Goal: Task Accomplishment & Management: Manage account settings

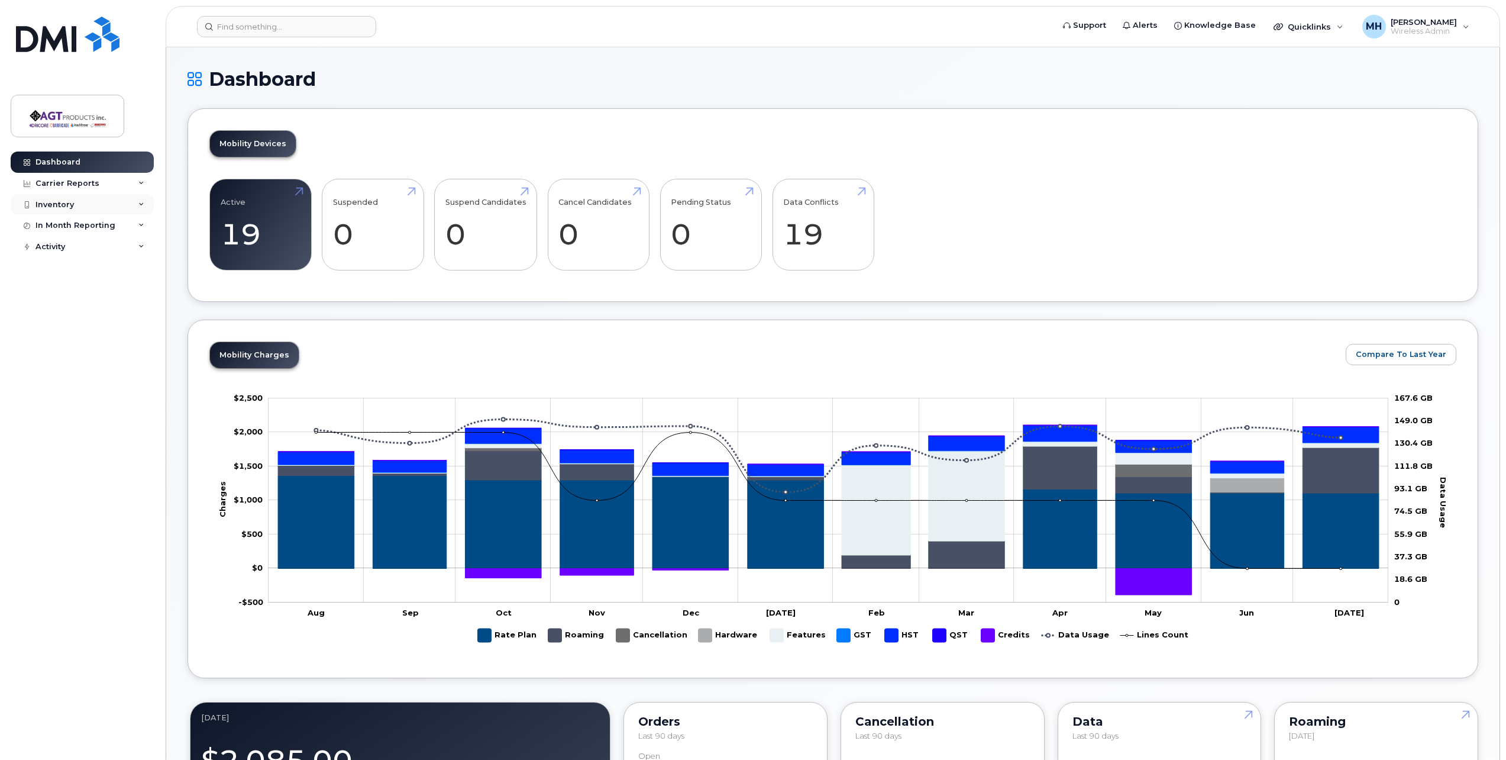
click at [106, 209] on div "Inventory" at bounding box center [82, 204] width 143 height 21
click at [109, 229] on link "Mobility Devices" at bounding box center [92, 226] width 122 height 22
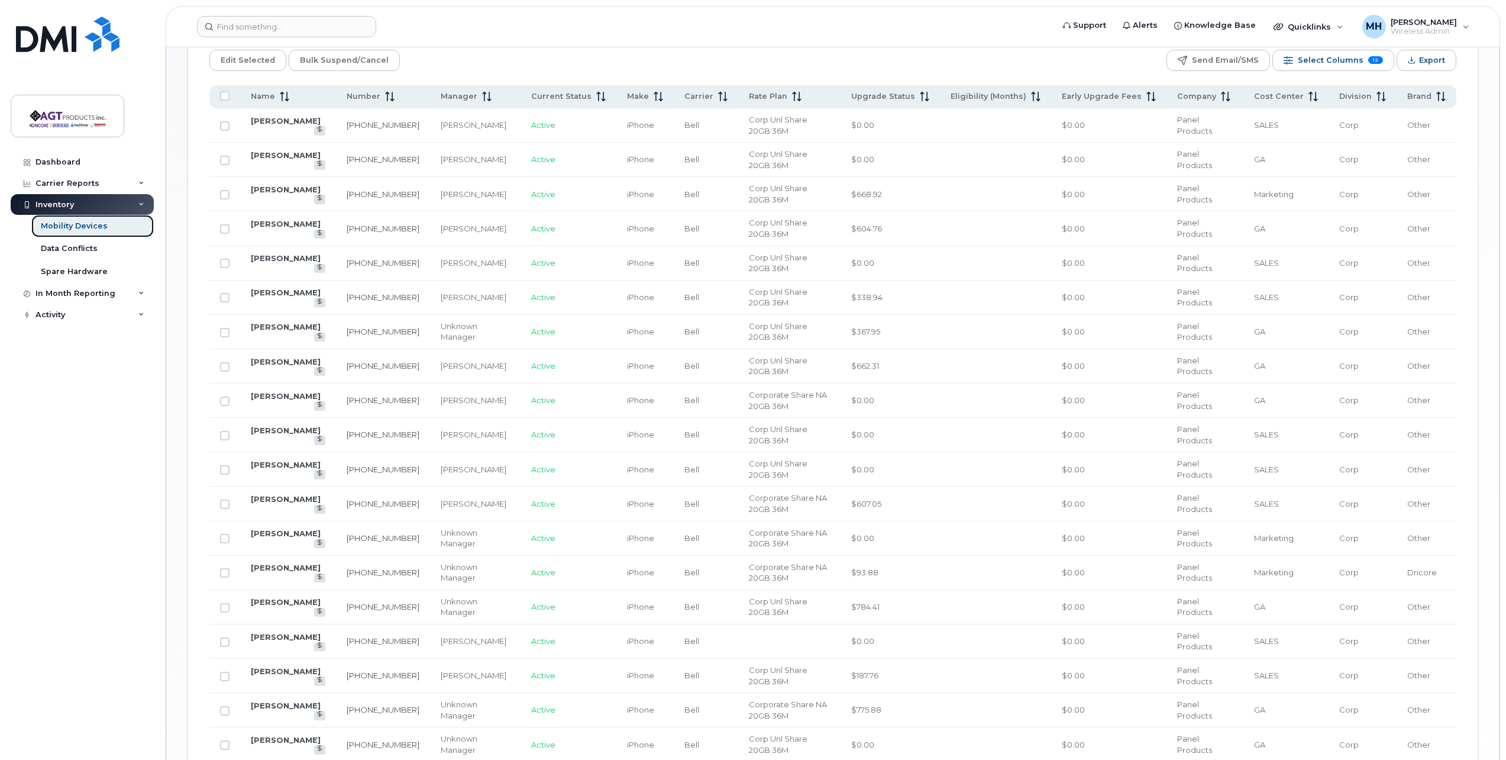
scroll to position [586, 0]
click at [290, 468] on link "[PERSON_NAME]" at bounding box center [286, 463] width 70 height 9
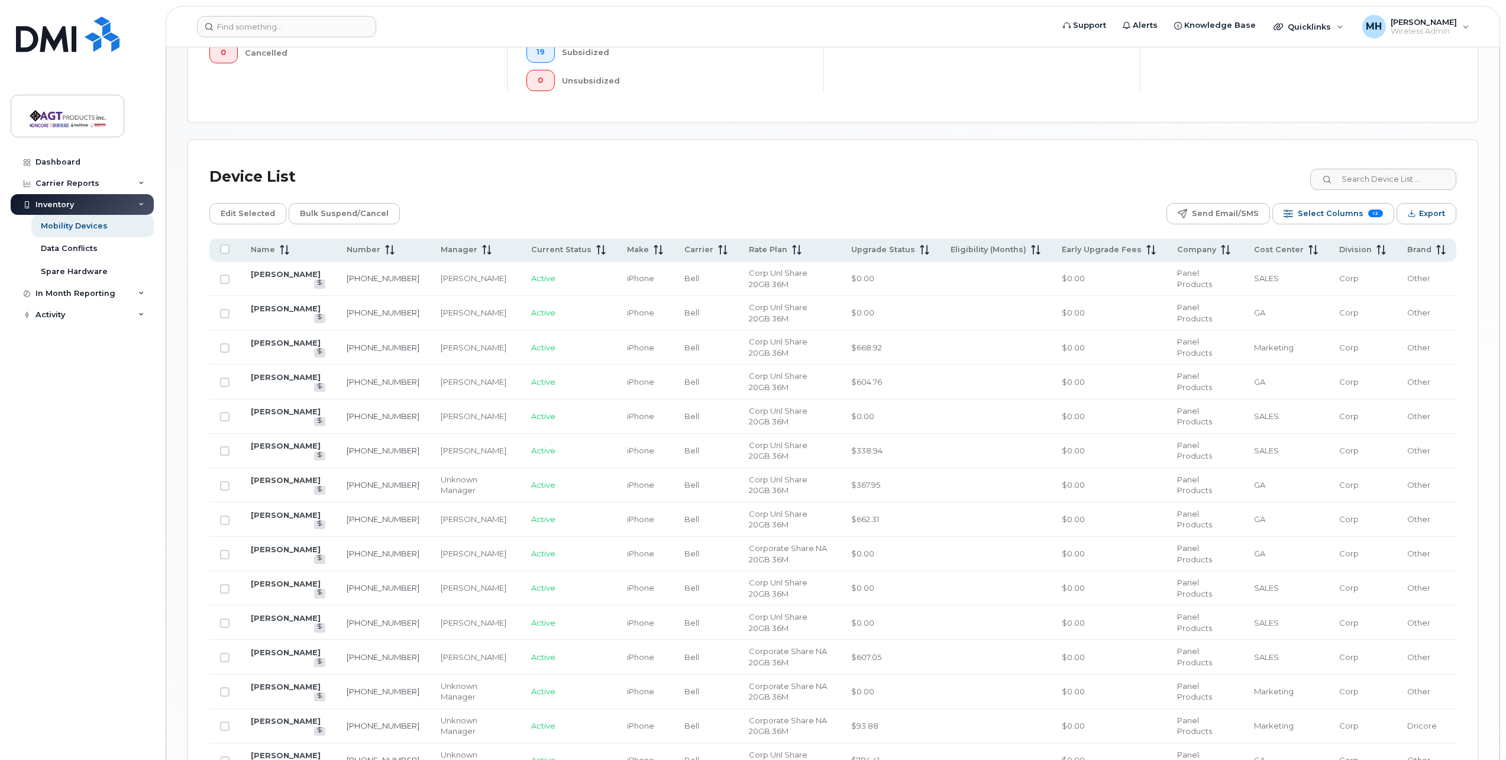
scroll to position [400, 0]
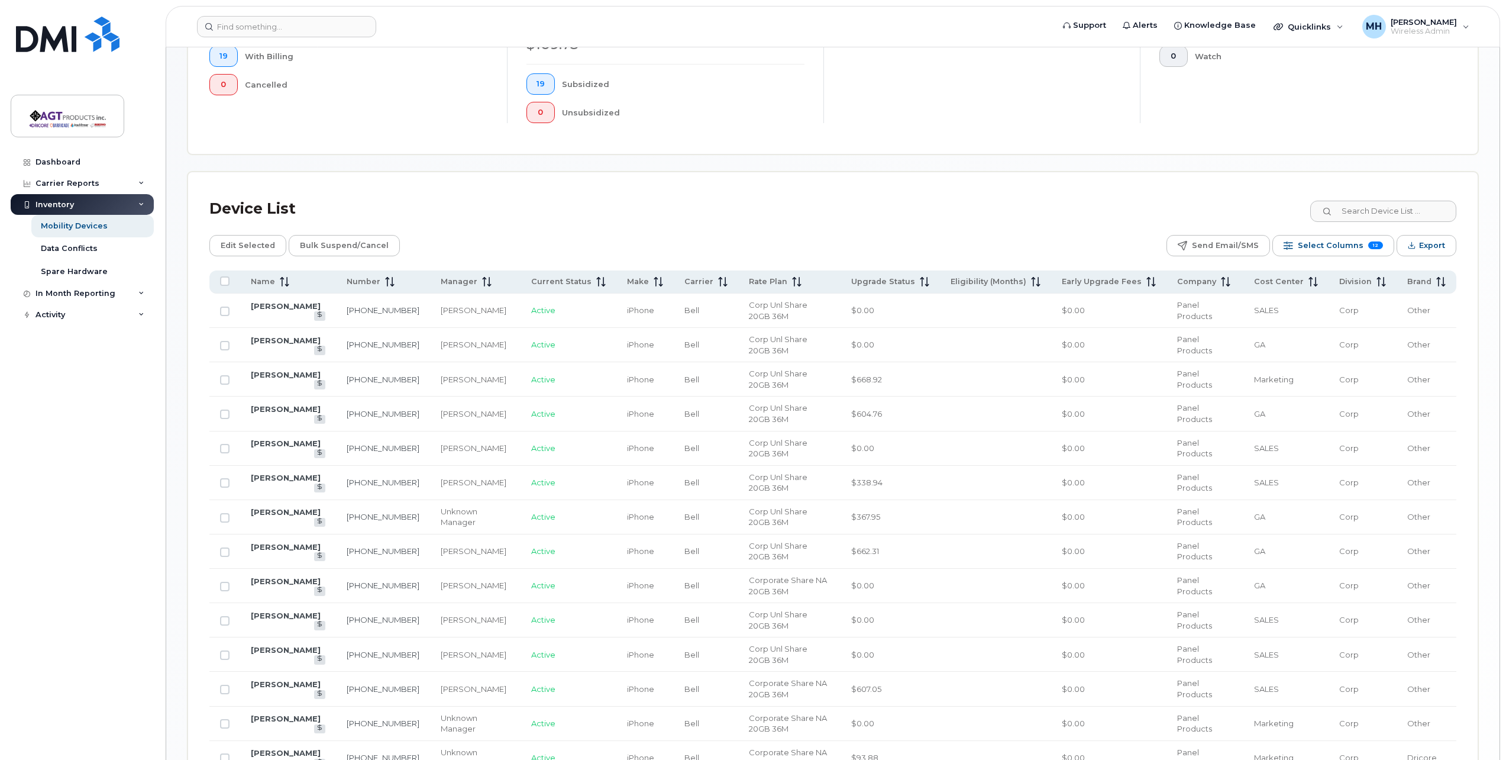
click at [89, 453] on div "Dashboard Carrier Reports Monthly Billing Data Pooling Average Costing Accounti…" at bounding box center [84, 446] width 146 height 590
drag, startPoint x: 495, startPoint y: 201, endPoint x: 386, endPoint y: 68, distance: 172.3
click at [495, 201] on div "Device List" at bounding box center [832, 208] width 1247 height 31
click at [843, 188] on div "Device List Edit Selected Bulk Suspend/Cancel Send Email/SMS Select Columns 12 …" at bounding box center [833, 584] width 1290 height 824
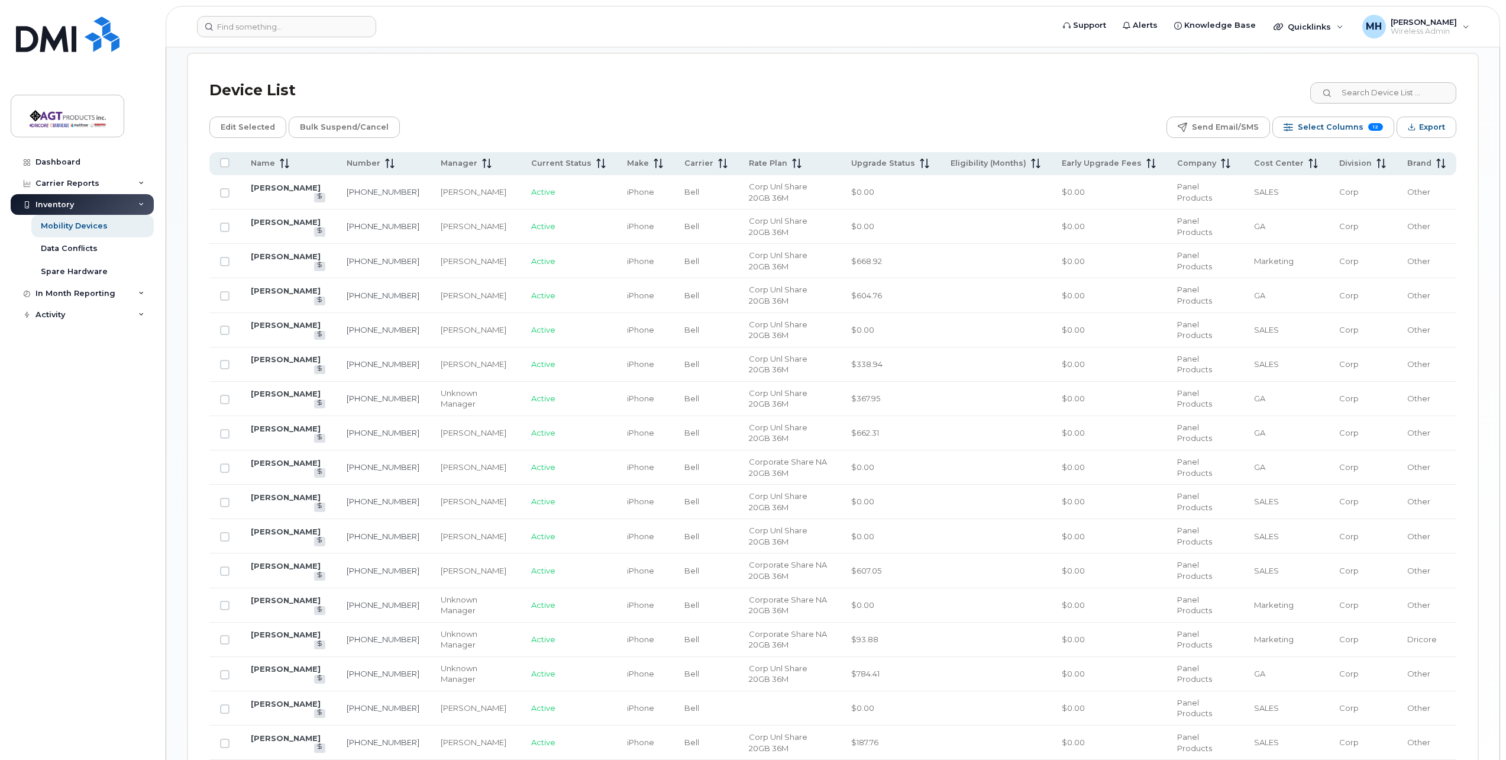
scroll to position [577, 0]
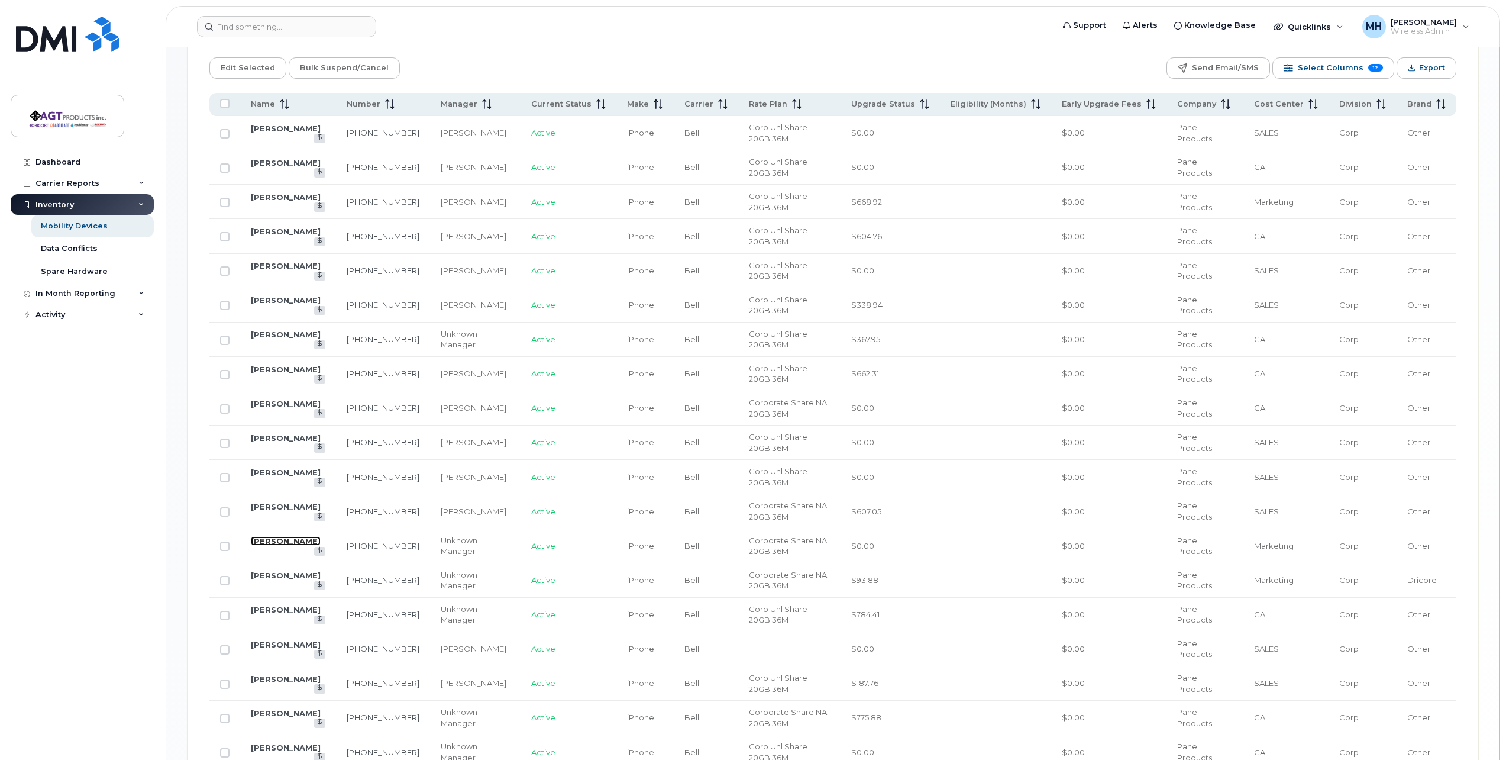
click at [292, 545] on link "Paul Trzcinko" at bounding box center [286, 540] width 70 height 9
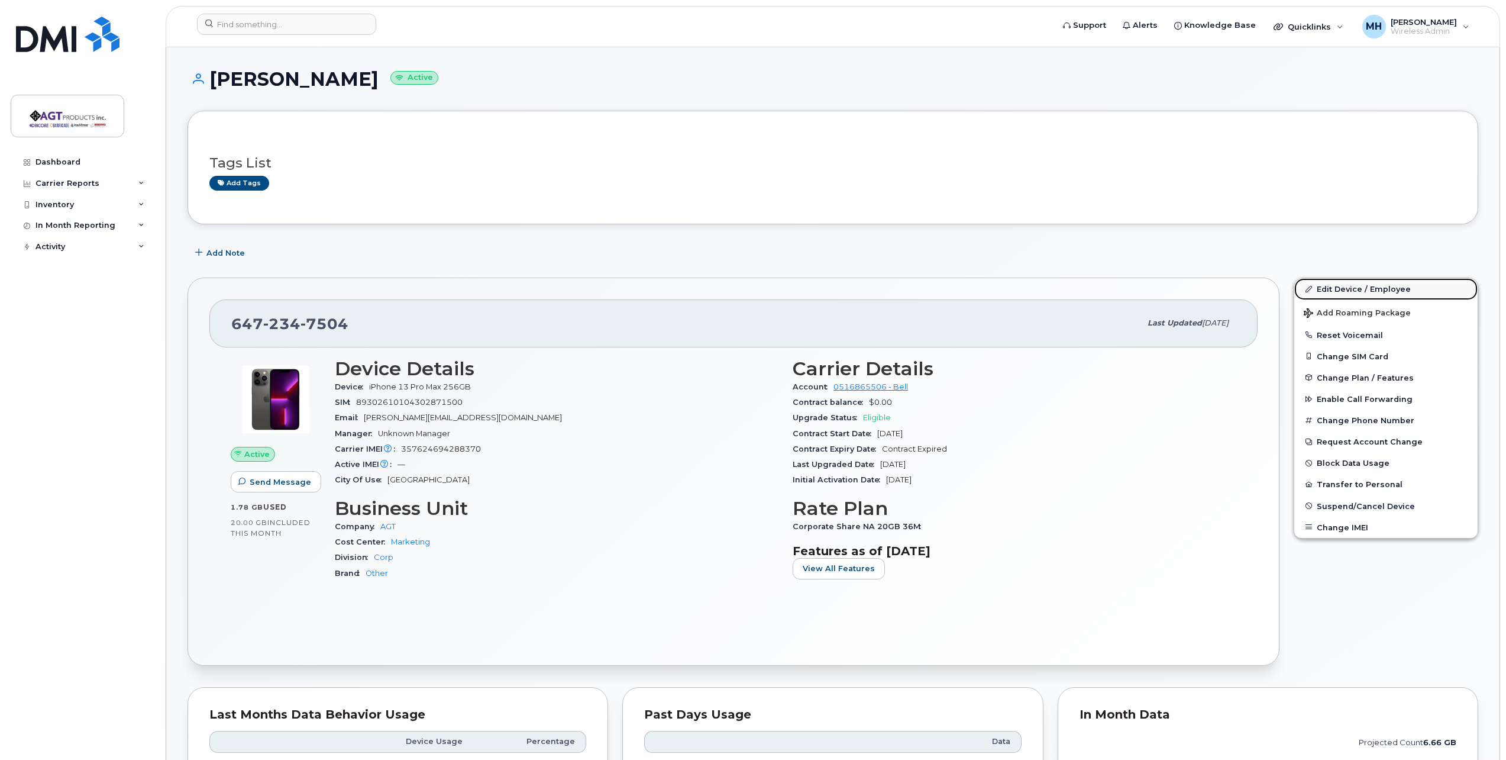
click at [1352, 291] on link "Edit Device / Employee" at bounding box center [1385, 288] width 183 height 21
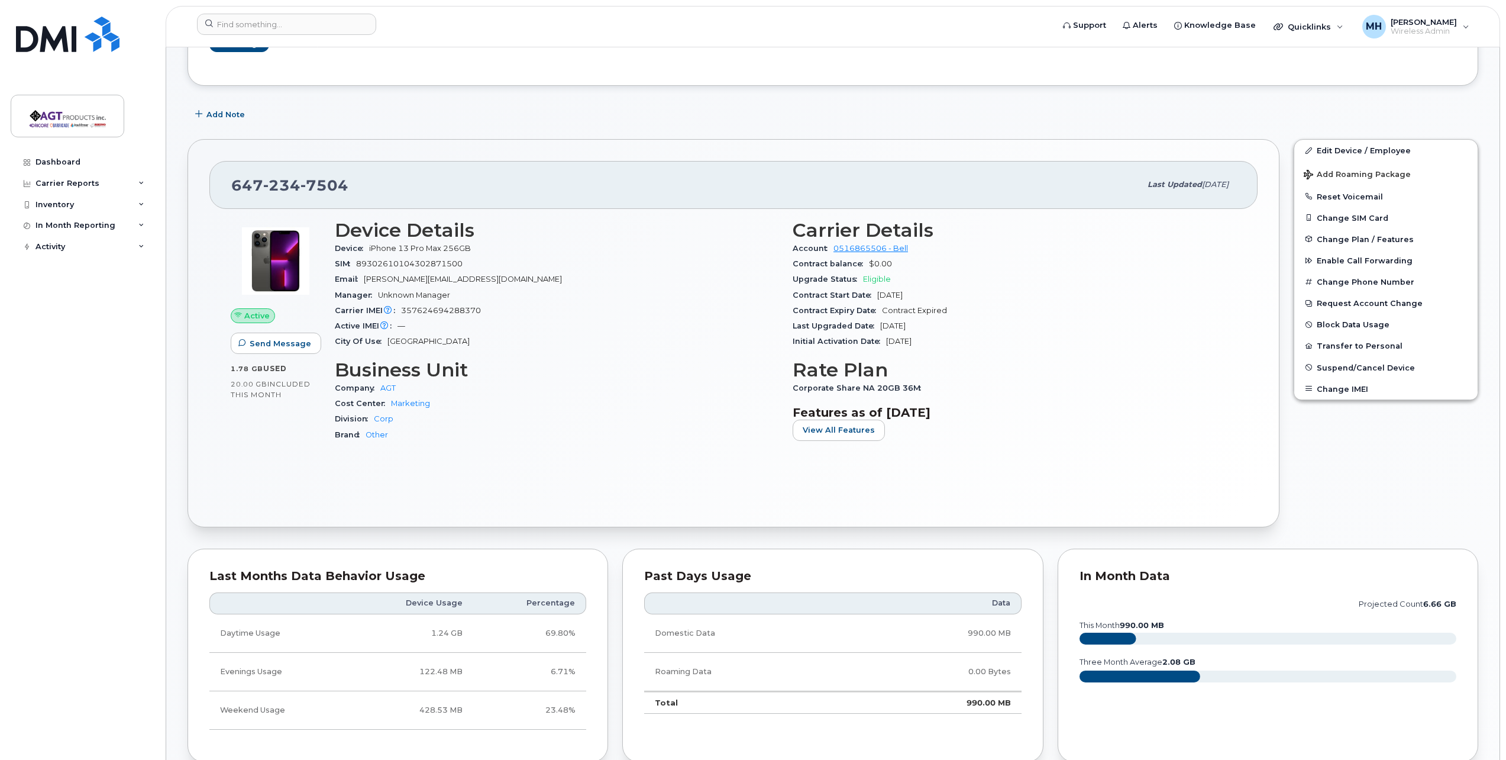
scroll to position [118, 0]
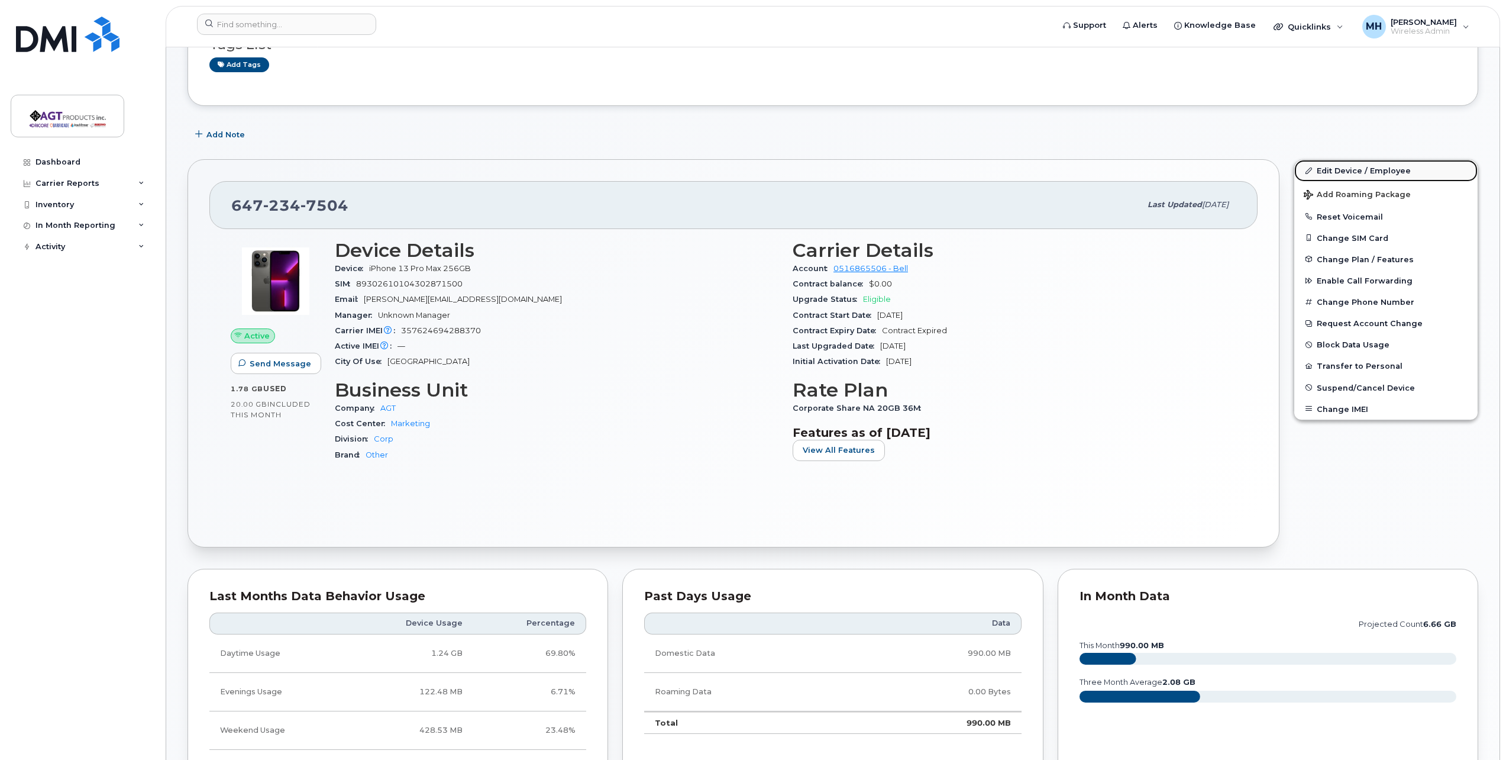
click at [1402, 167] on link "Edit Device / Employee" at bounding box center [1385, 170] width 183 height 21
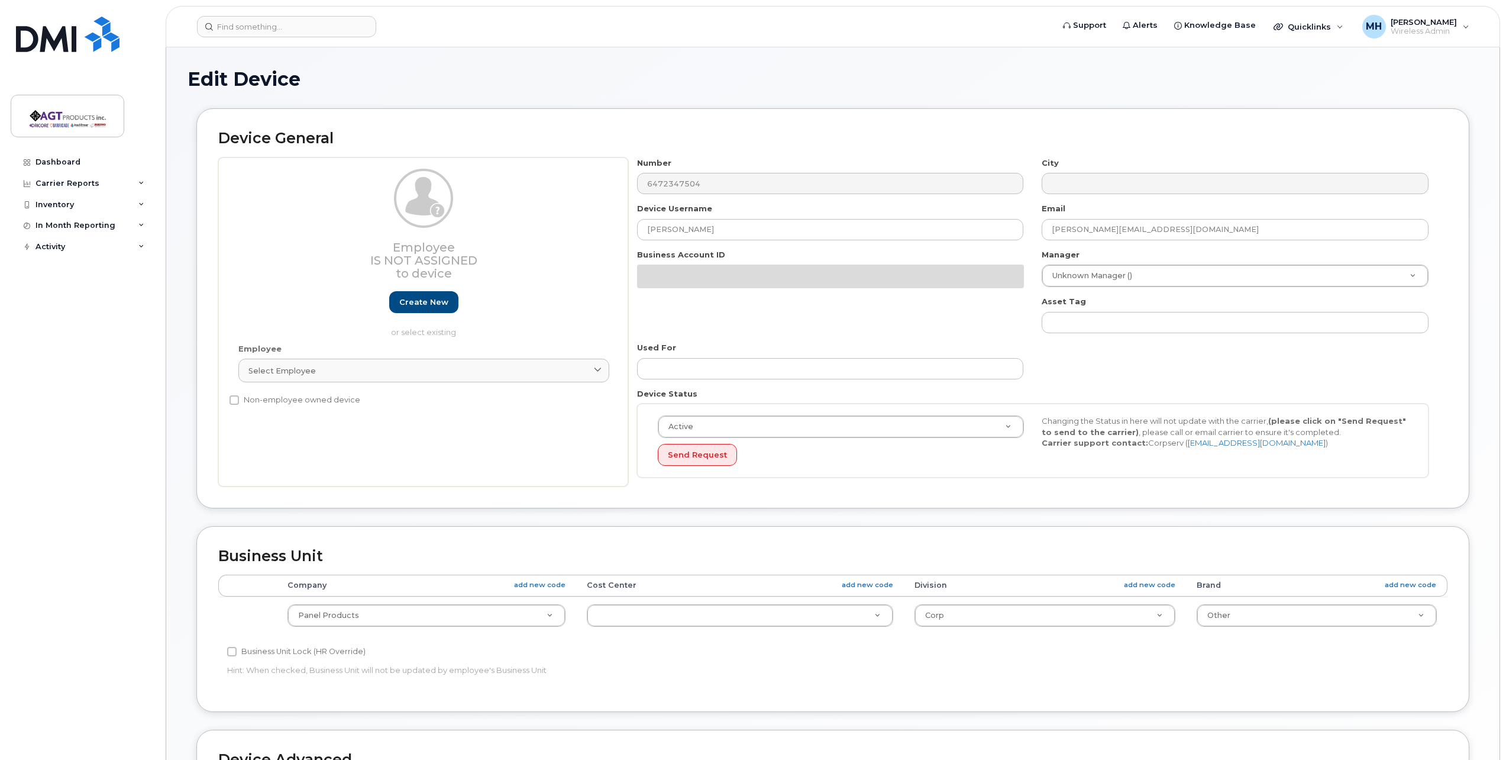
select select
select select "279666"
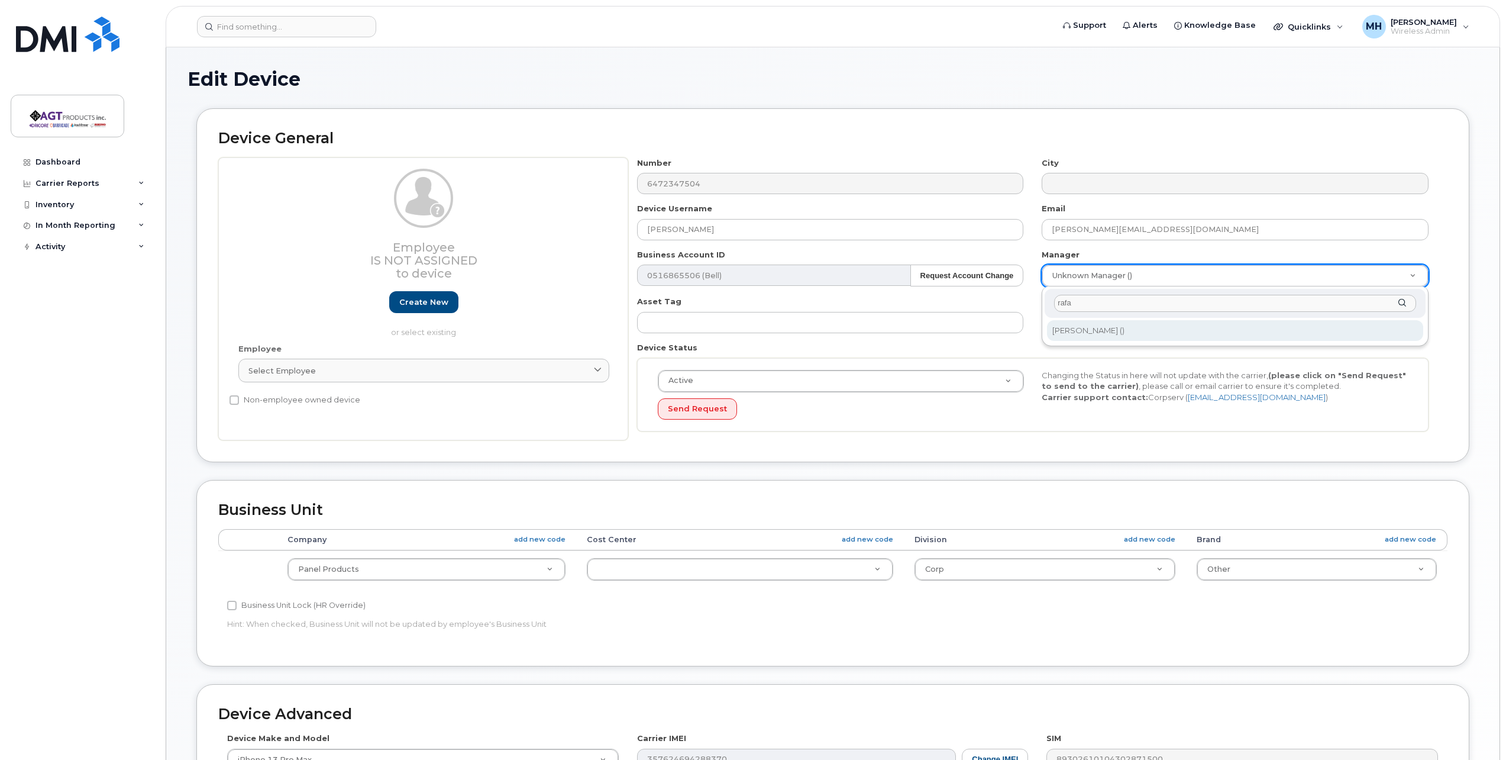
type input "rafa"
type input "2388355"
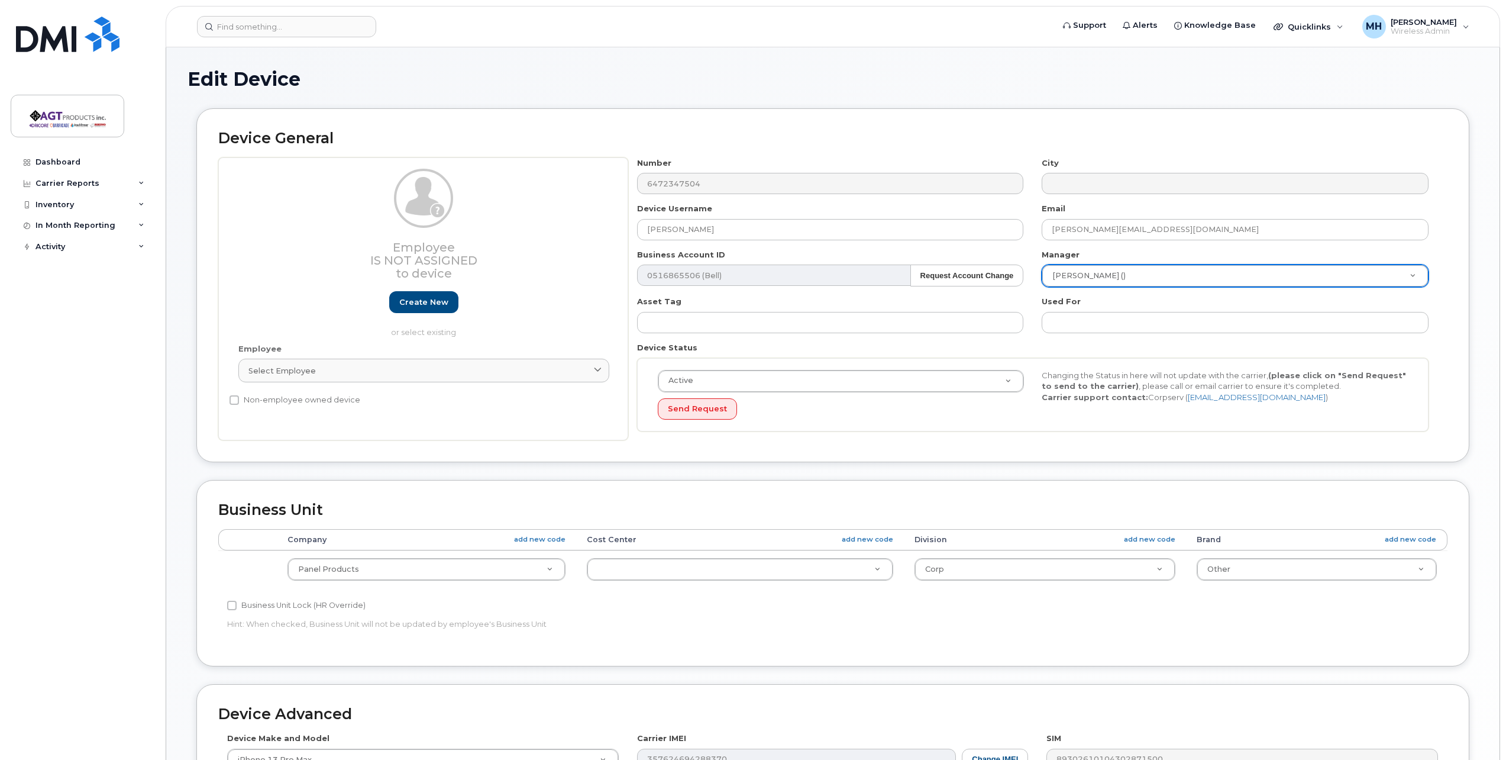
click at [1132, 297] on div "Used For" at bounding box center [1235, 314] width 405 height 37
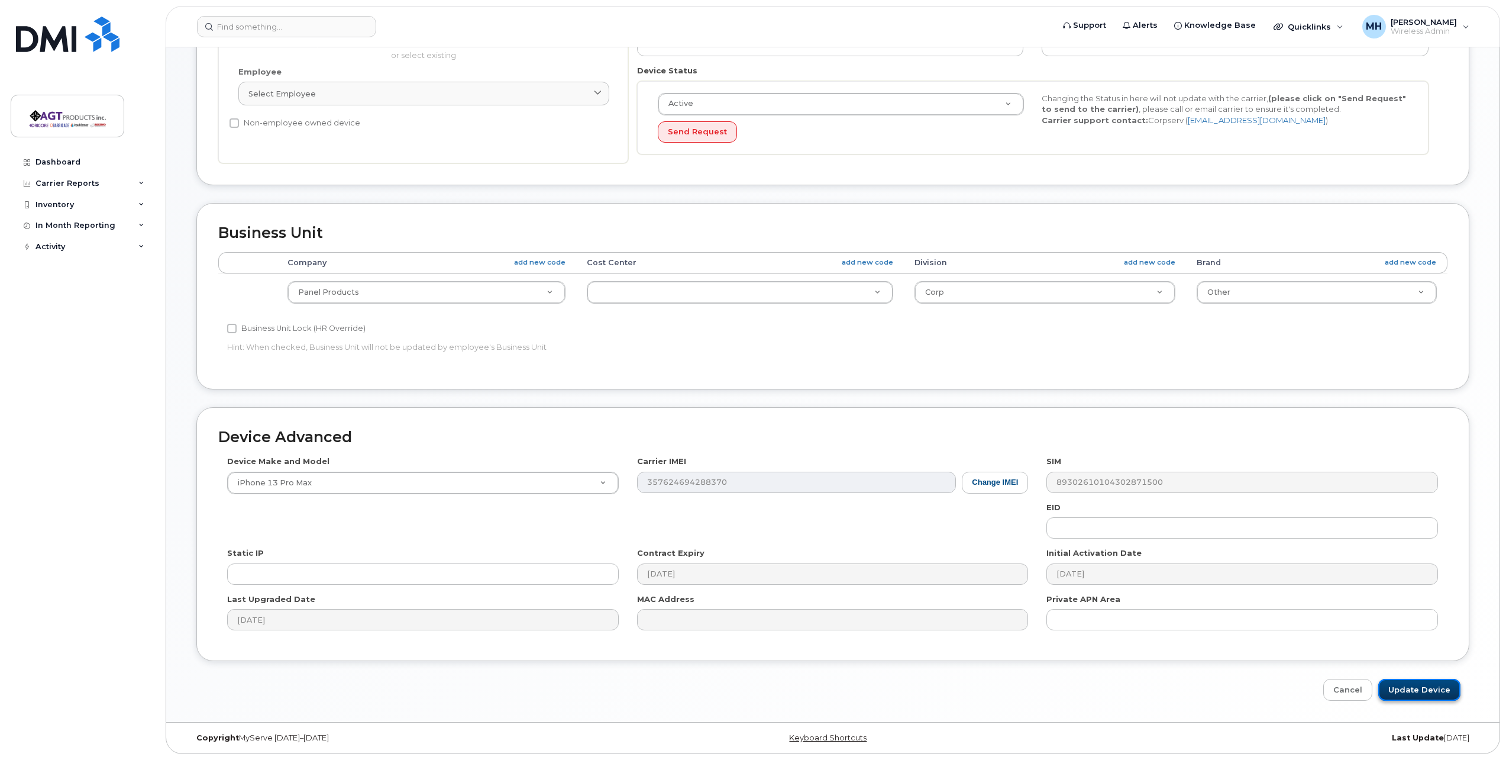
click at [1404, 695] on input "Update Device" at bounding box center [1419, 690] width 82 height 22
type input "Update Device"
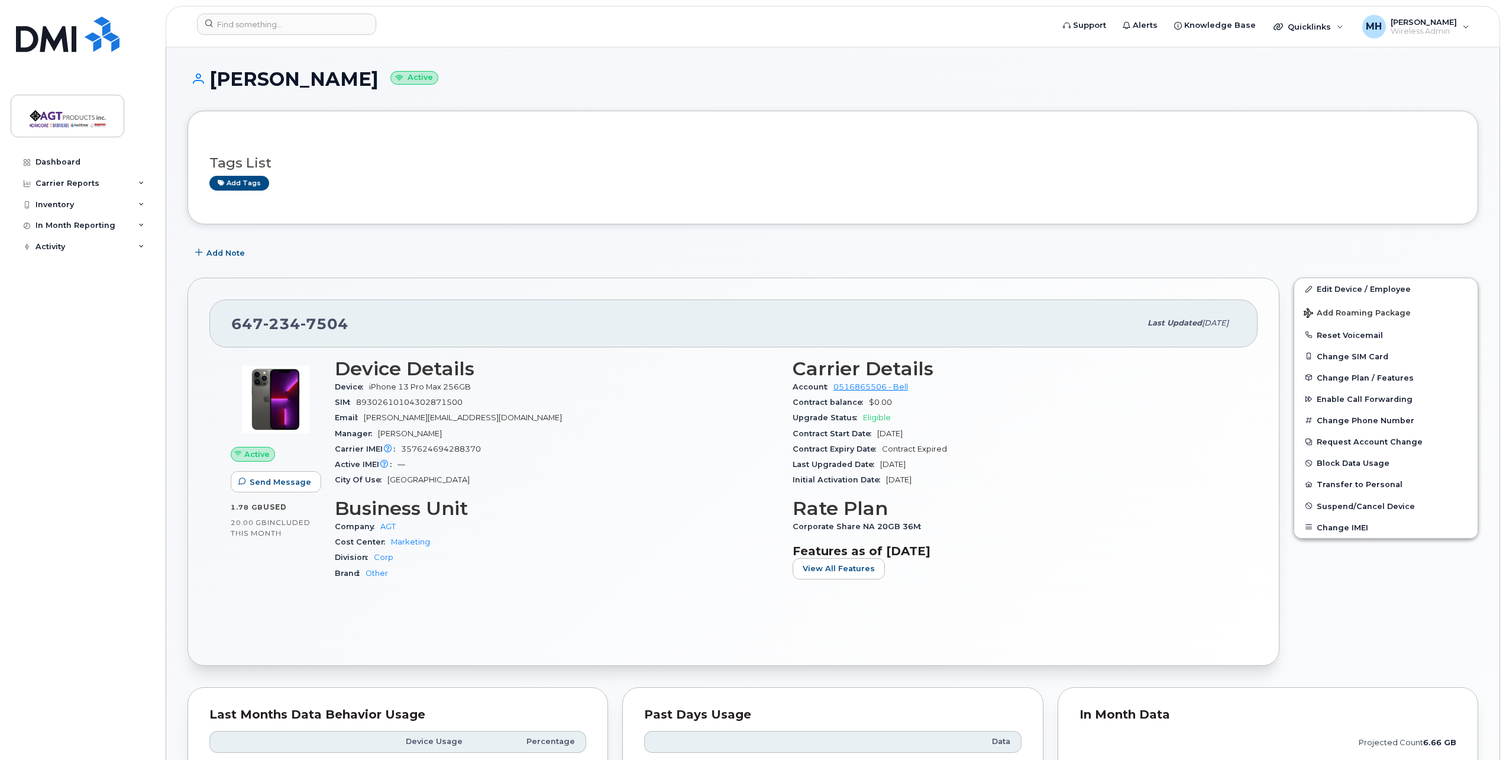
drag, startPoint x: 613, startPoint y: 536, endPoint x: 479, endPoint y: 455, distance: 156.9
click at [613, 536] on div "Cost Center Marketing" at bounding box center [557, 541] width 444 height 15
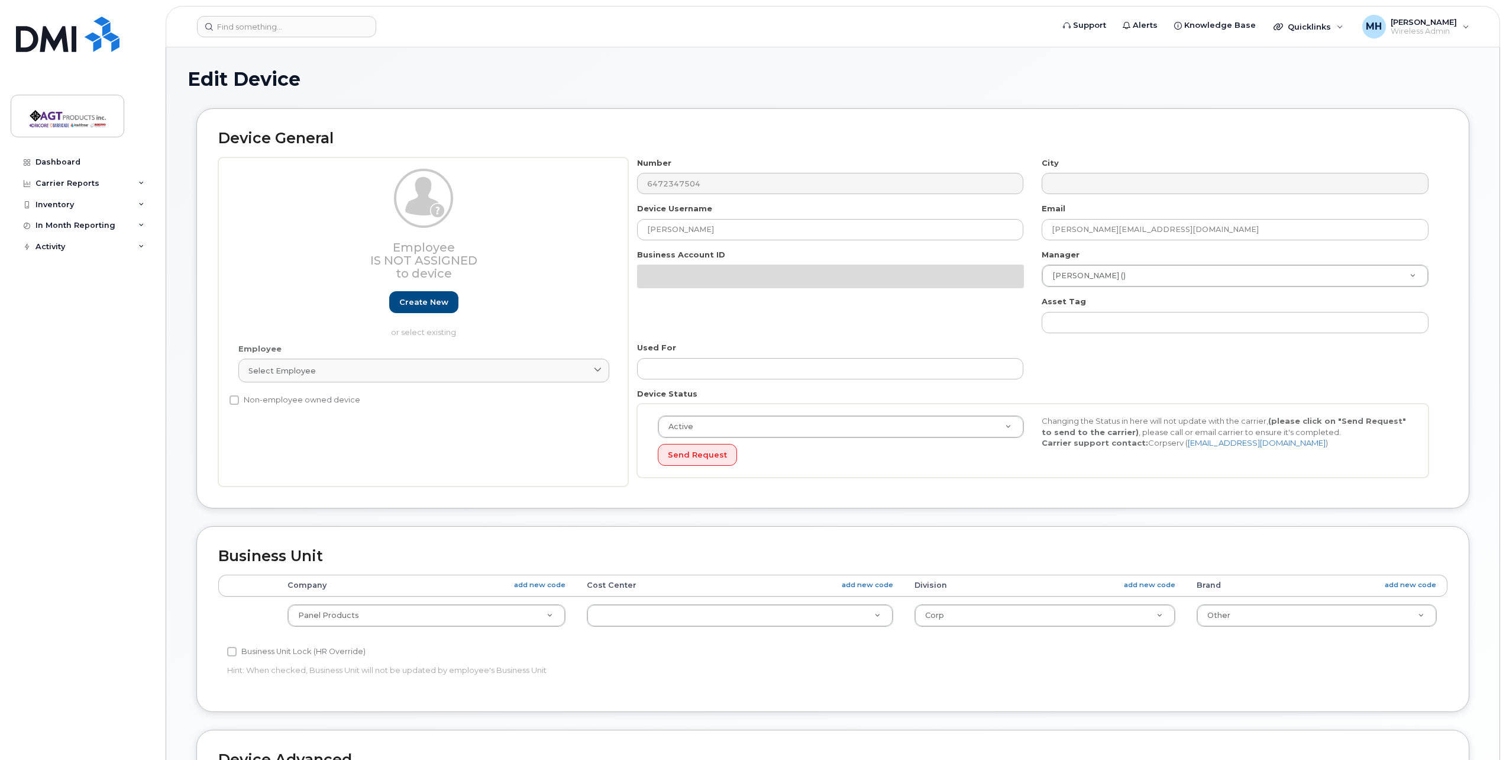
select select
select select "279666"
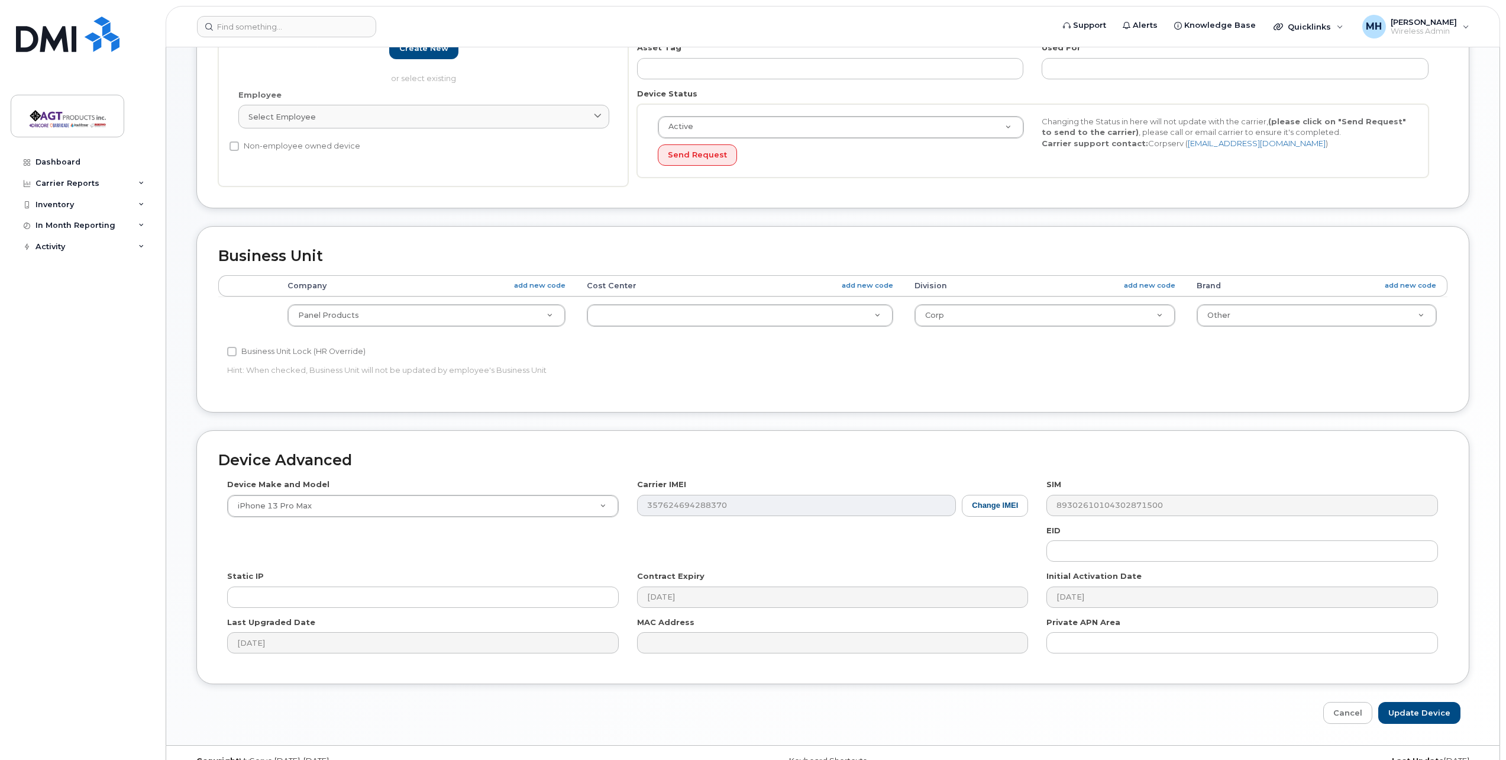
scroll to position [277, 0]
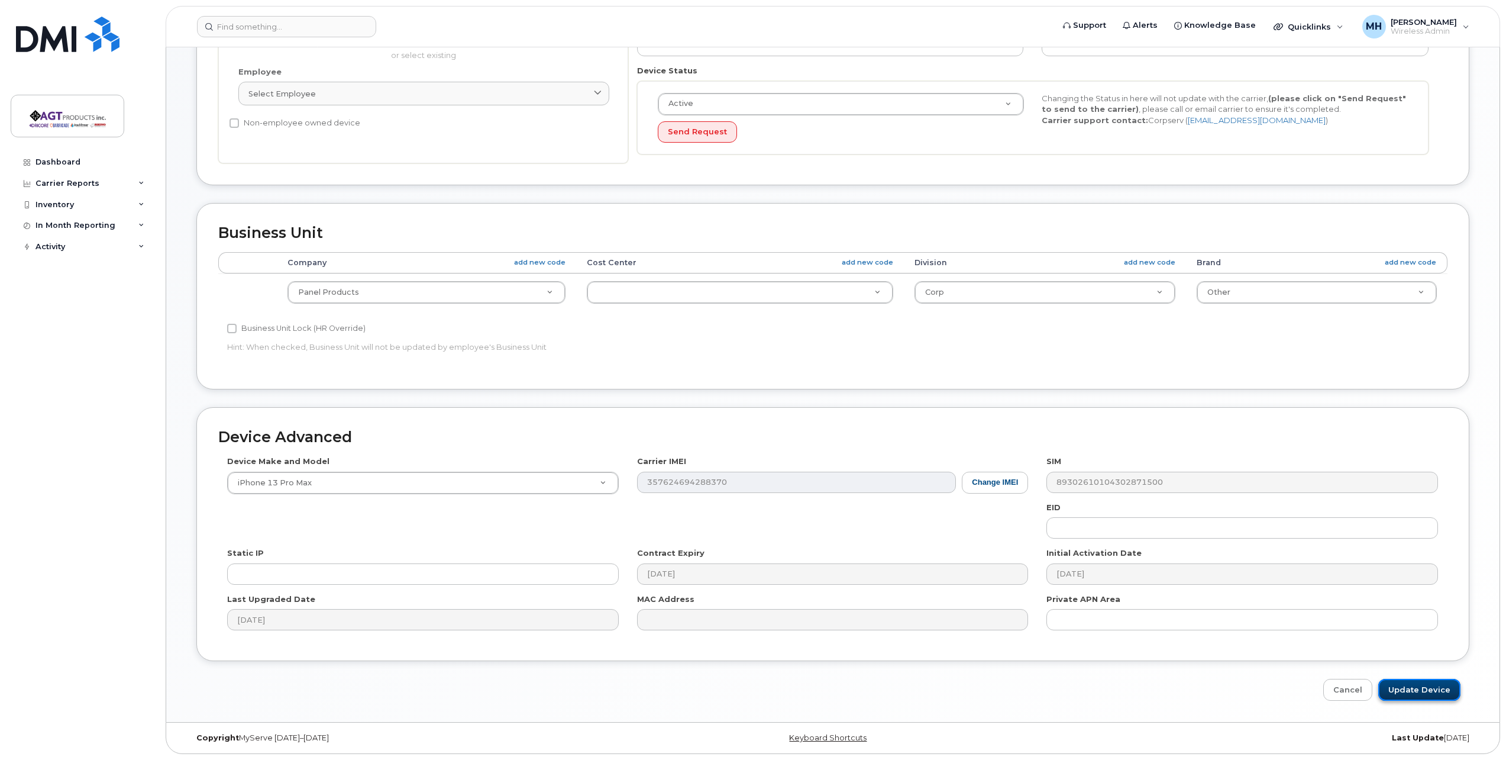
click at [1420, 698] on input "Update Device" at bounding box center [1419, 690] width 82 height 22
type input "Saving..."
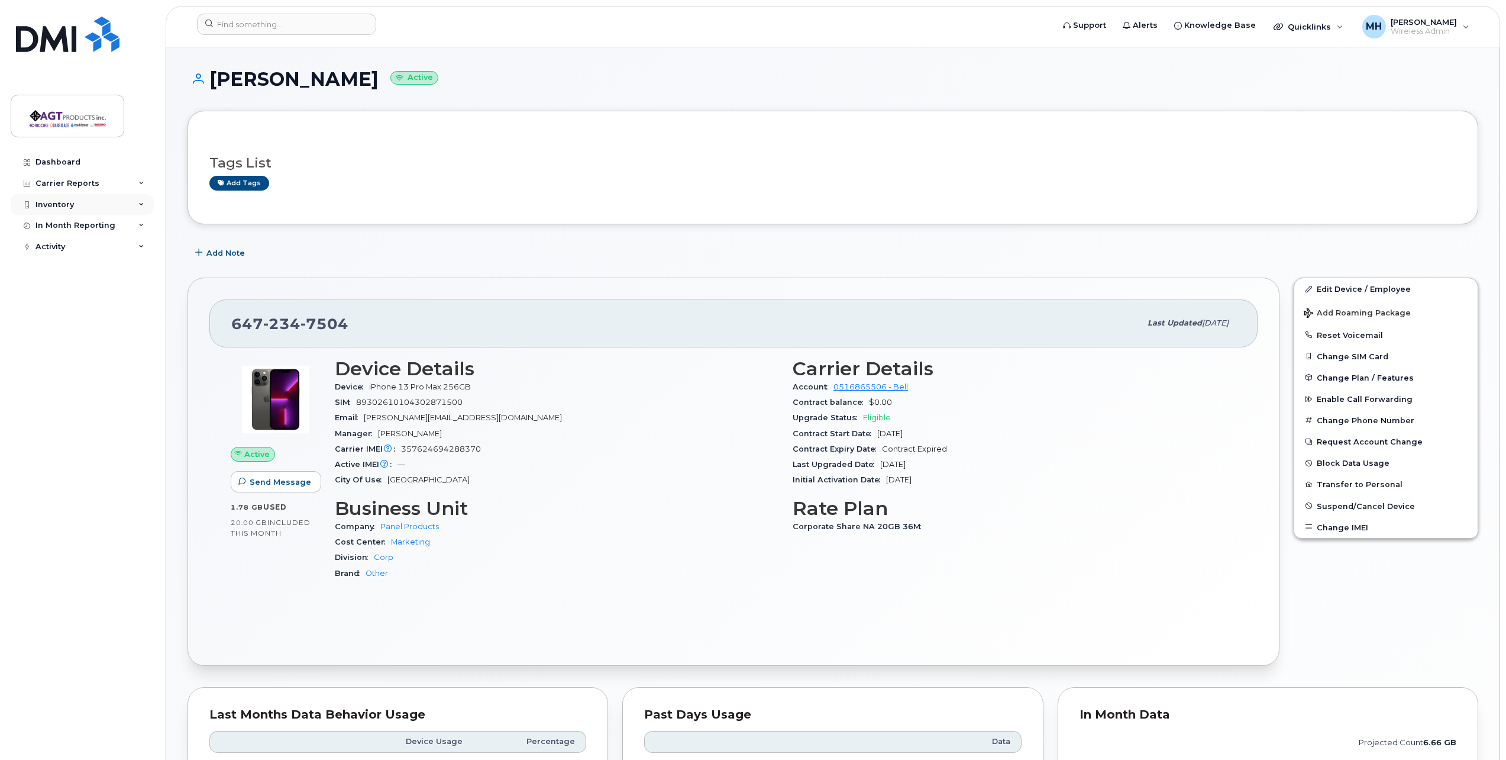
click at [104, 212] on div "Inventory" at bounding box center [82, 204] width 143 height 21
click at [92, 221] on div "Mobility Devices" at bounding box center [74, 226] width 67 height 11
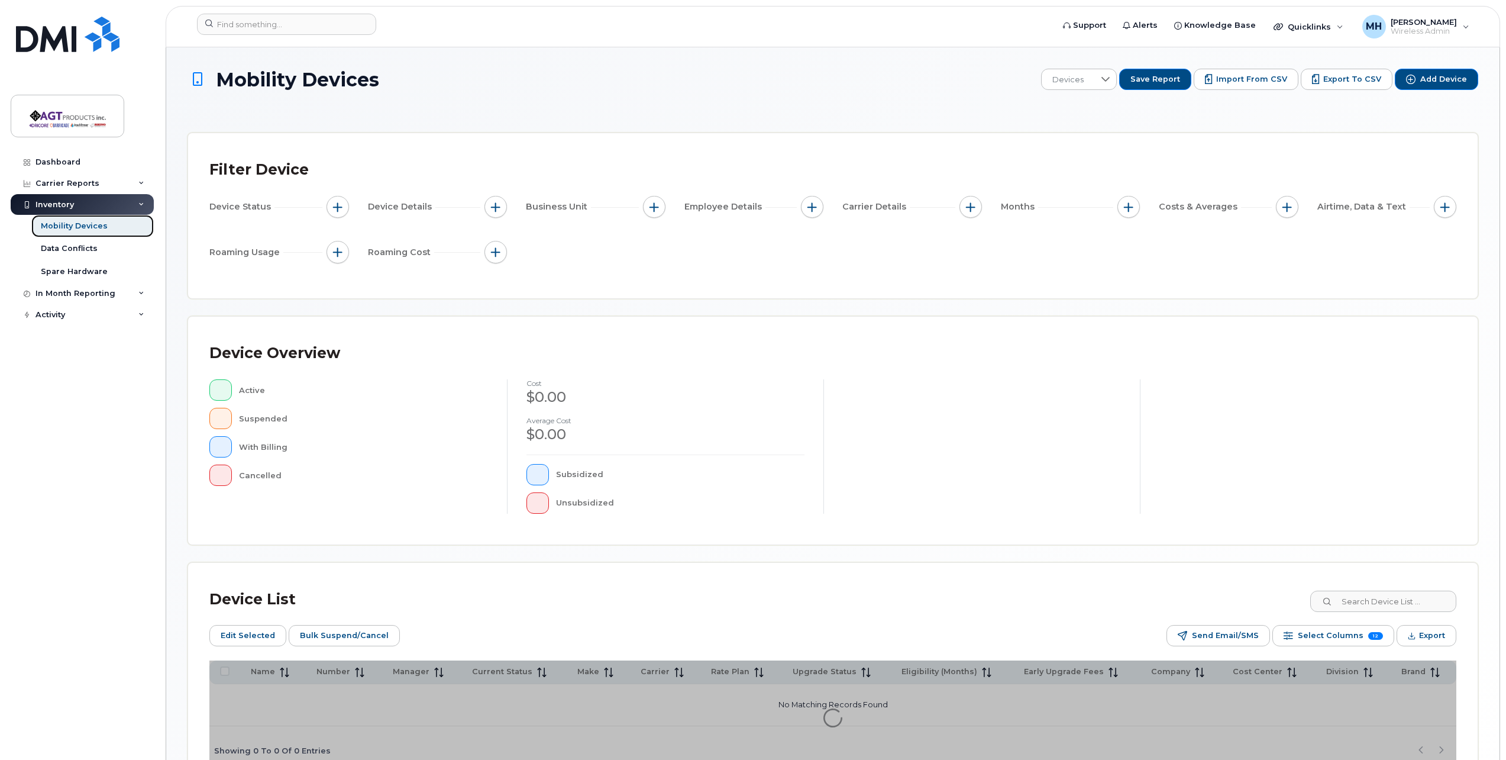
scroll to position [75, 0]
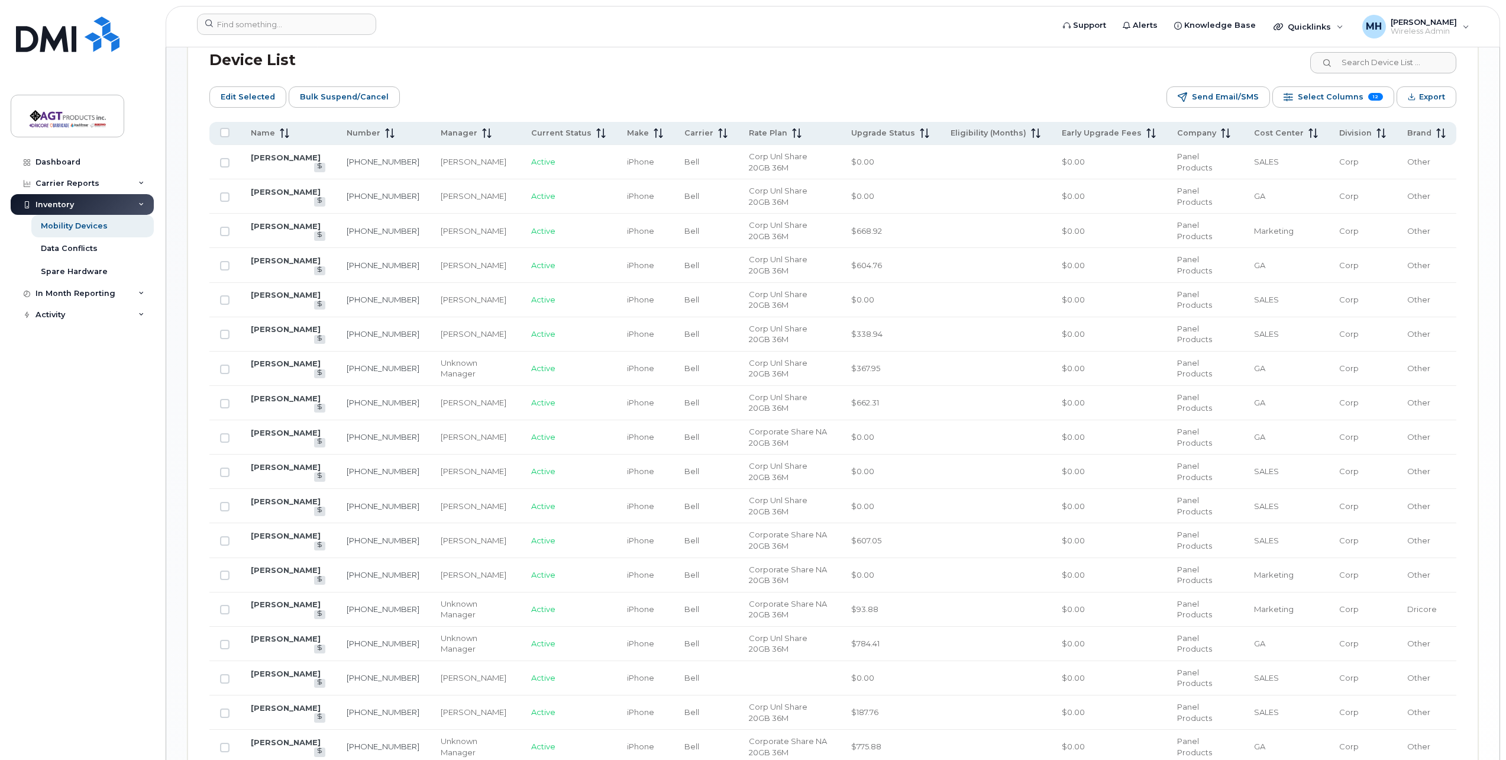
scroll to position [717, 0]
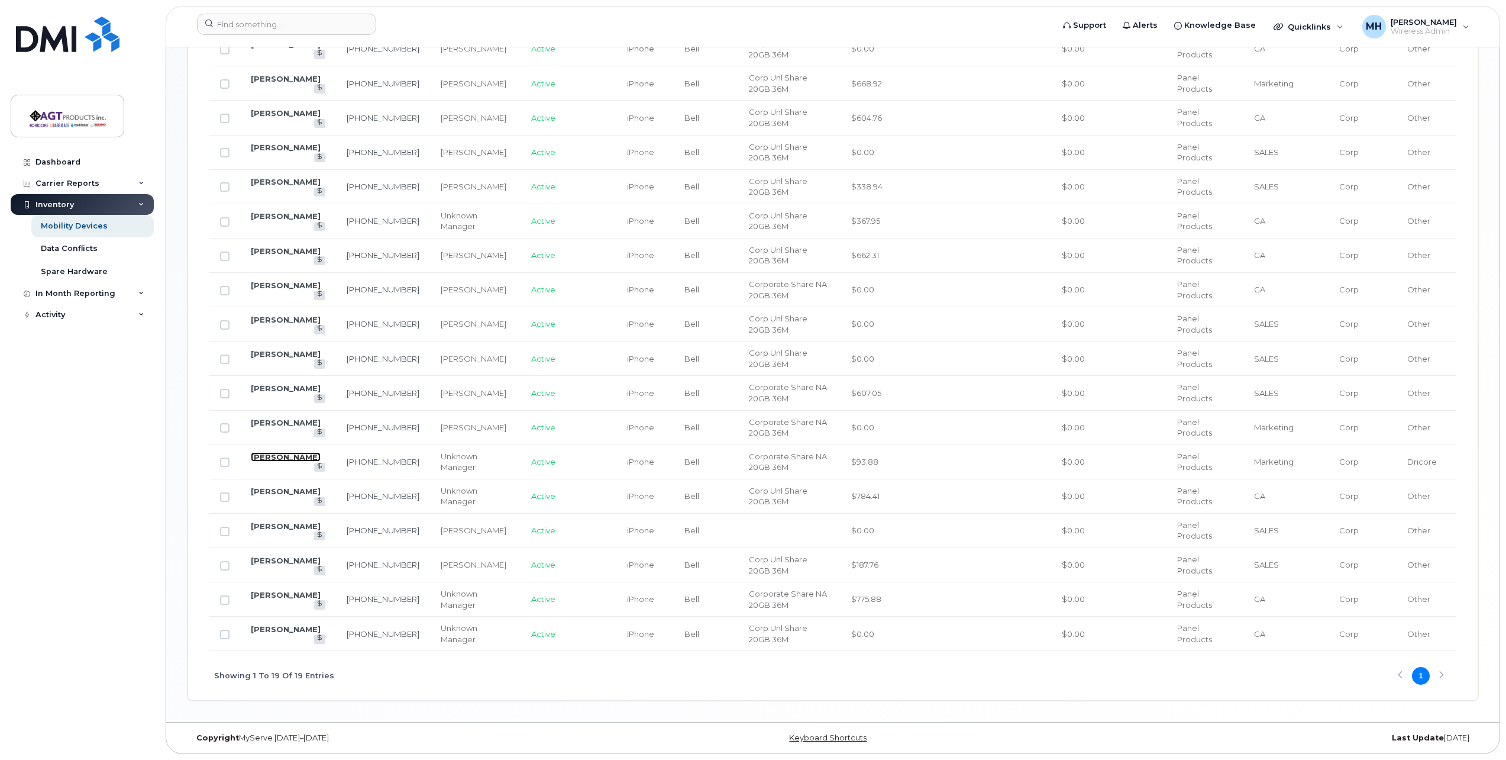
click at [276, 459] on link "[PERSON_NAME]" at bounding box center [286, 456] width 70 height 9
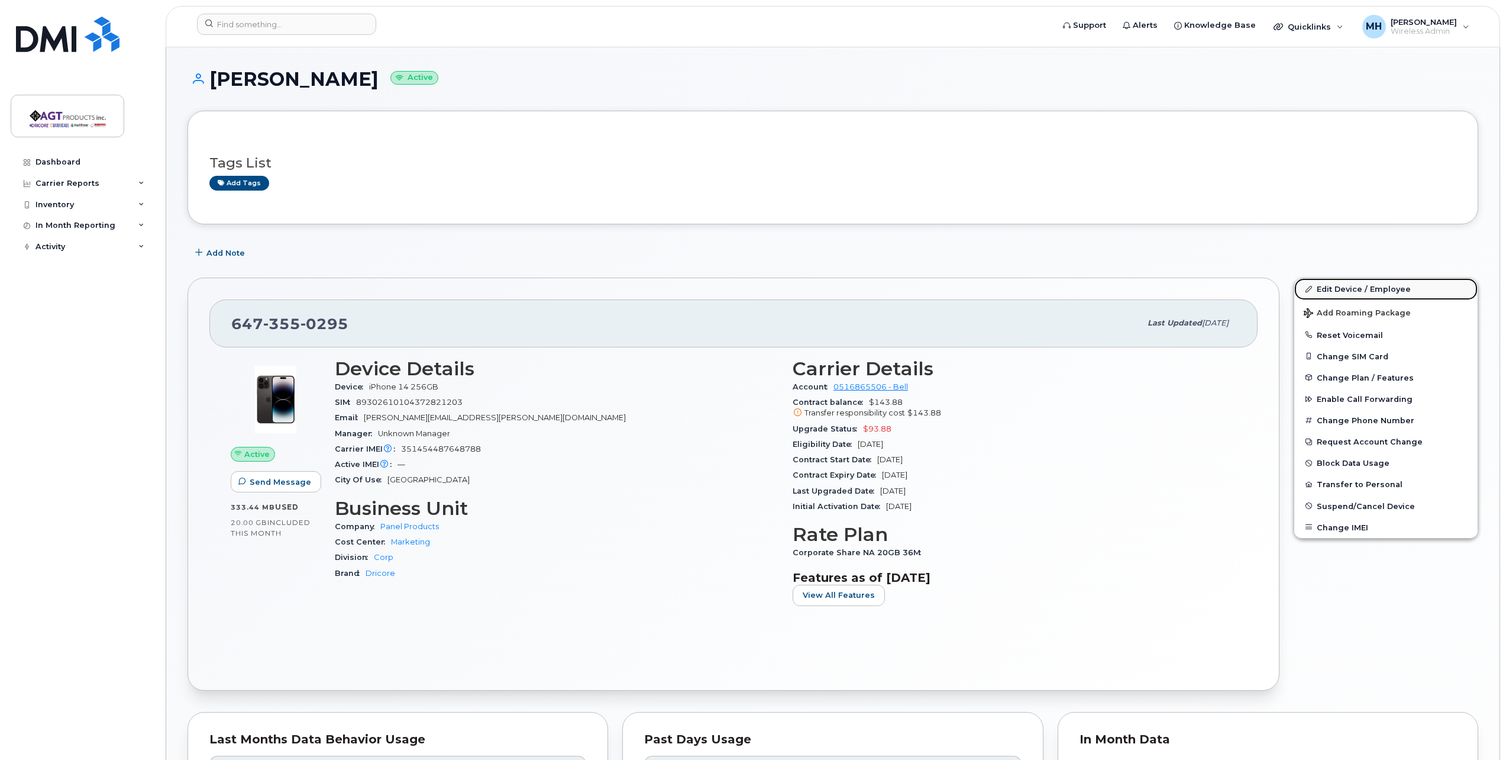
click at [1341, 286] on link "Edit Device / Employee" at bounding box center [1385, 288] width 183 height 21
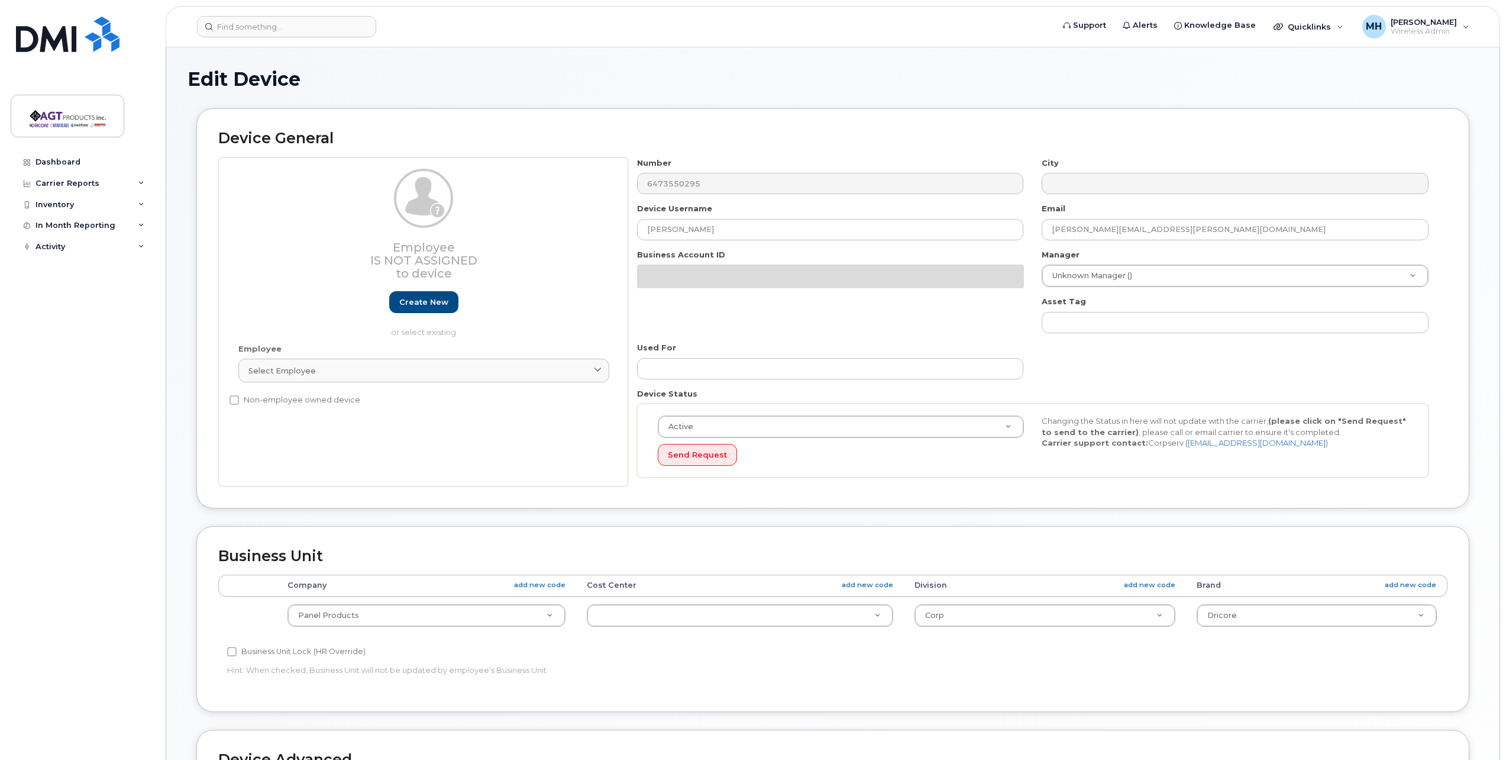
select select
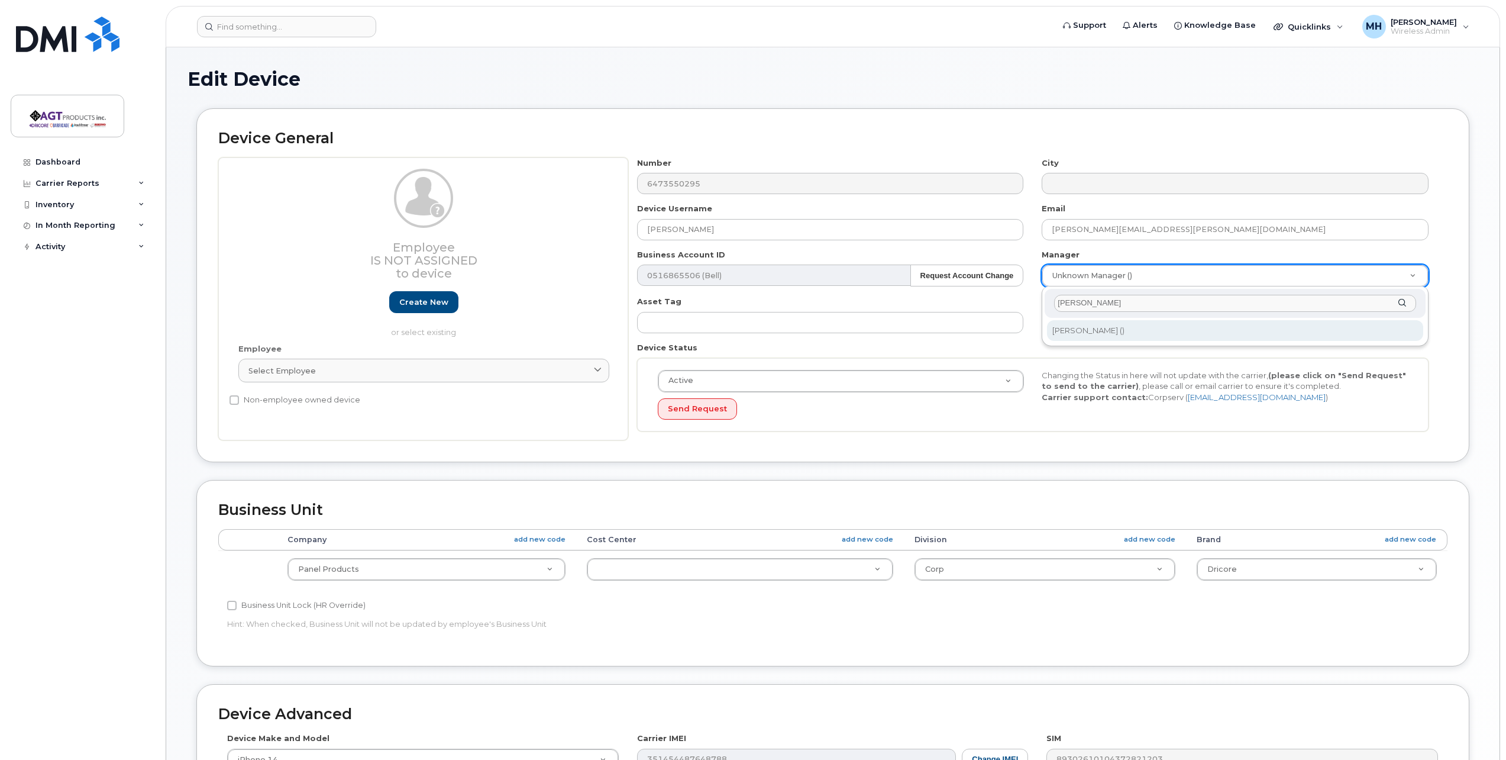
type input "fran"
type input "2006898"
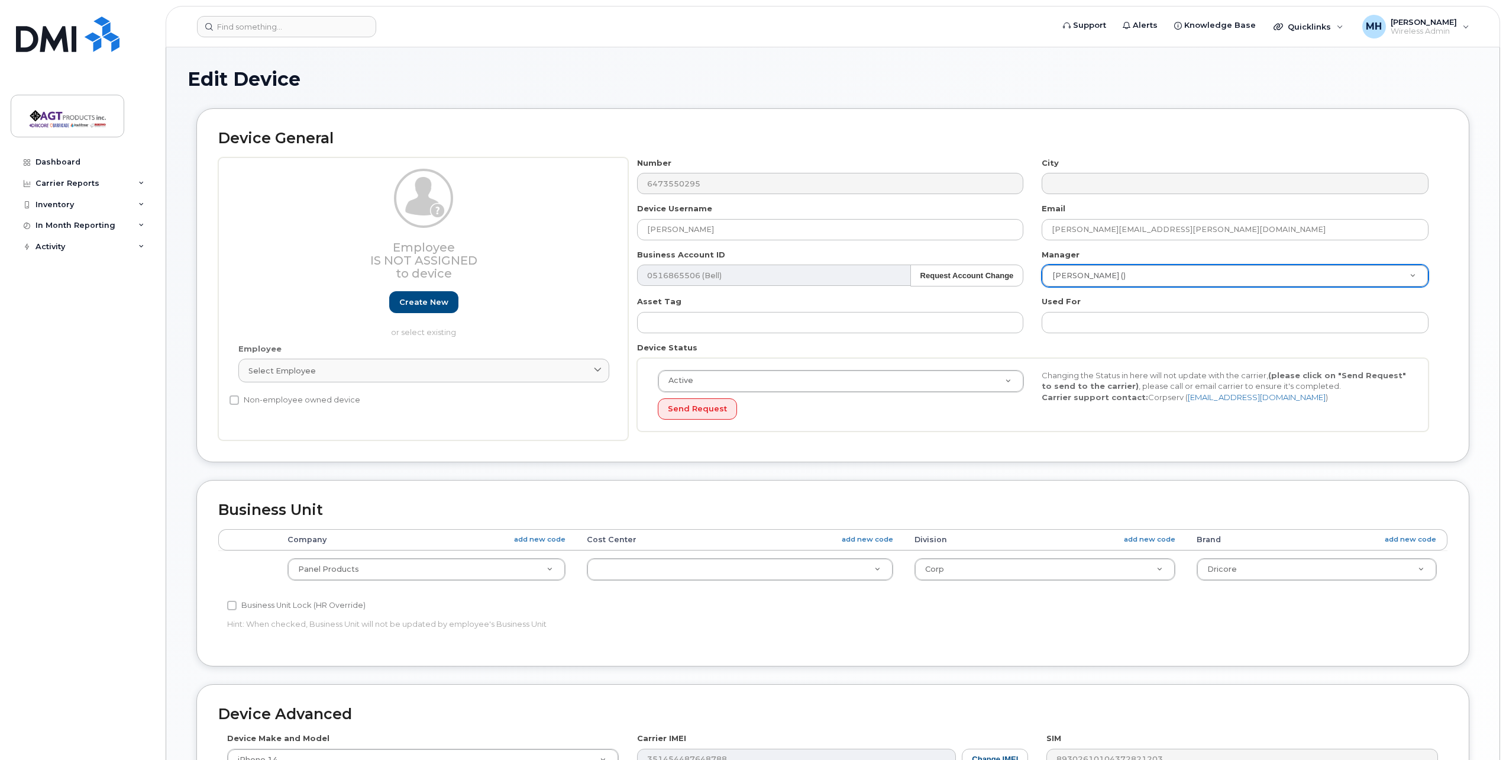
scroll to position [277, 0]
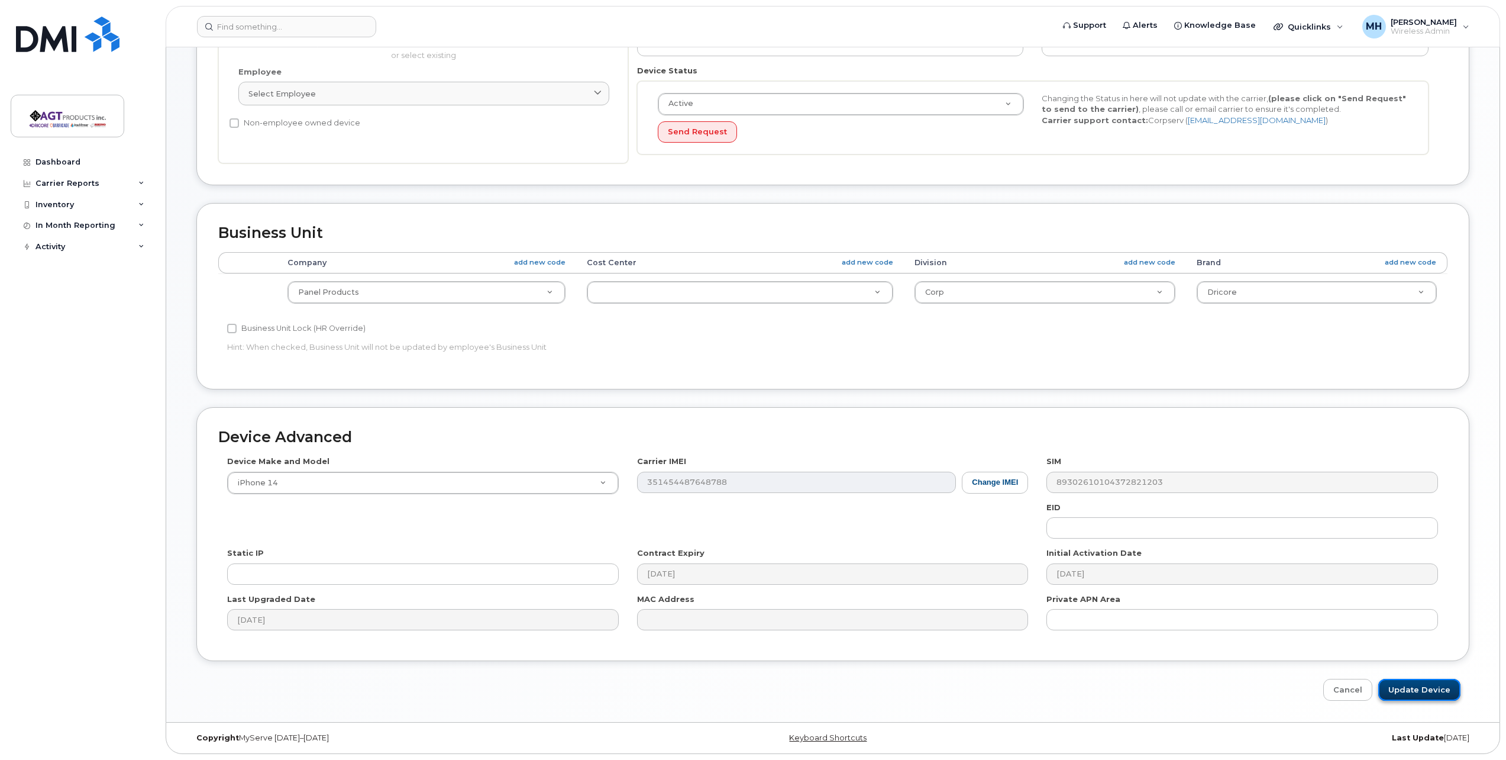
click at [1431, 689] on input "Update Device" at bounding box center [1419, 690] width 82 height 22
type input "Saving..."
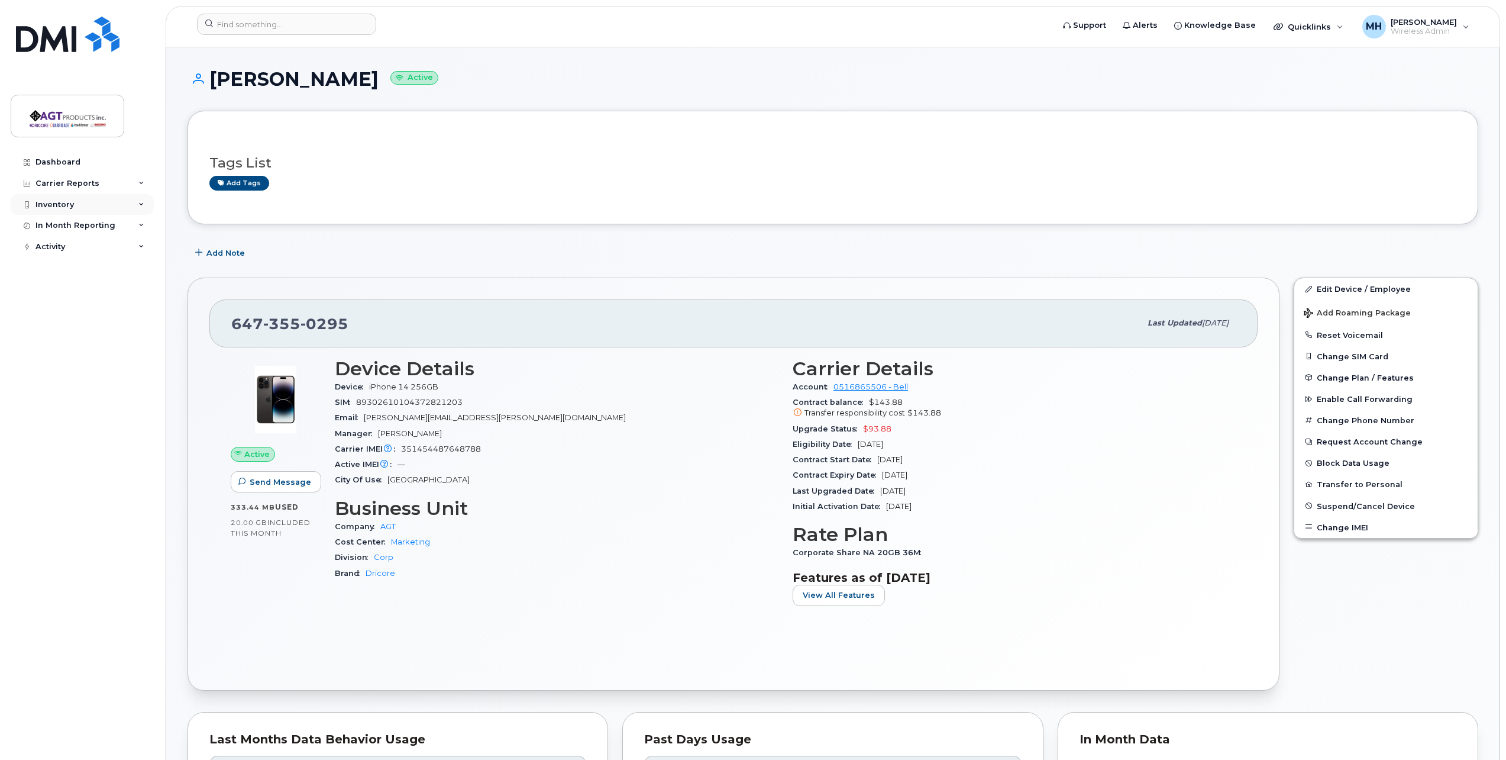
click at [116, 204] on div "Inventory" at bounding box center [82, 204] width 143 height 21
click at [108, 231] on link "Mobility Devices" at bounding box center [92, 226] width 122 height 22
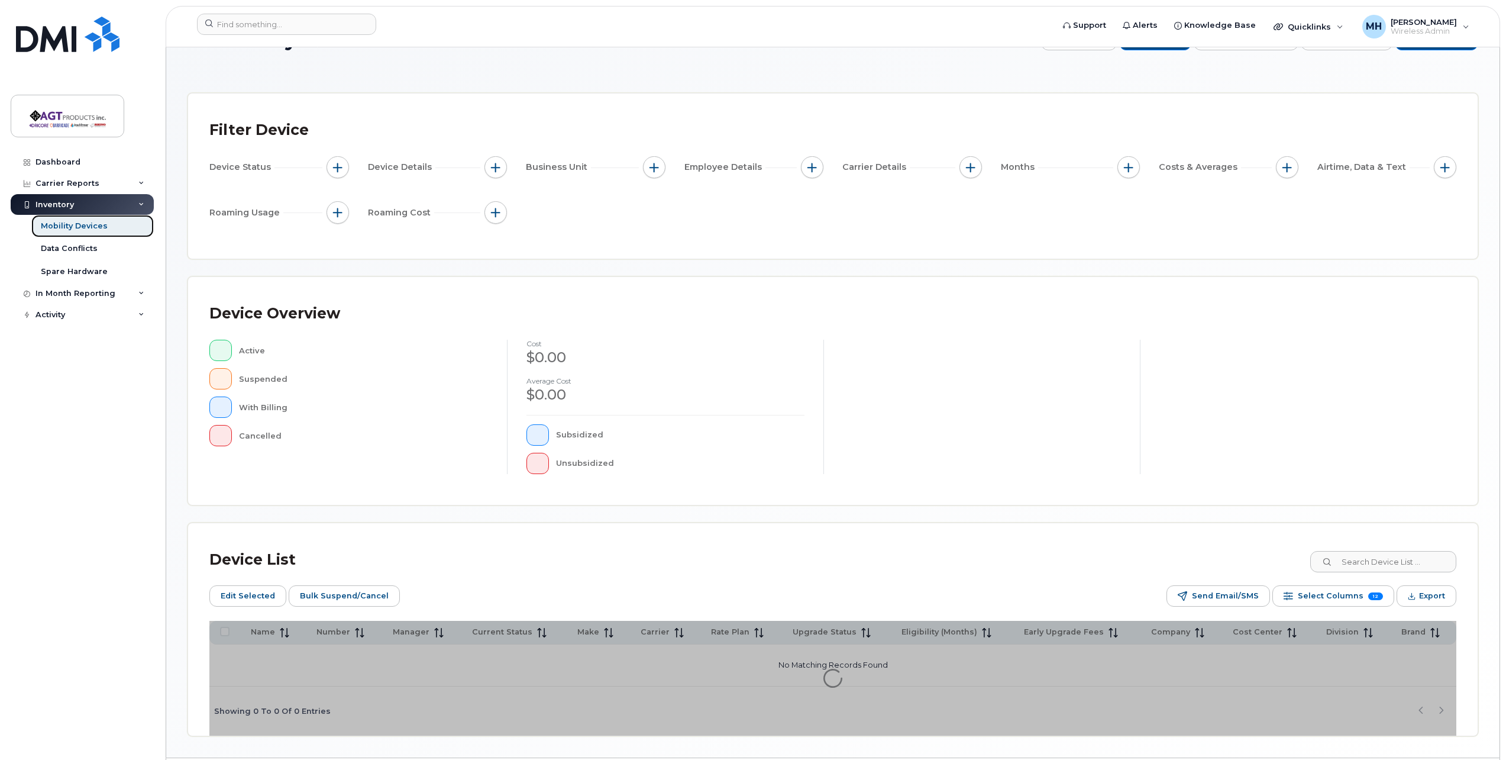
scroll to position [75, 0]
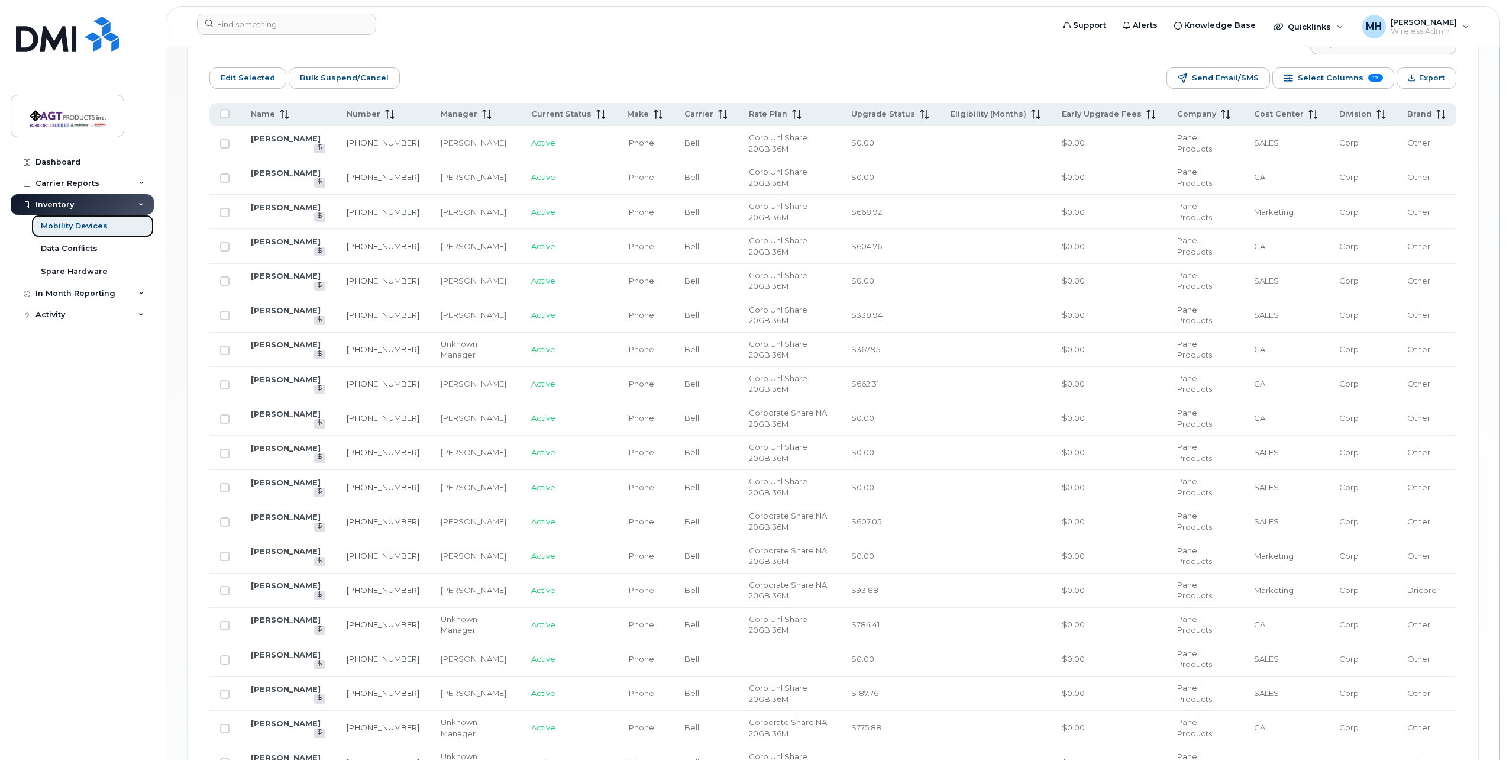
scroll to position [667, 0]
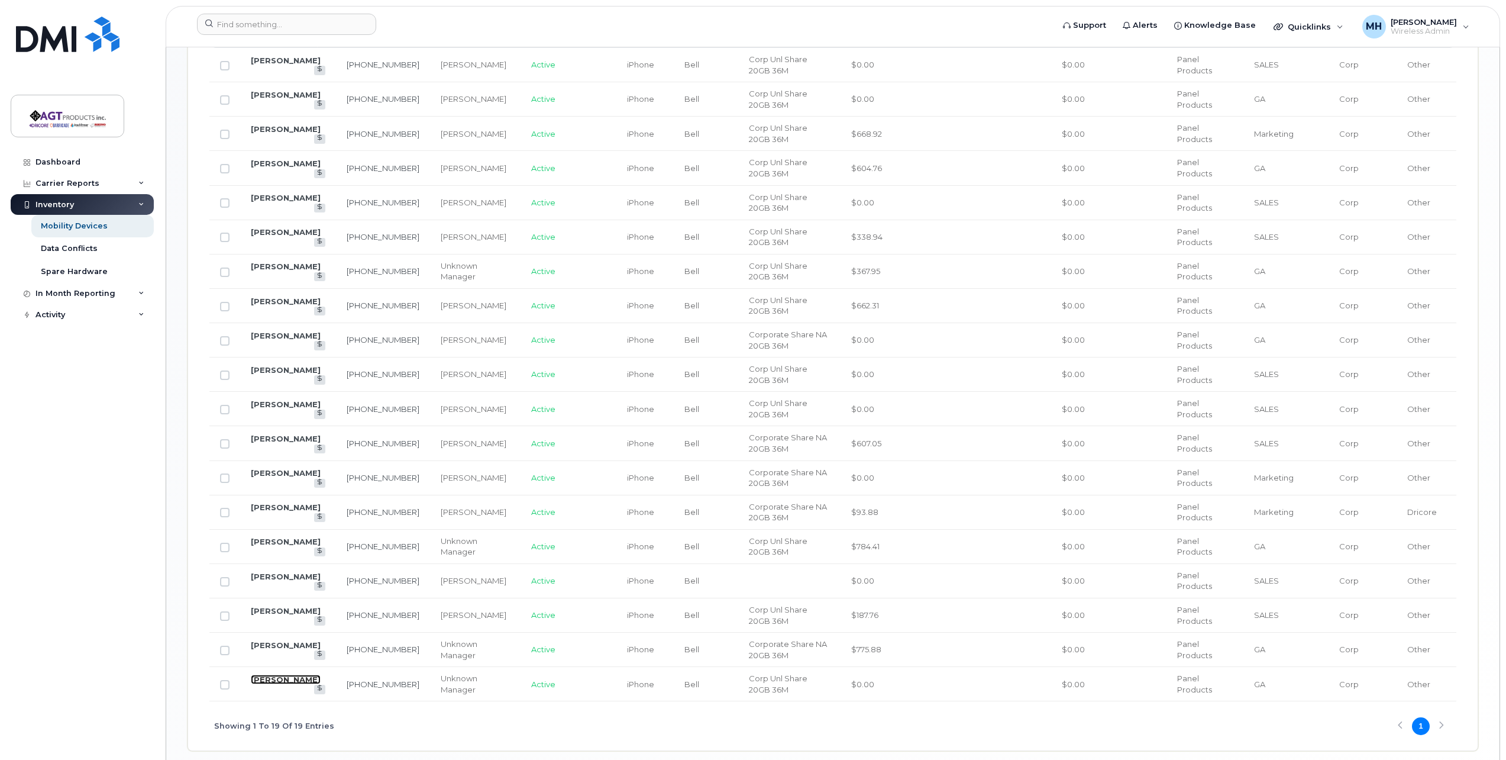
click at [266, 682] on link "Asim Syed" at bounding box center [286, 678] width 70 height 9
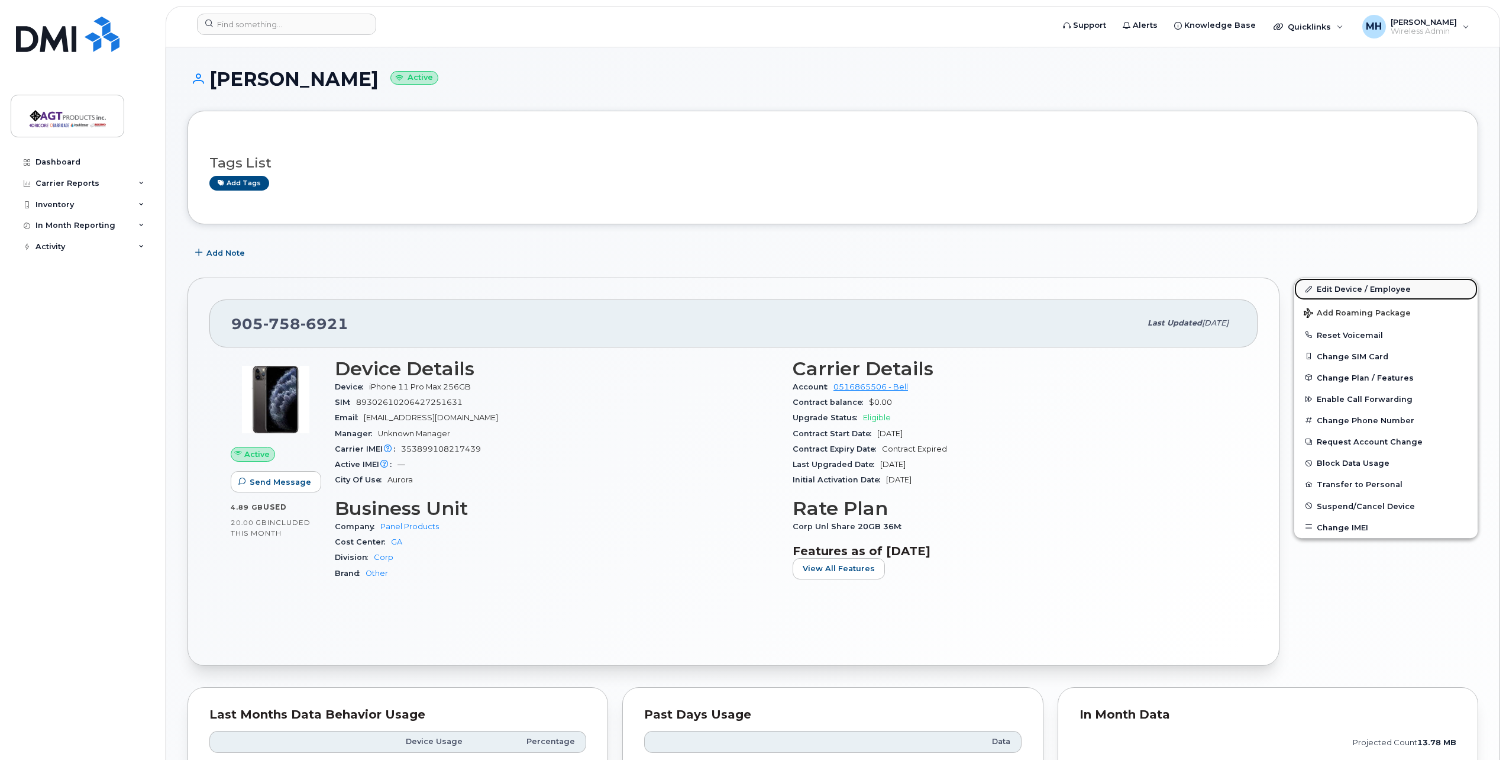
click at [1347, 289] on link "Edit Device / Employee" at bounding box center [1385, 288] width 183 height 21
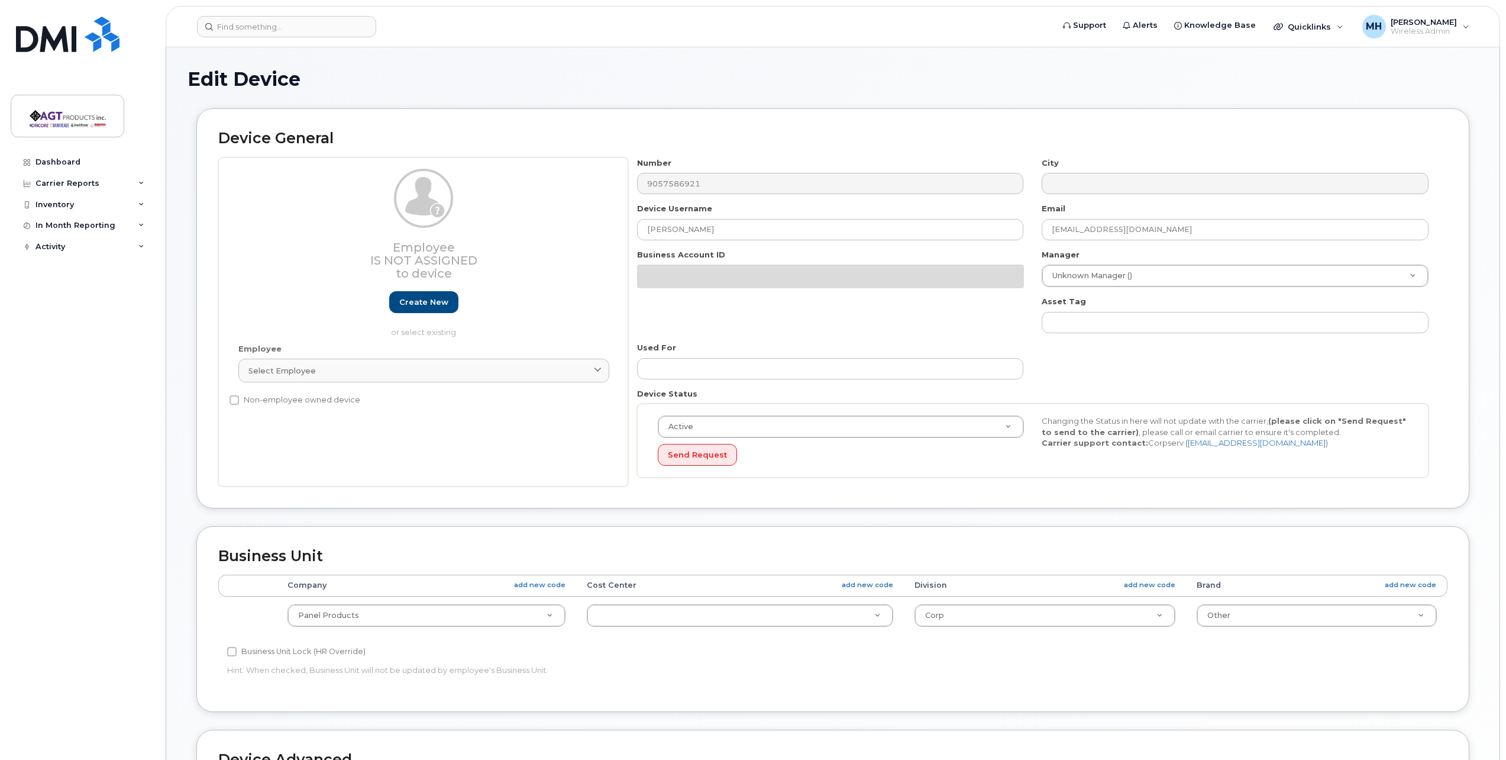
select select
select select "279666"
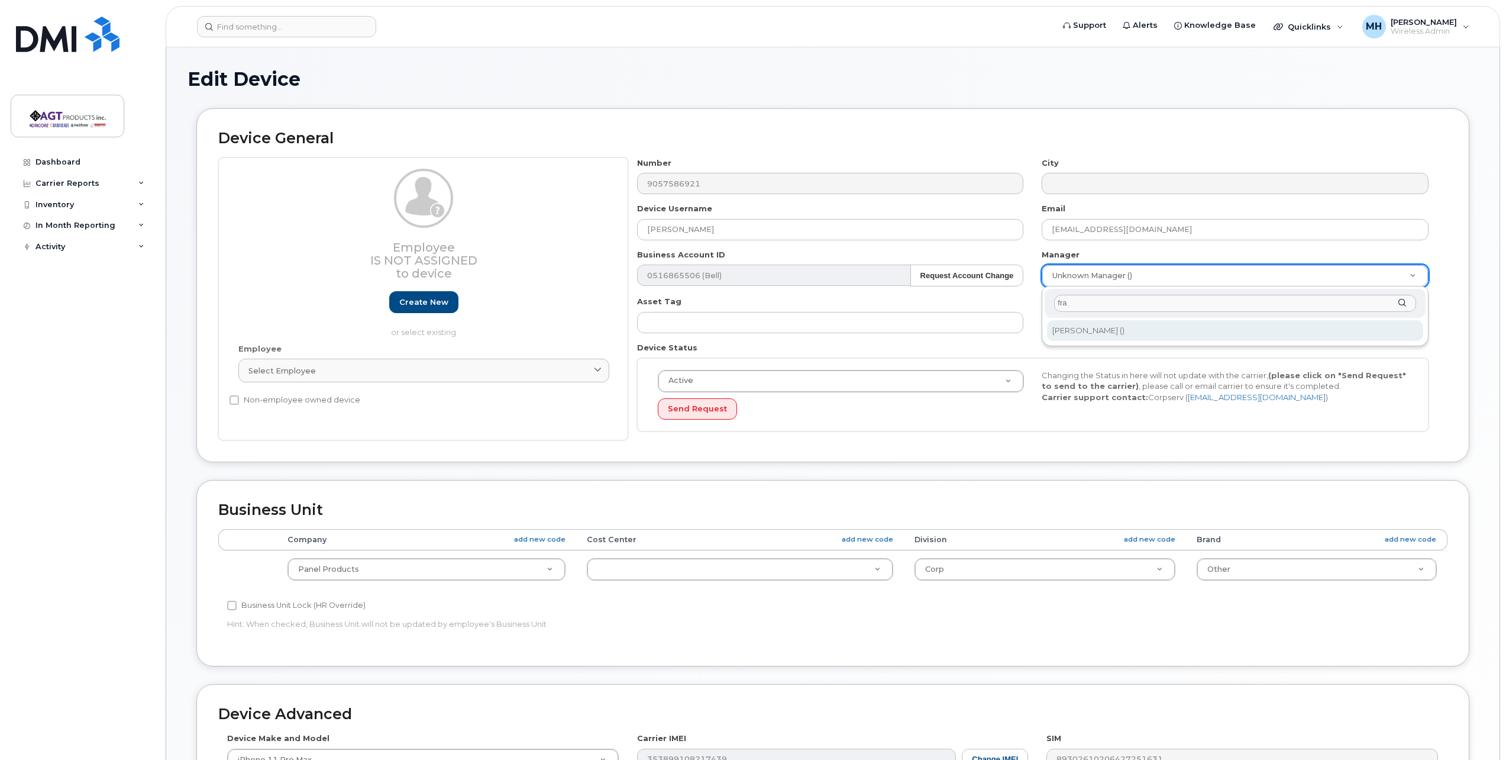
type input "fran"
type input "2006898"
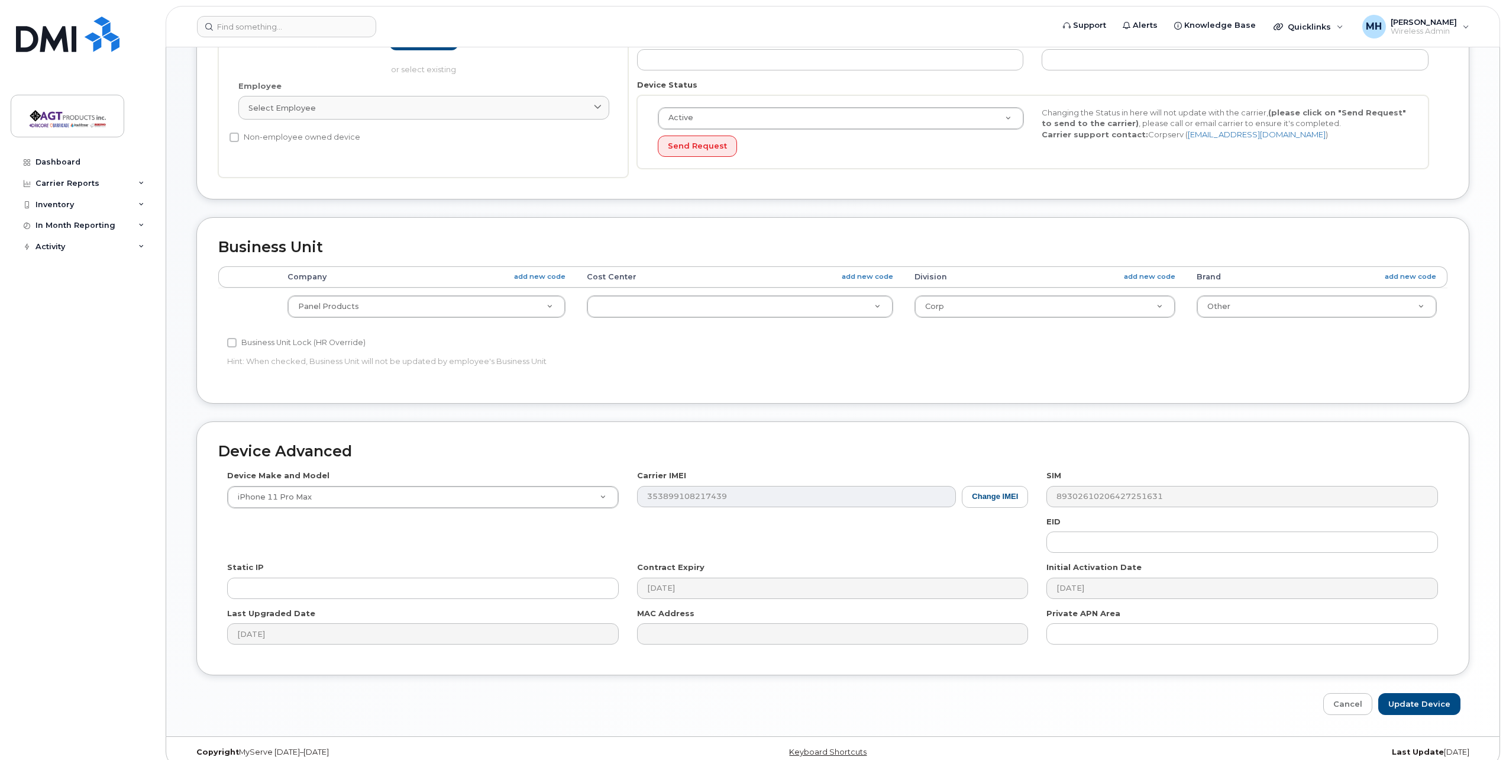
scroll to position [277, 0]
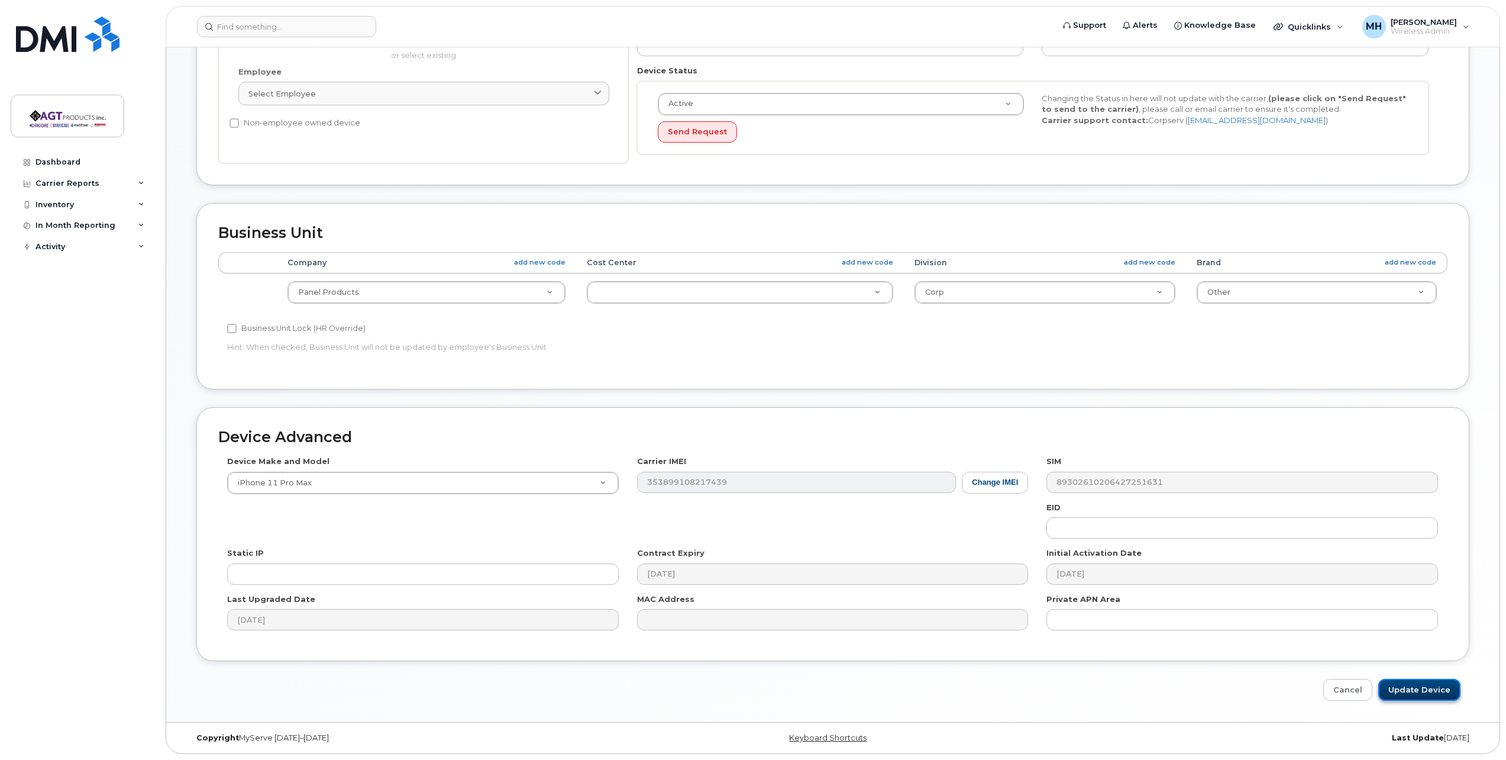
click at [1420, 692] on input "Update Device" at bounding box center [1419, 690] width 82 height 22
type input "Saving..."
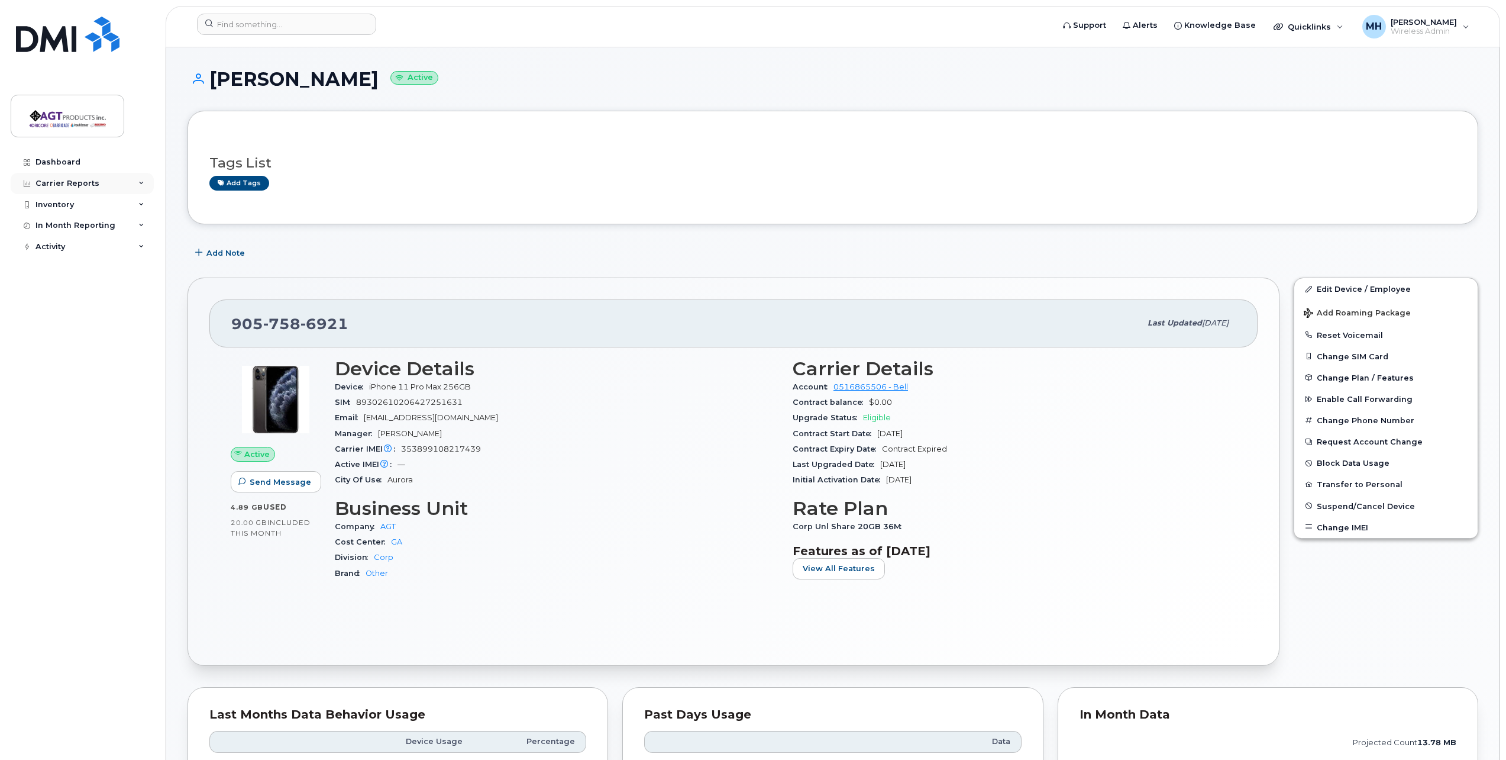
click at [74, 186] on div "Carrier Reports" at bounding box center [67, 183] width 64 height 9
click at [66, 410] on div "Inventory" at bounding box center [54, 407] width 38 height 9
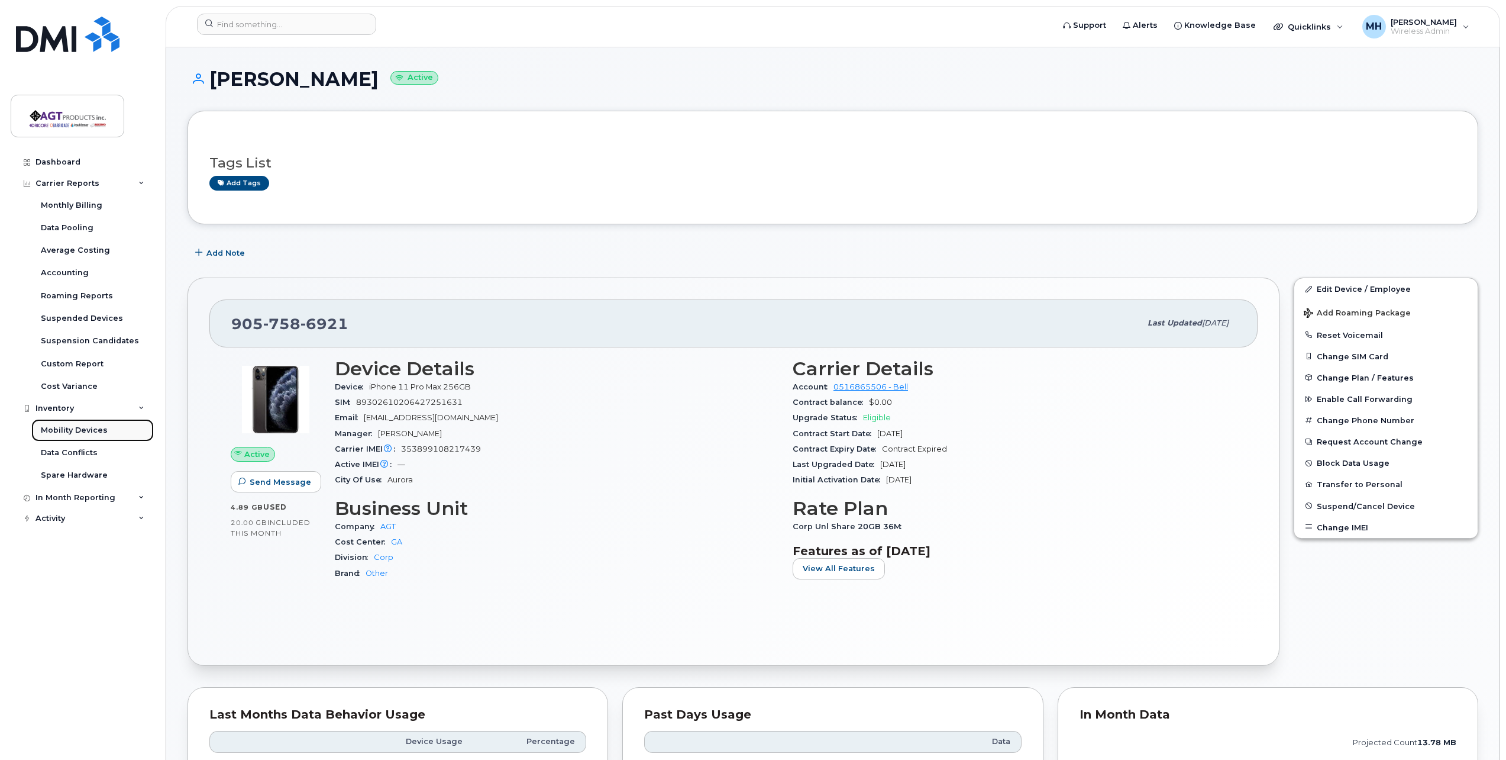
click at [84, 435] on div "Mobility Devices" at bounding box center [74, 430] width 67 height 11
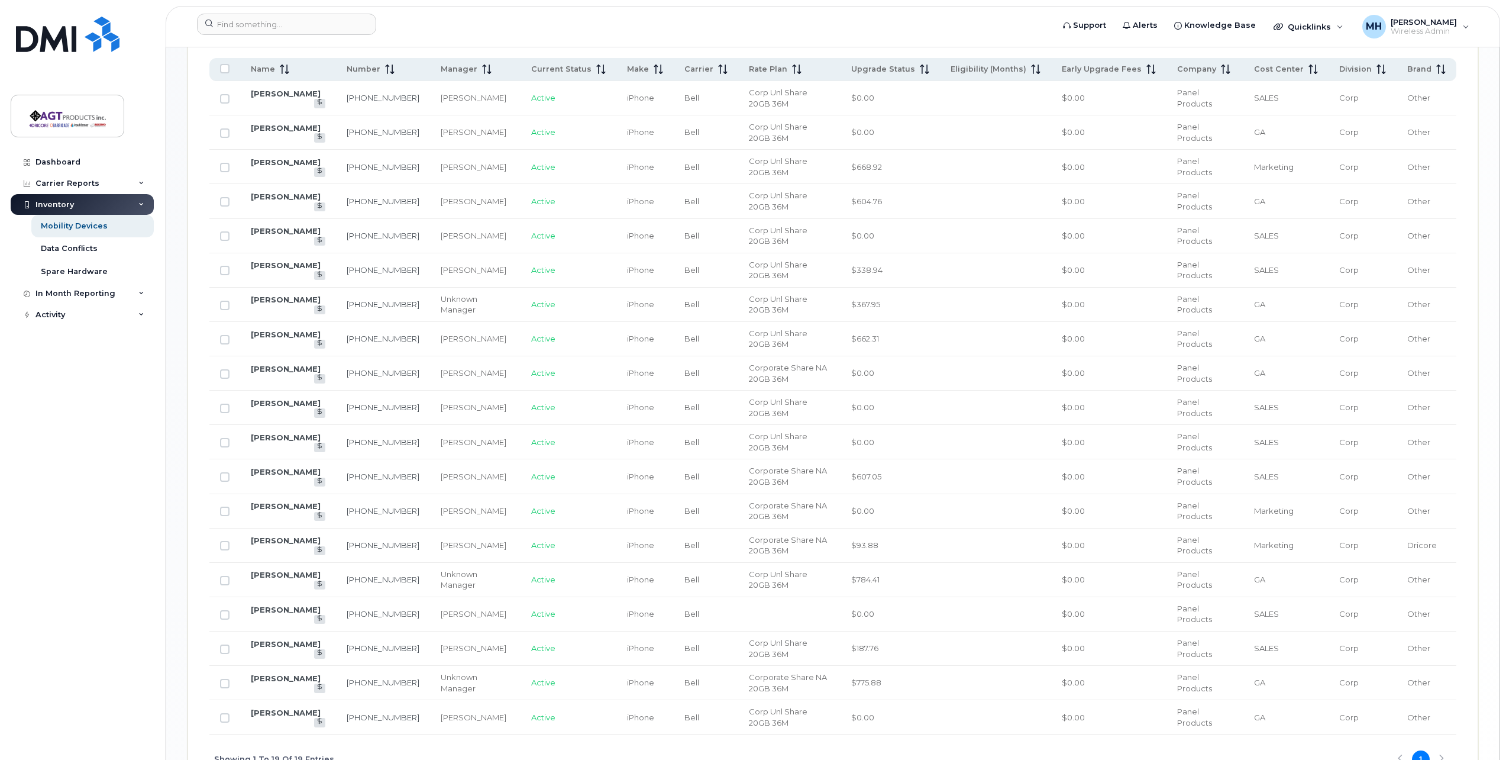
scroll to position [651, 0]
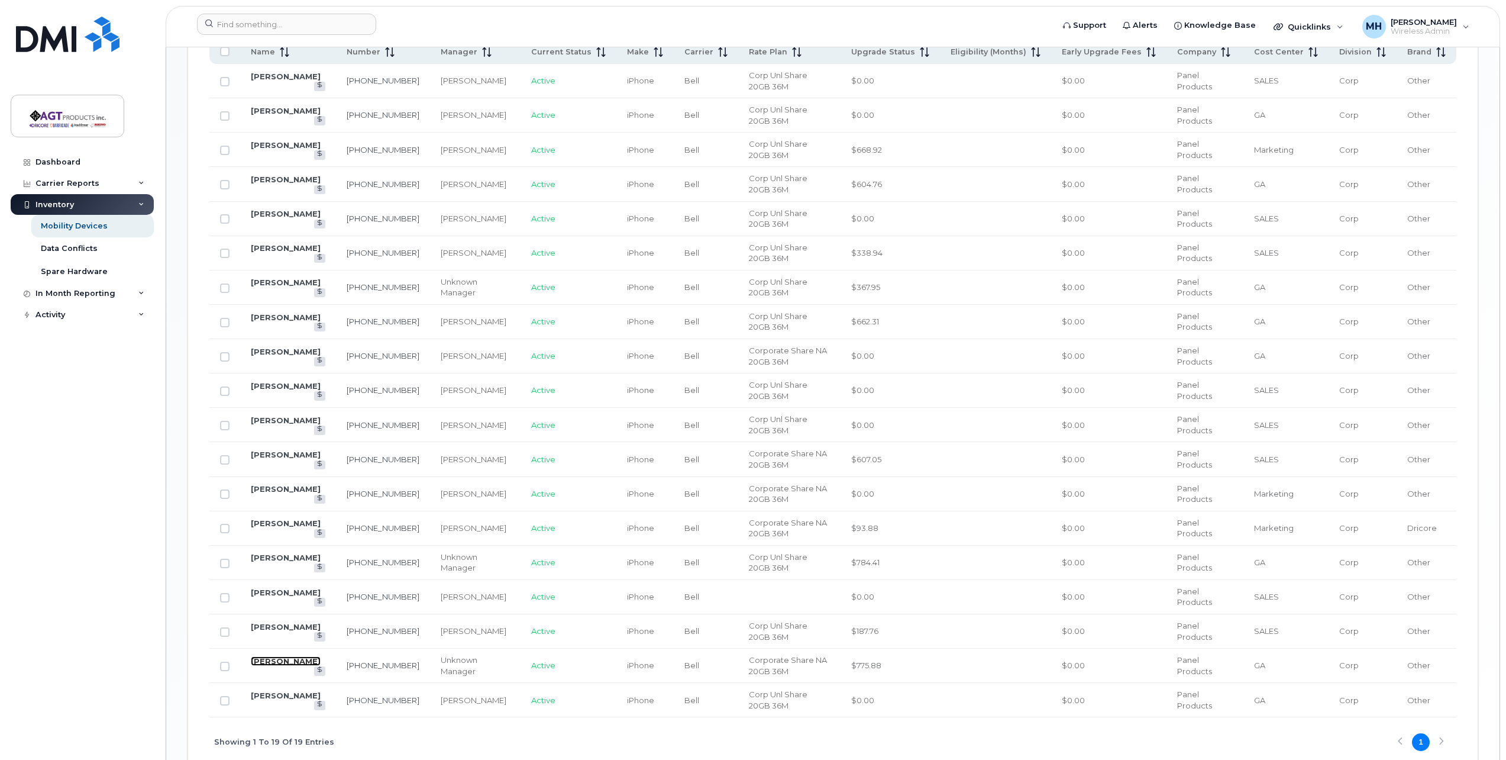
click at [291, 666] on link "[PERSON_NAME]" at bounding box center [286, 660] width 70 height 9
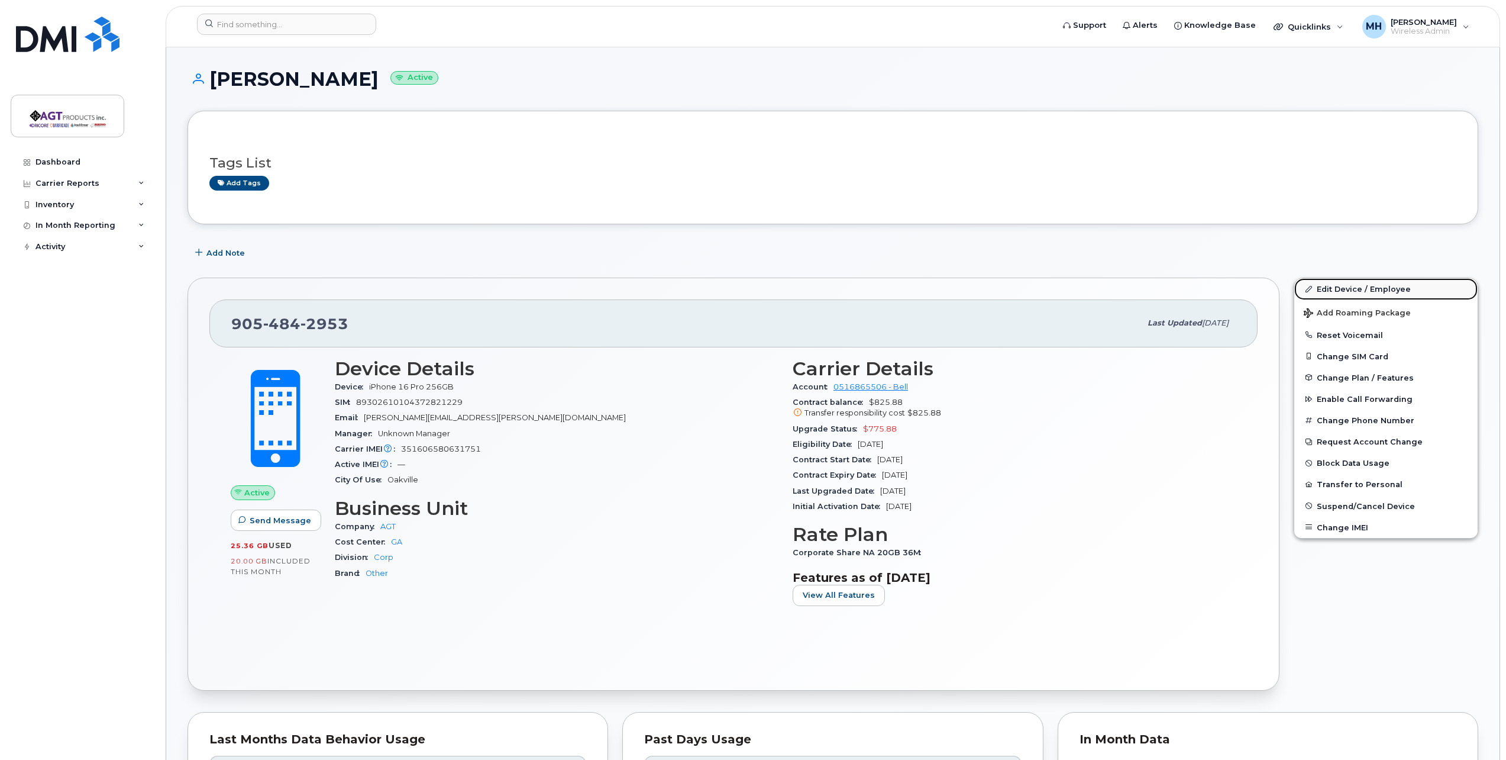
click at [1351, 288] on link "Edit Device / Employee" at bounding box center [1385, 288] width 183 height 21
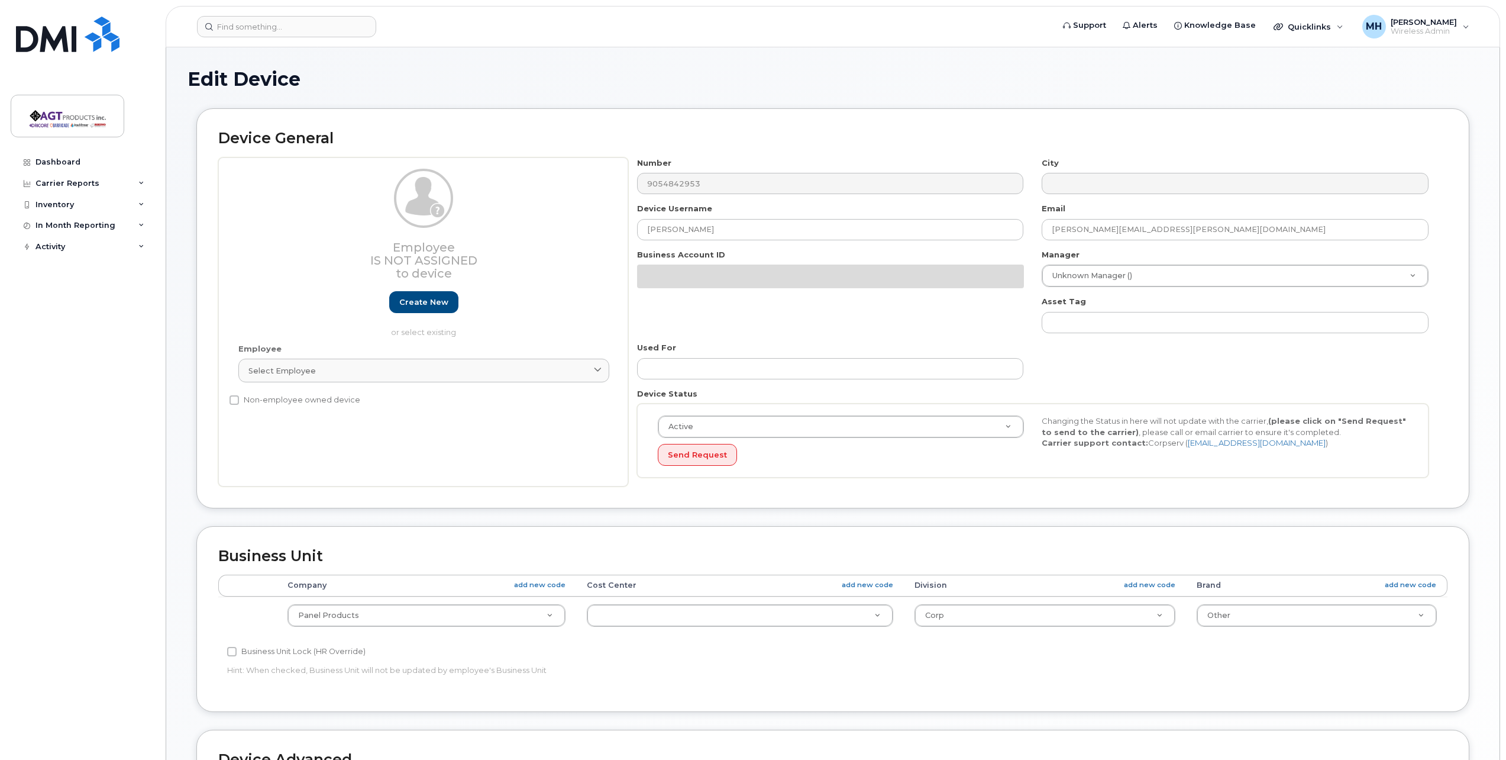
select select
select select "279666"
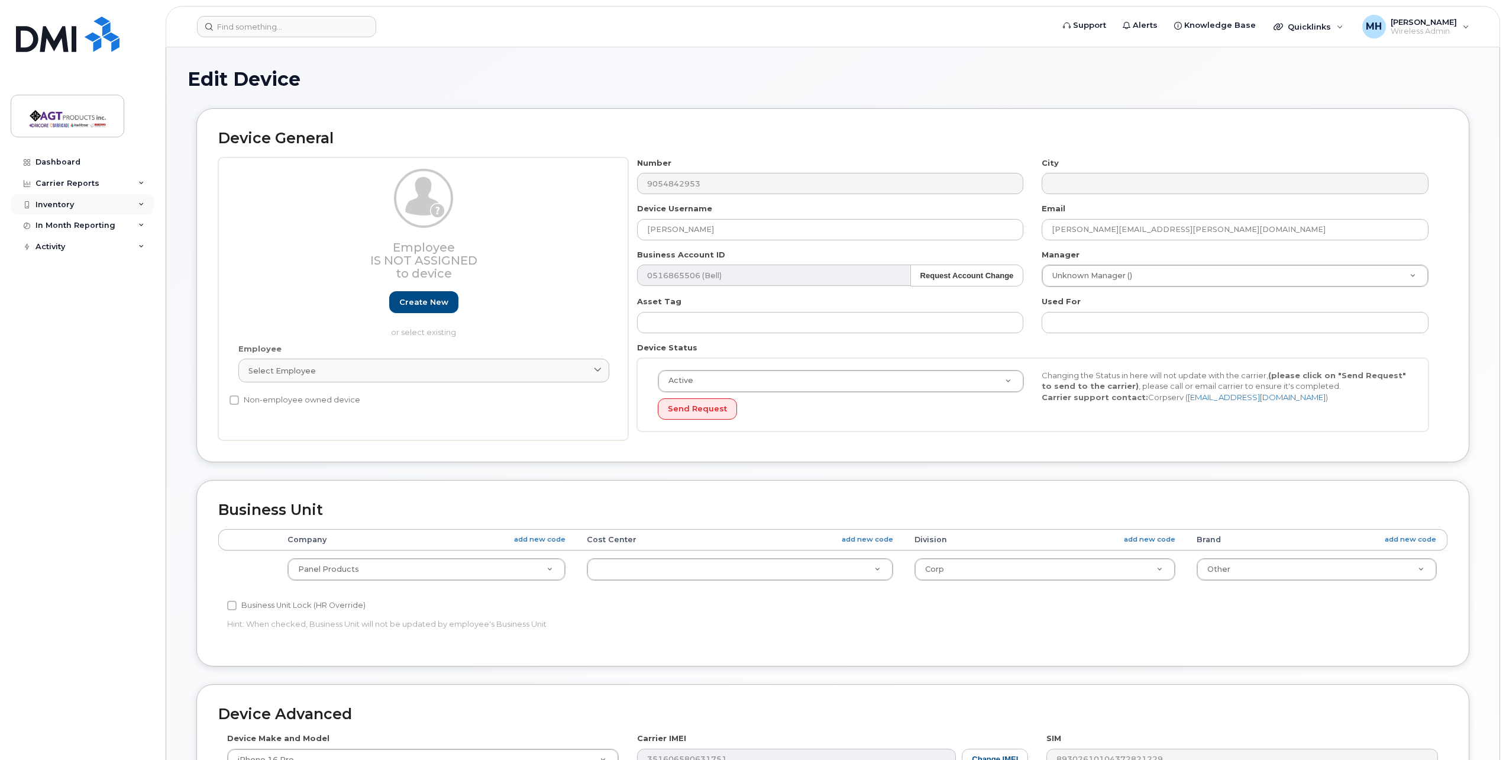
click at [107, 208] on div "Inventory" at bounding box center [82, 204] width 143 height 21
click at [108, 231] on link "Mobility Devices" at bounding box center [92, 226] width 122 height 22
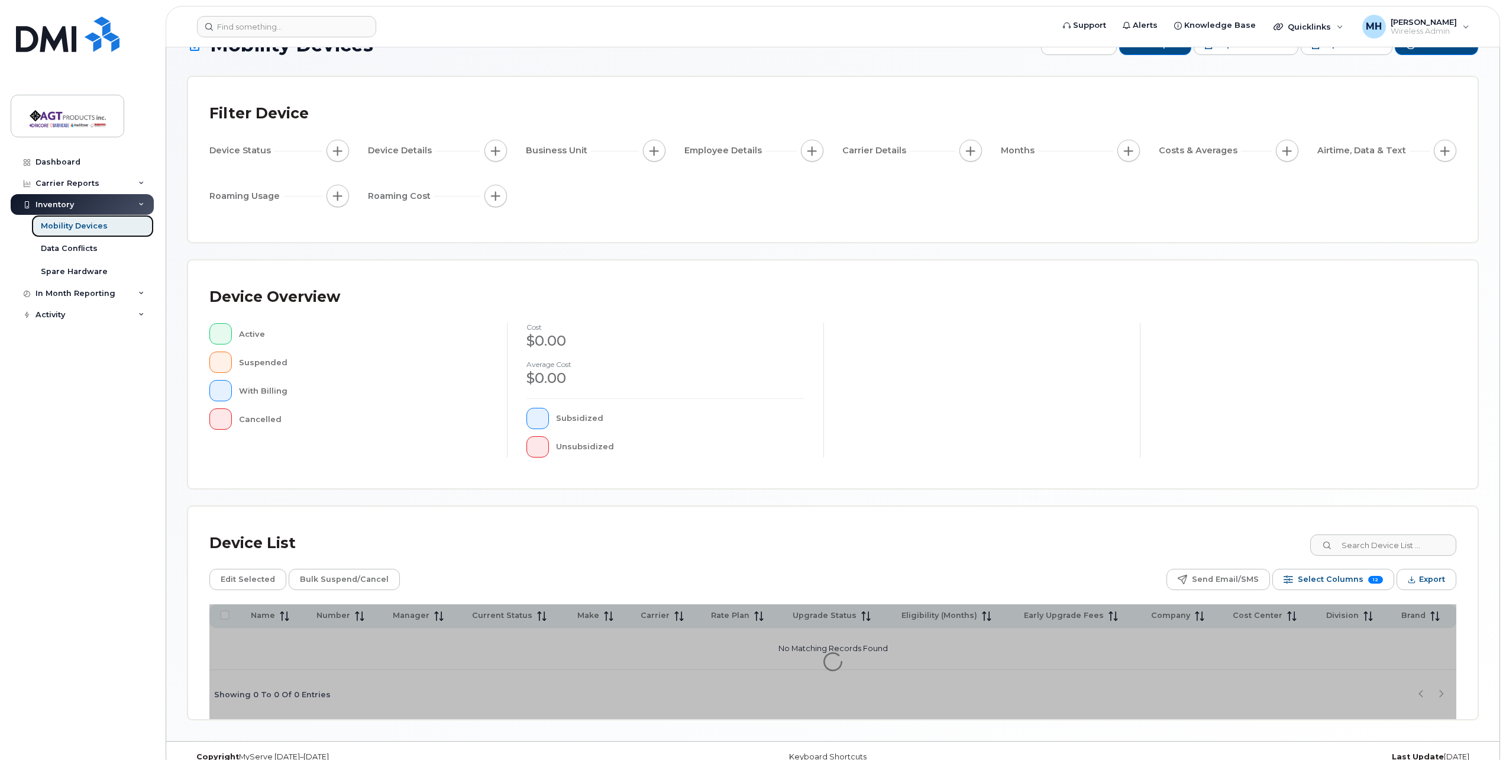
scroll to position [54, 0]
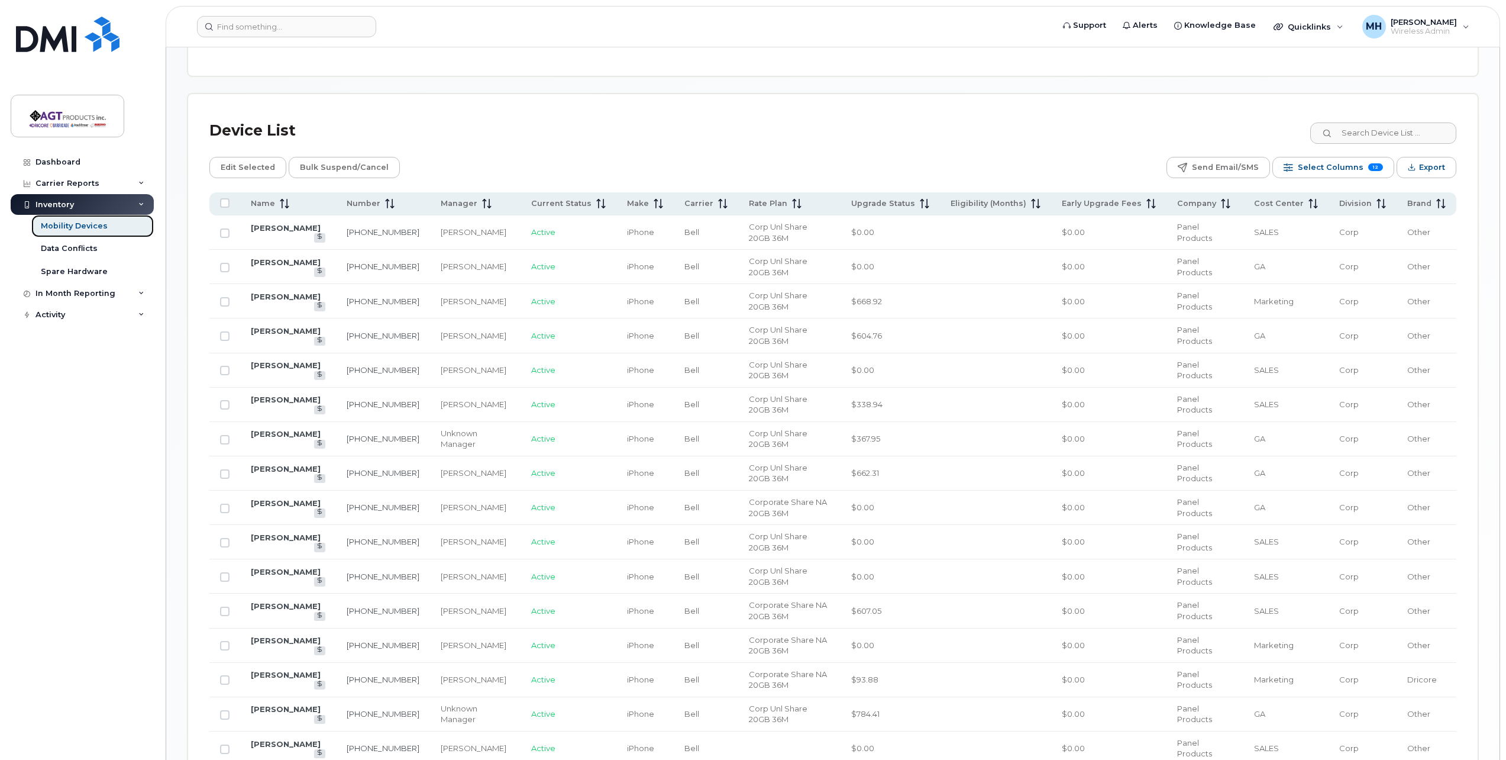
scroll to position [459, 0]
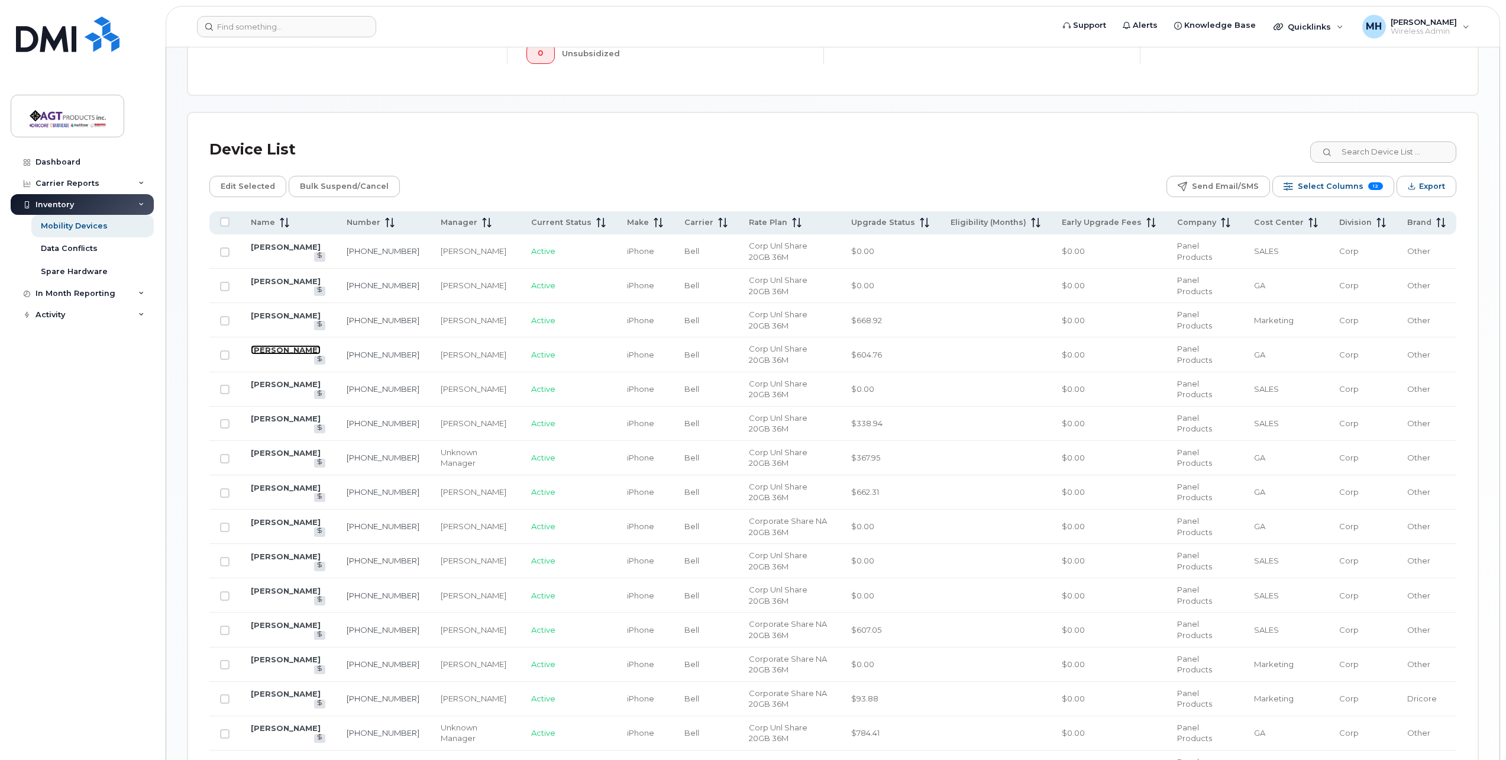
click at [288, 354] on link "[PERSON_NAME]" at bounding box center [286, 349] width 70 height 9
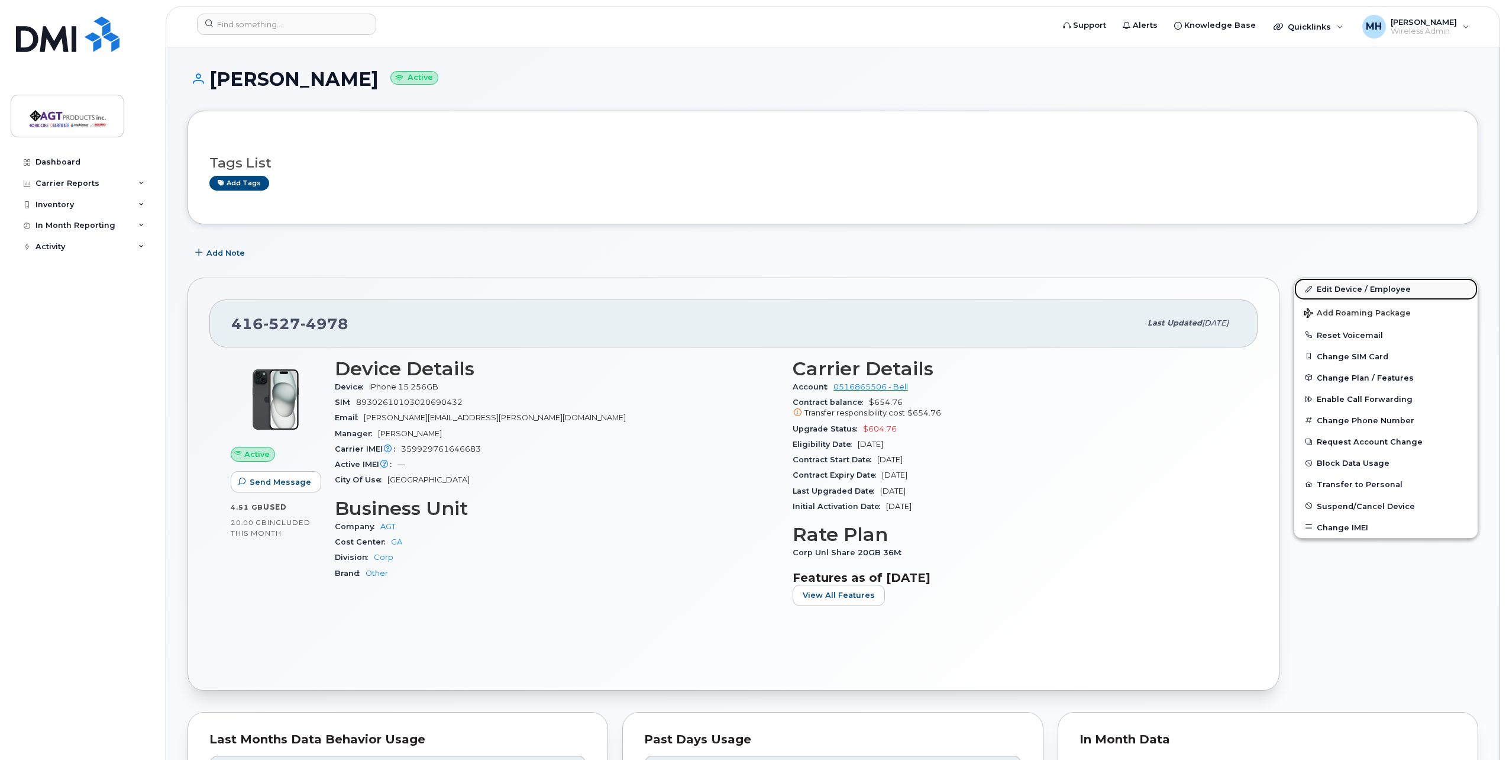
click at [1366, 293] on link "Edit Device / Employee" at bounding box center [1385, 288] width 183 height 21
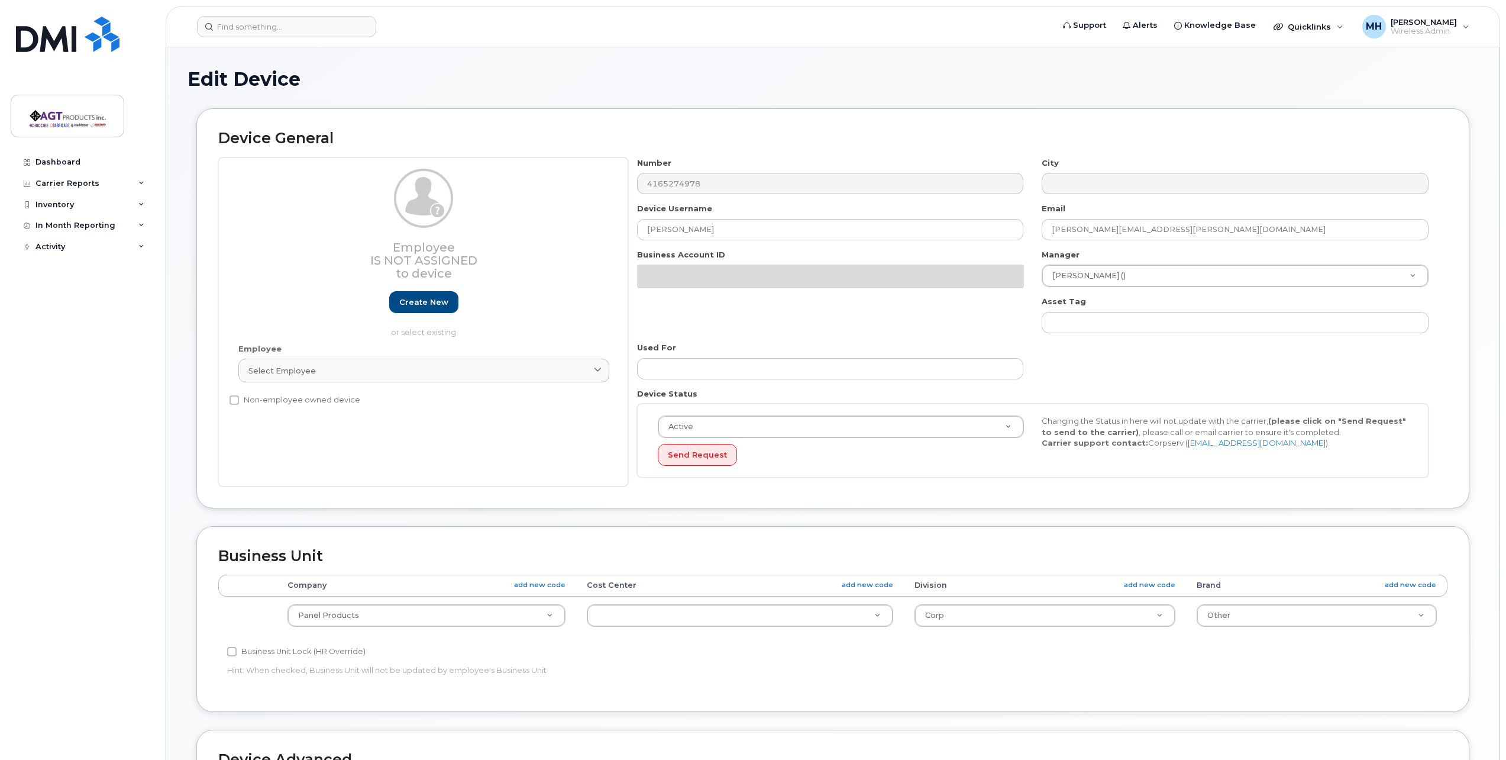
select select
select select "279666"
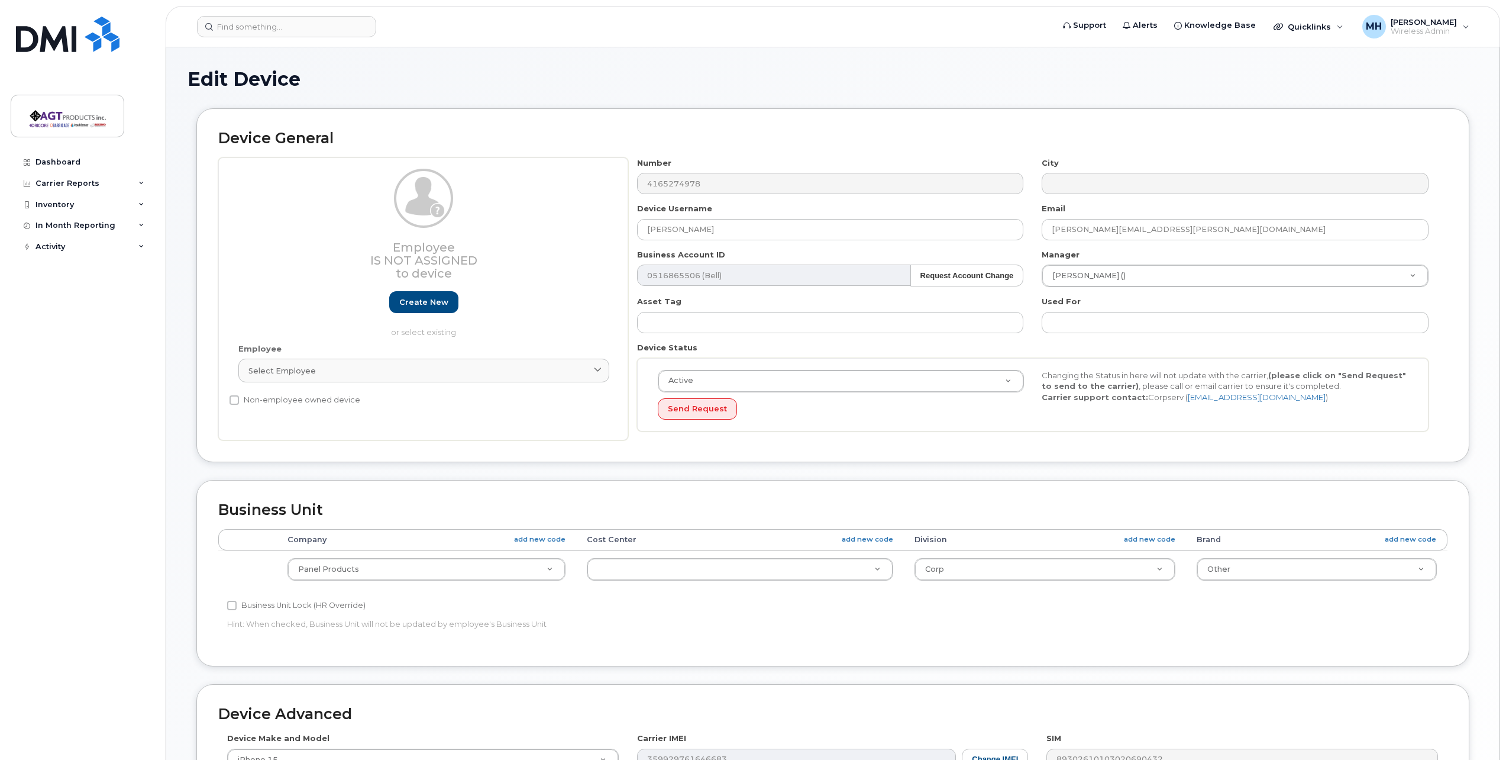
scroll to position [277, 0]
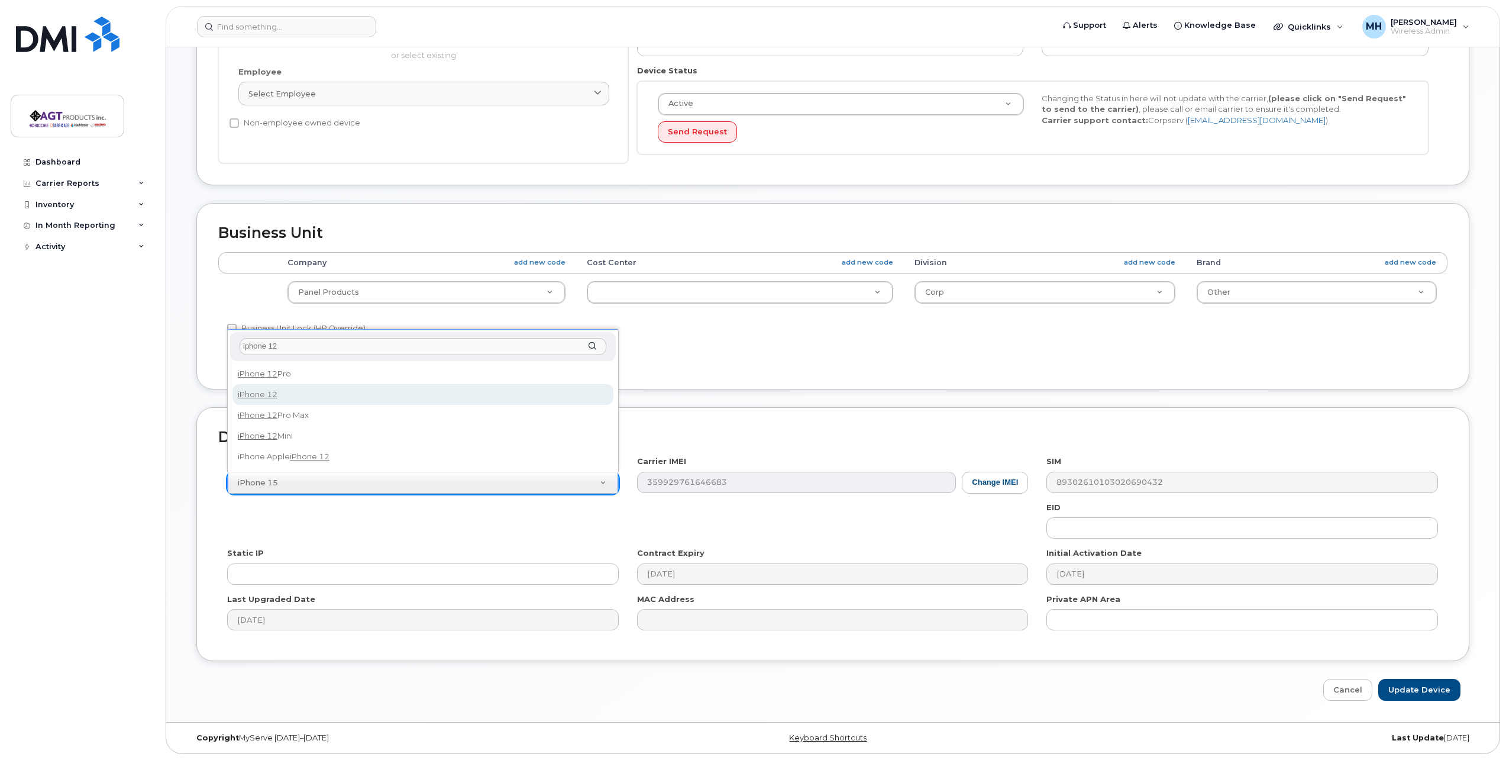
type input "iphone 12"
select select "2435"
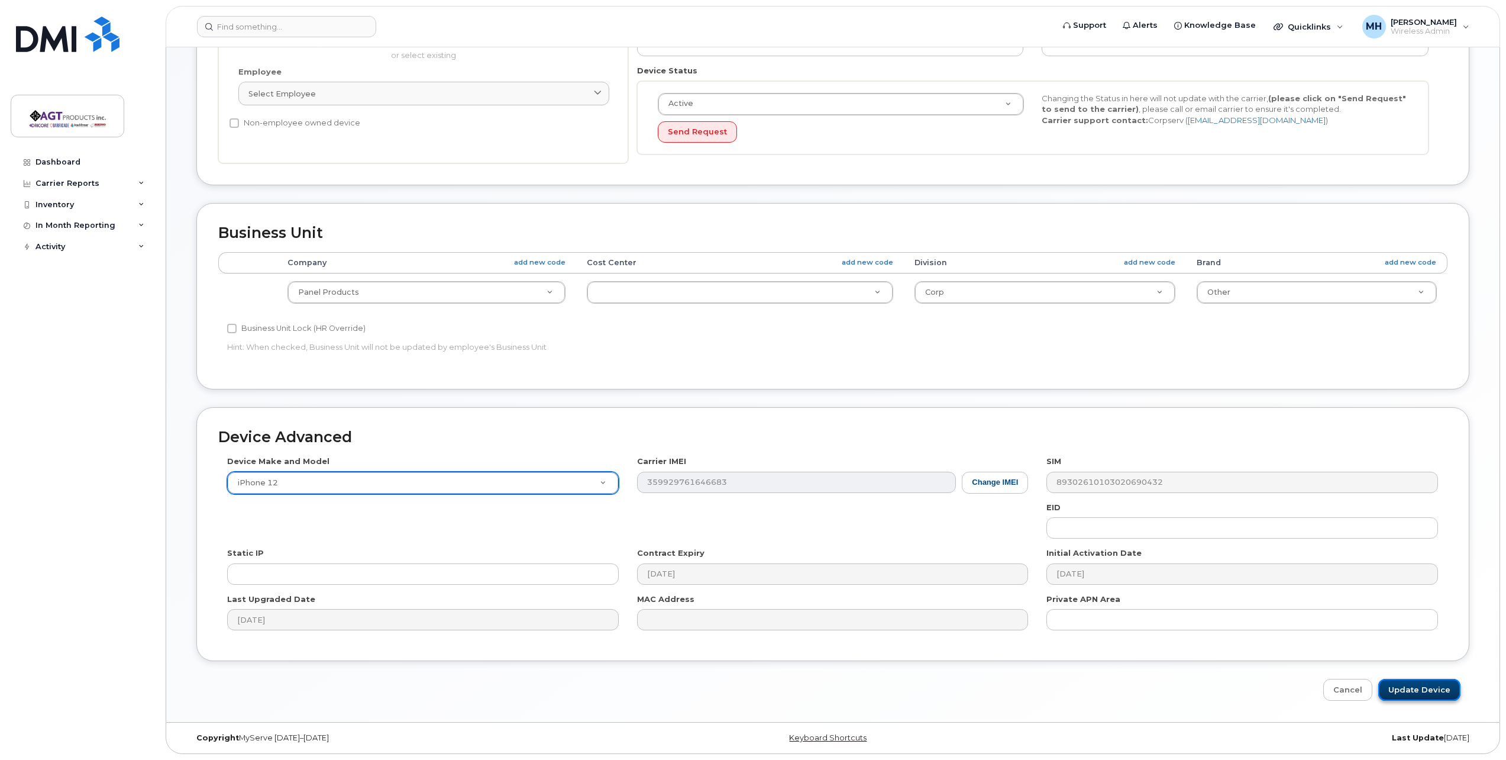
click at [1414, 690] on input "Update Device" at bounding box center [1419, 690] width 82 height 22
type input "Saving..."
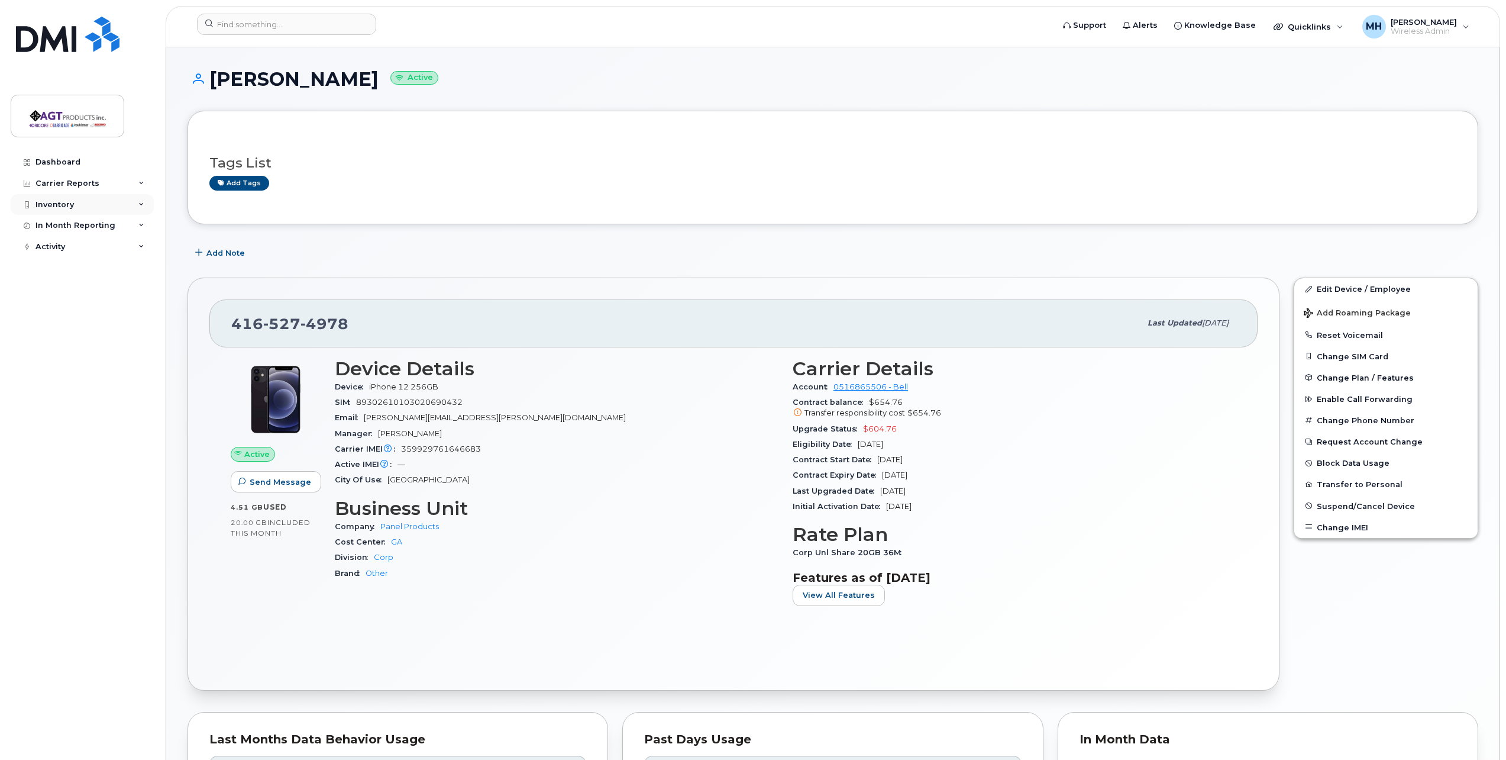
click at [92, 208] on div "Inventory" at bounding box center [82, 204] width 143 height 21
click at [95, 227] on div "Mobility Devices" at bounding box center [74, 226] width 67 height 11
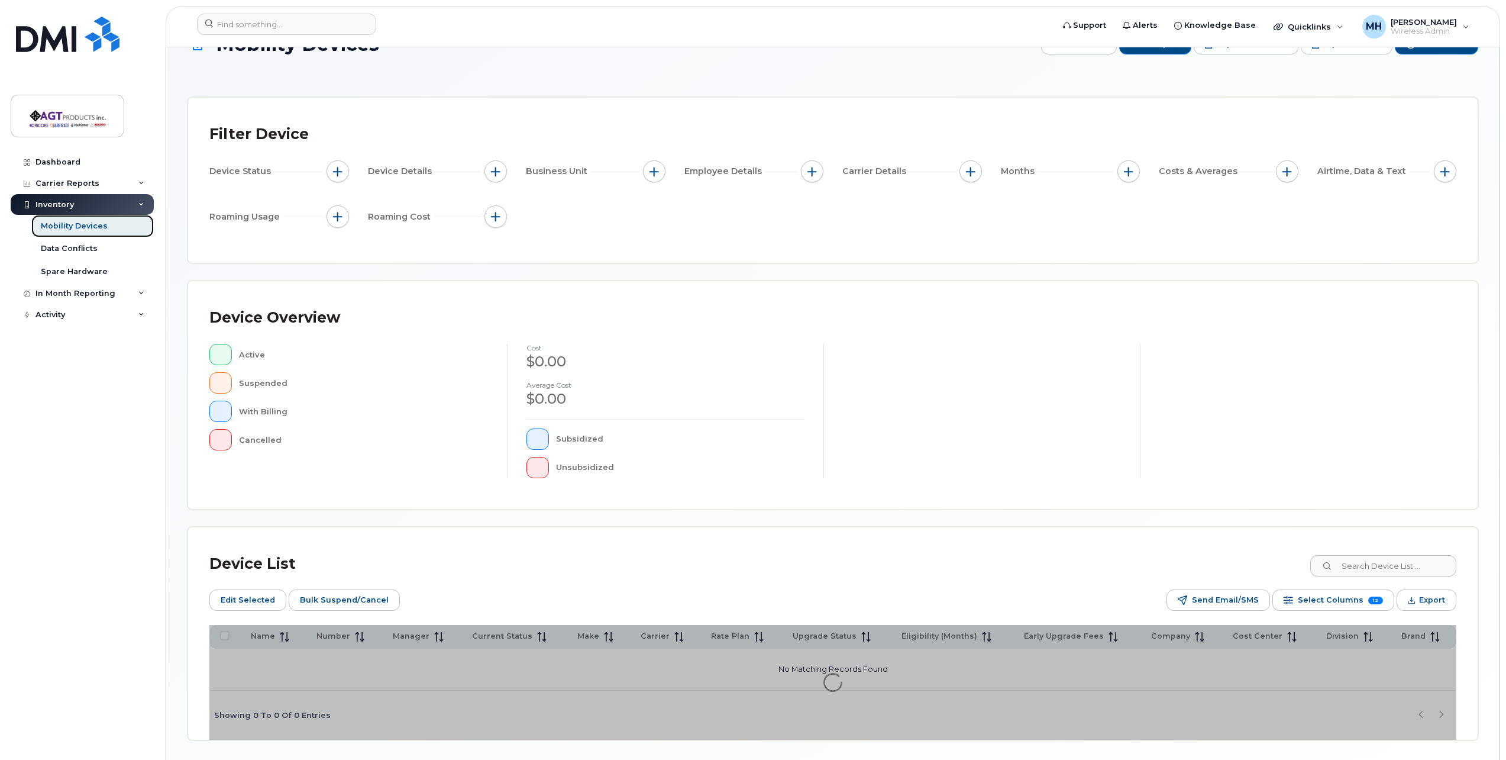
scroll to position [75, 0]
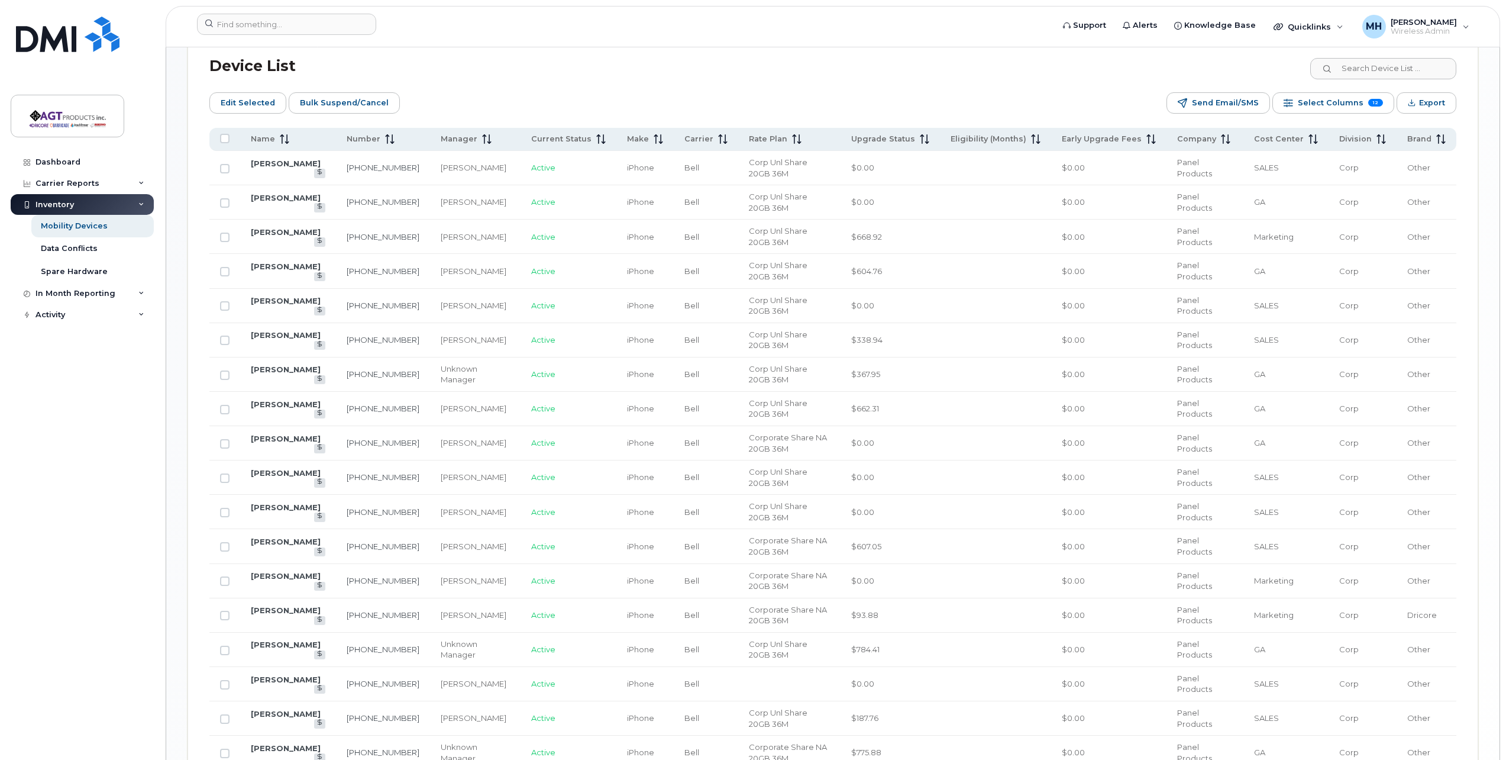
scroll to position [548, 0]
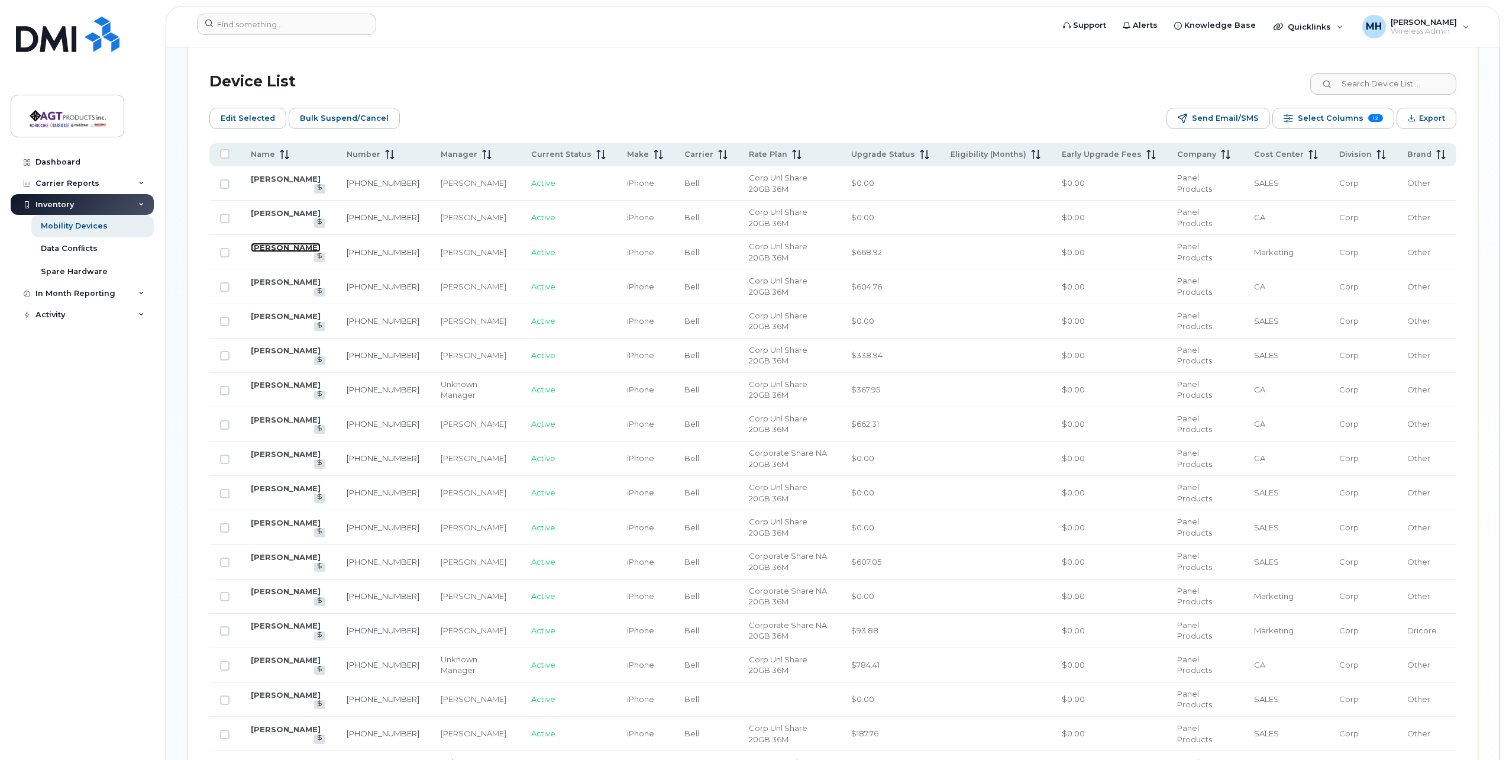
click at [289, 250] on link "[PERSON_NAME]" at bounding box center [286, 247] width 70 height 9
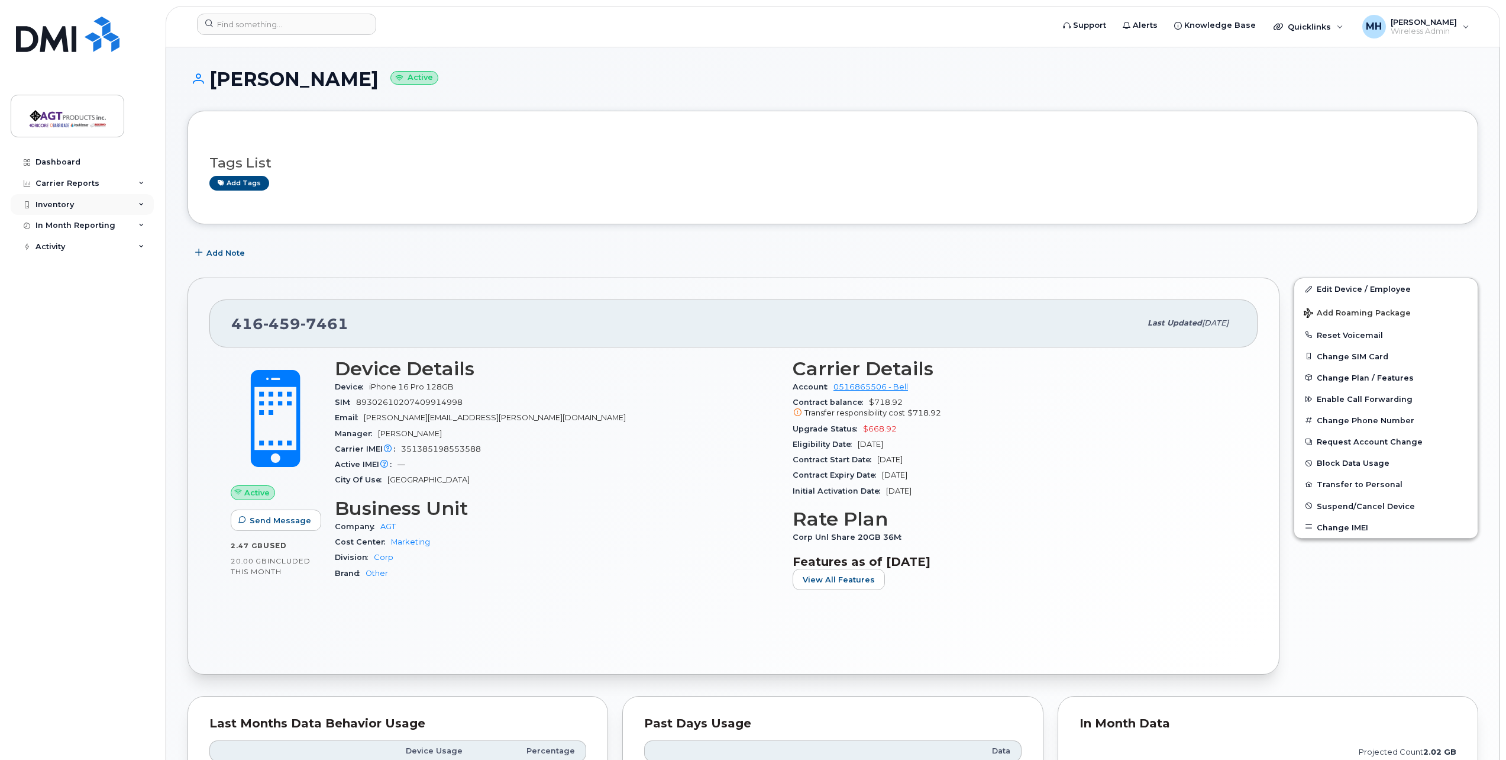
click at [75, 206] on div "Inventory" at bounding box center [82, 204] width 143 height 21
click at [78, 222] on div "Mobility Devices" at bounding box center [74, 226] width 67 height 11
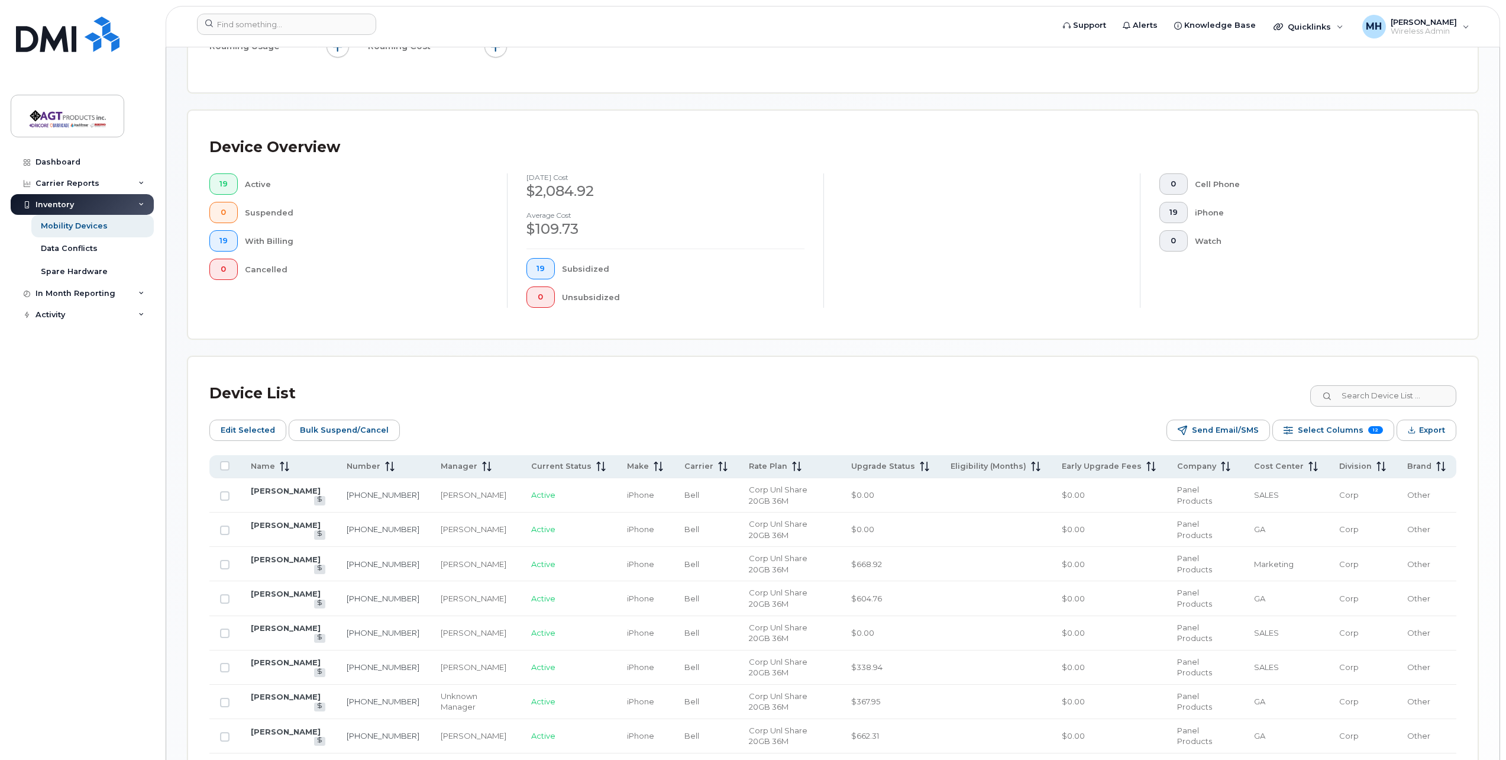
scroll to position [473, 0]
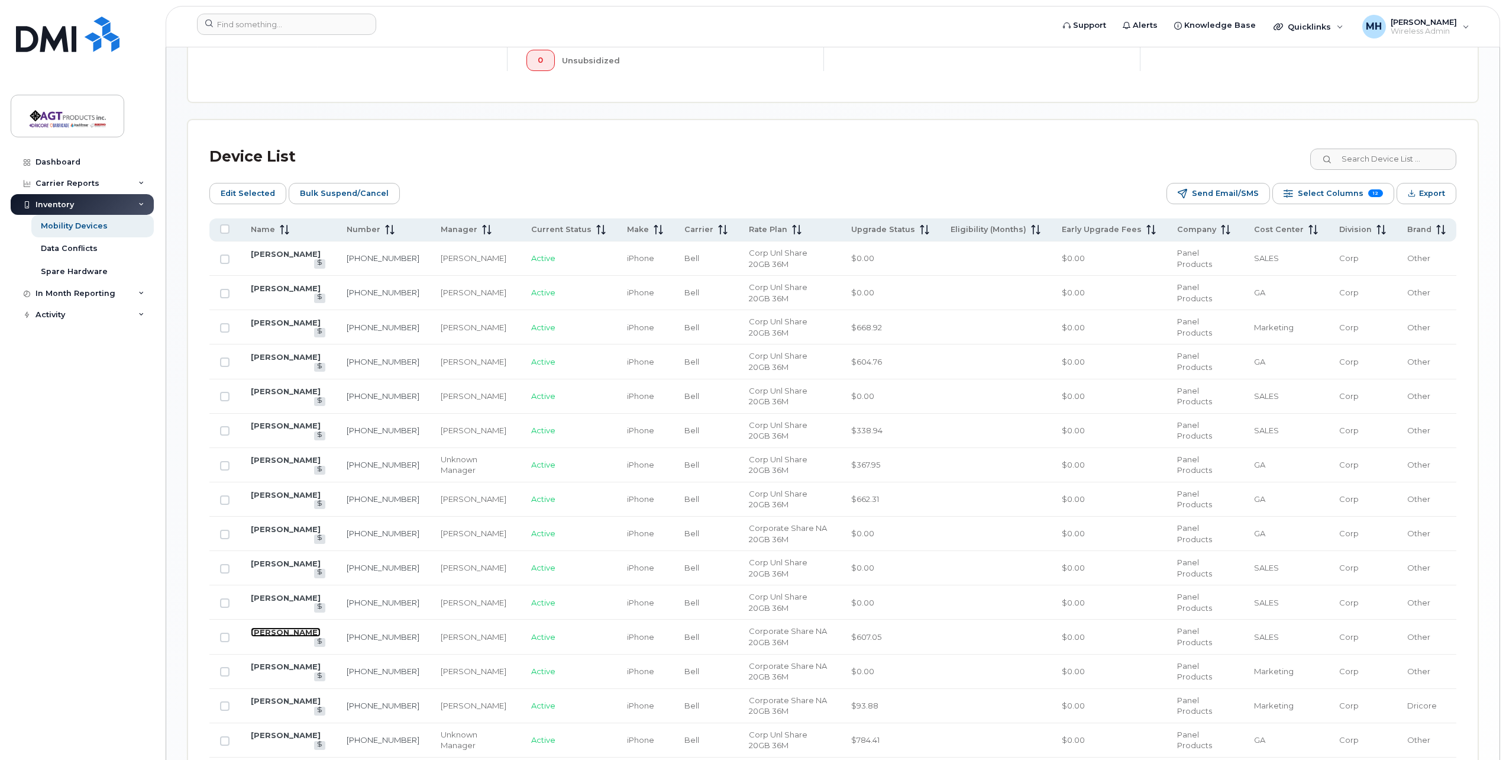
click at [293, 635] on link "[PERSON_NAME]" at bounding box center [286, 631] width 70 height 9
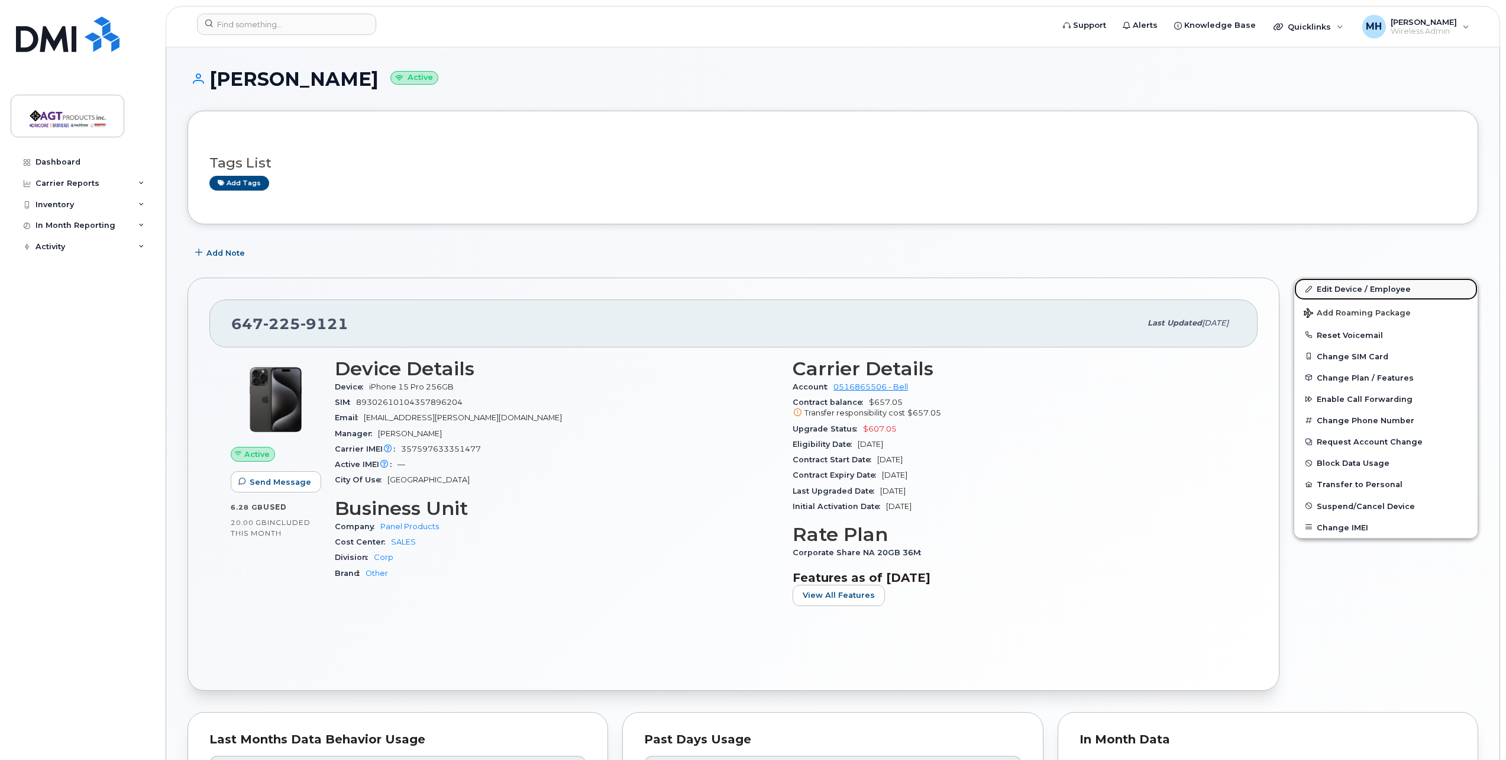
click at [1394, 289] on link "Edit Device / Employee" at bounding box center [1385, 288] width 183 height 21
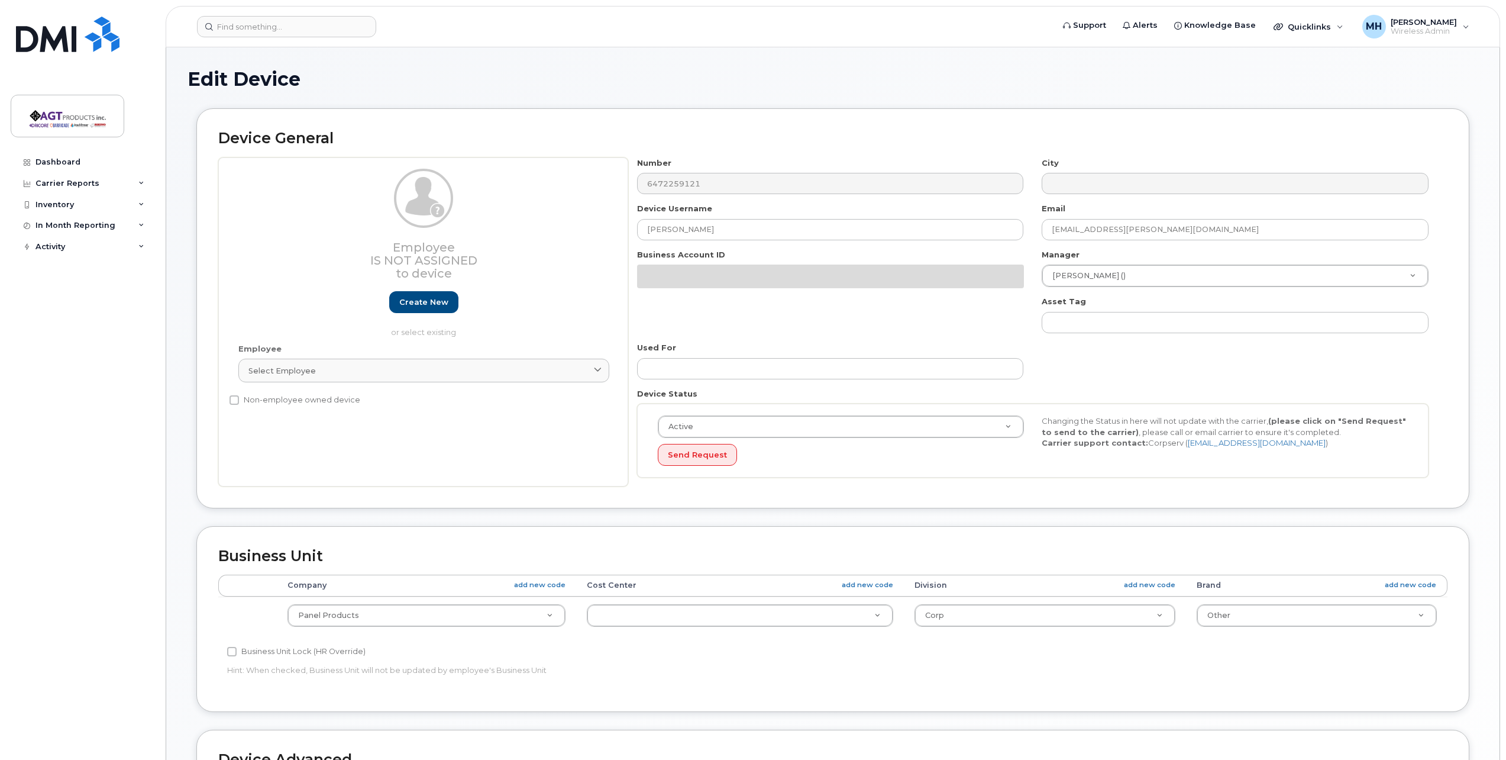
select select
select select "279666"
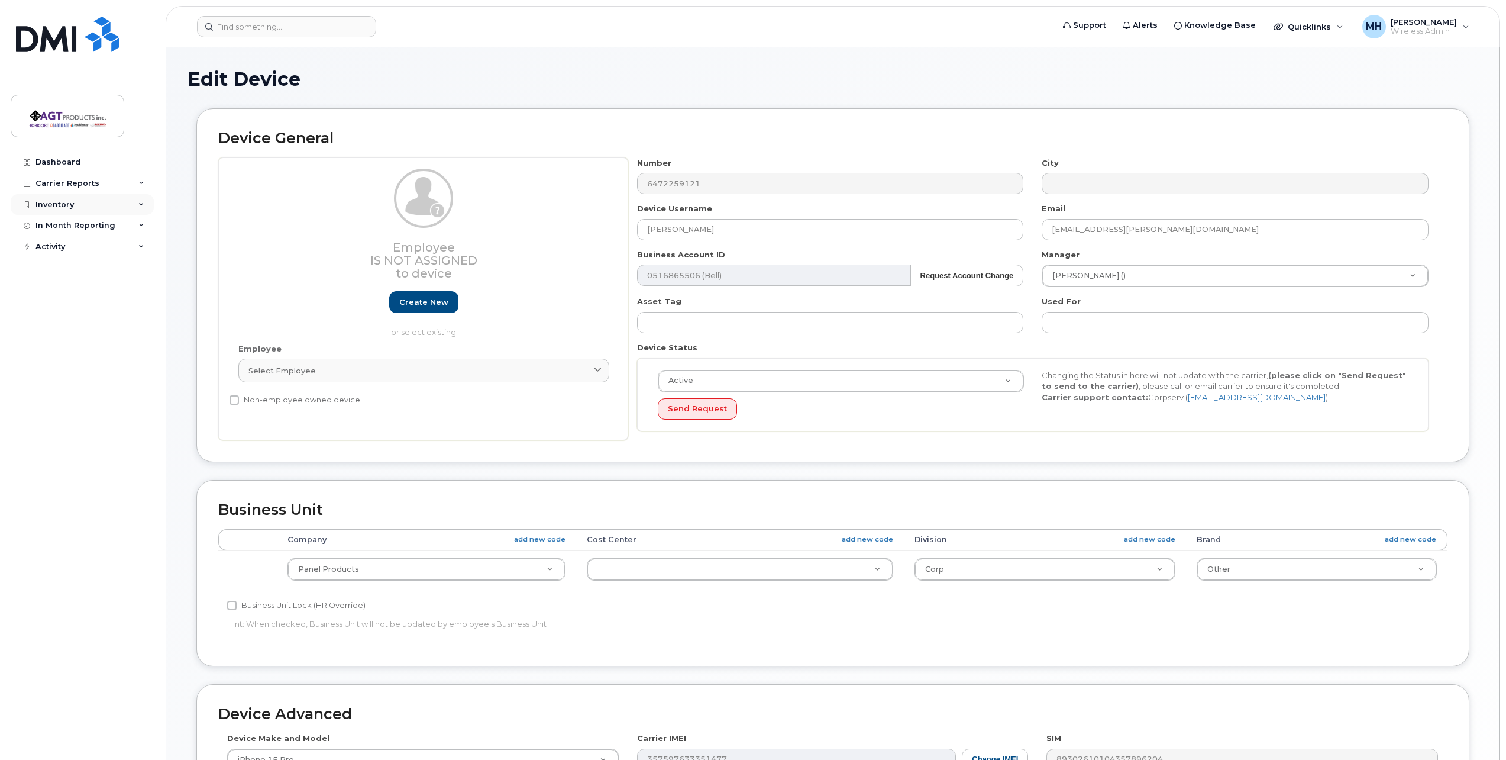
click at [97, 202] on div "Inventory" at bounding box center [82, 204] width 143 height 21
click at [100, 229] on div "Mobility Devices" at bounding box center [74, 226] width 67 height 11
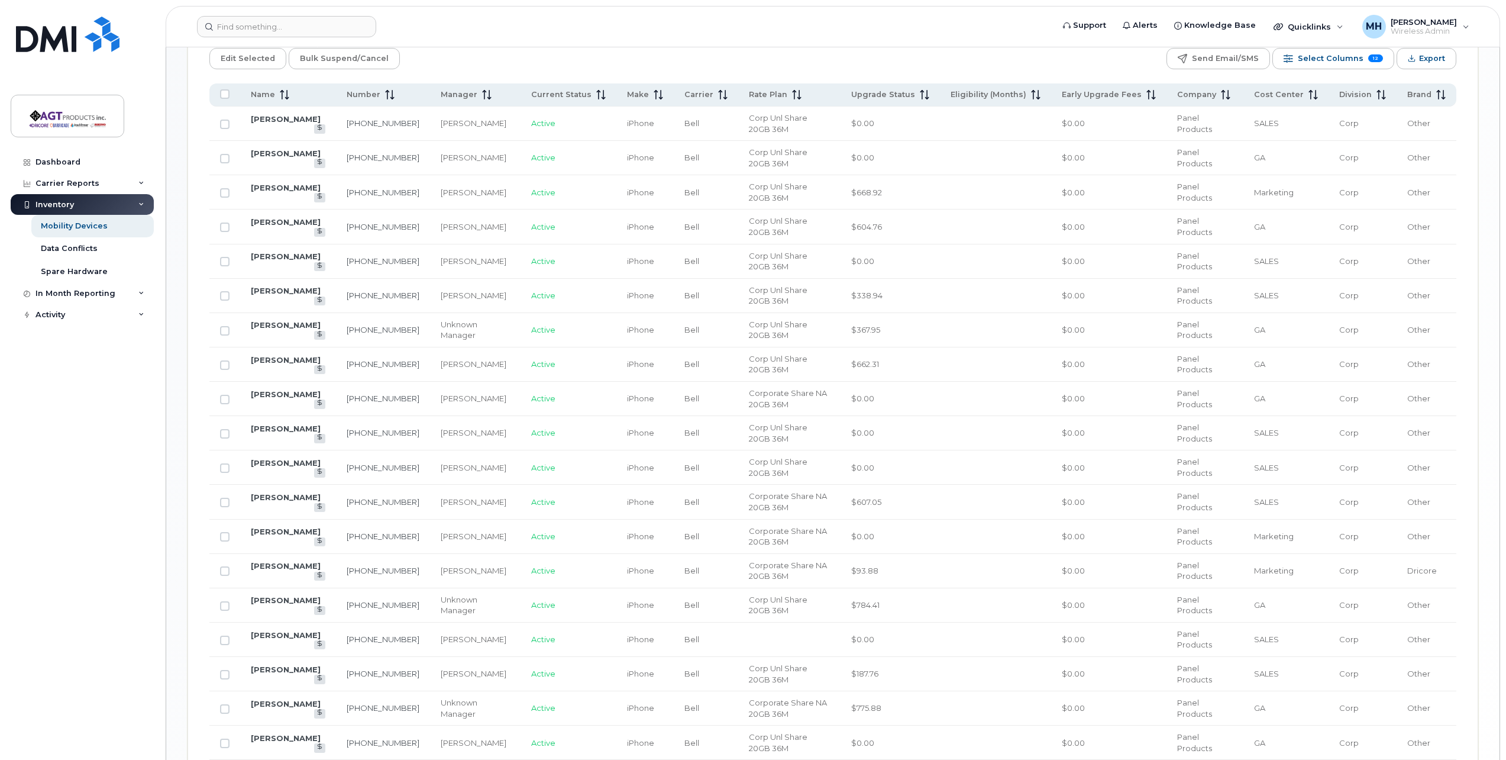
scroll to position [592, 0]
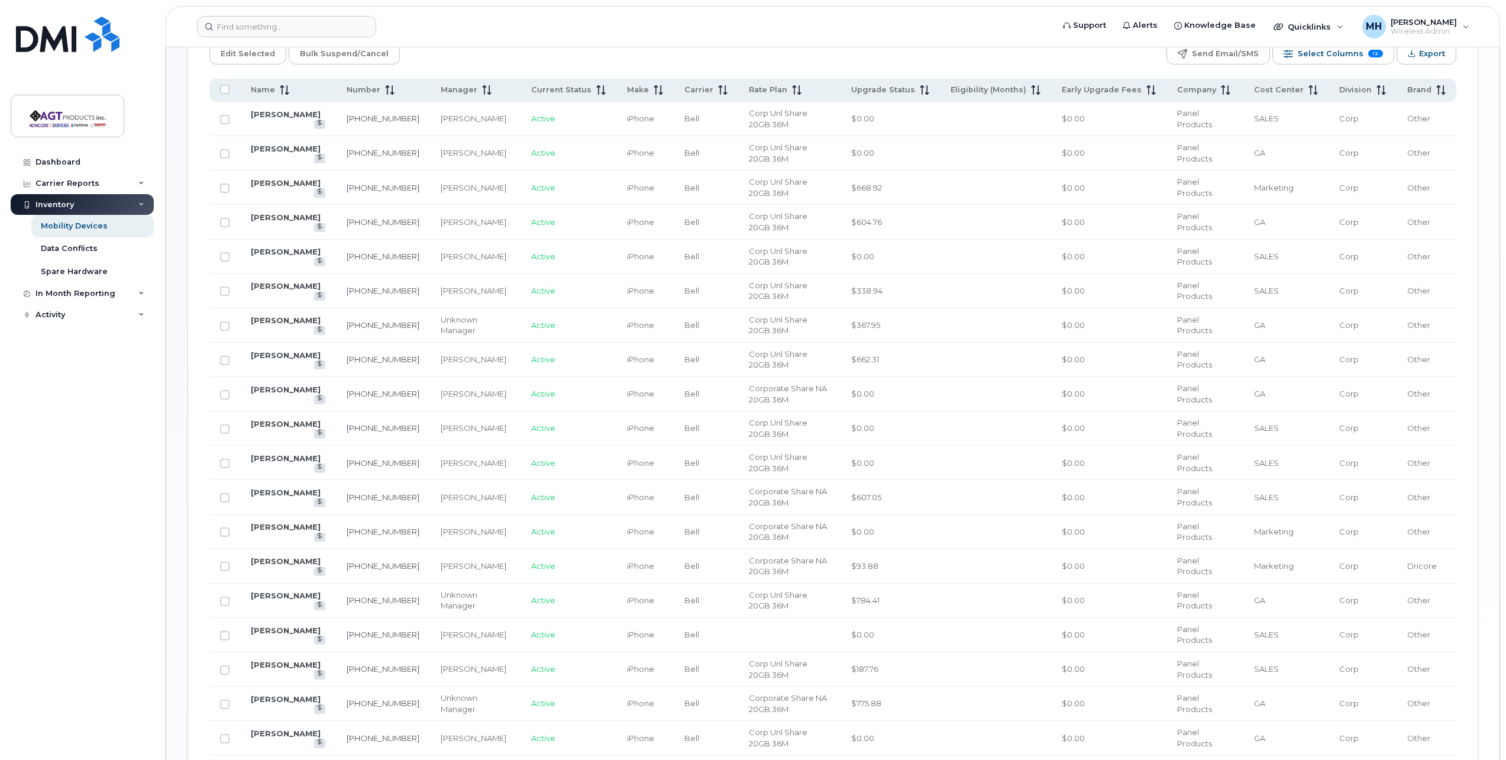
click at [261, 605] on td "[PERSON_NAME]" at bounding box center [288, 600] width 96 height 34
click at [264, 596] on link "[PERSON_NAME]" at bounding box center [286, 594] width 70 height 9
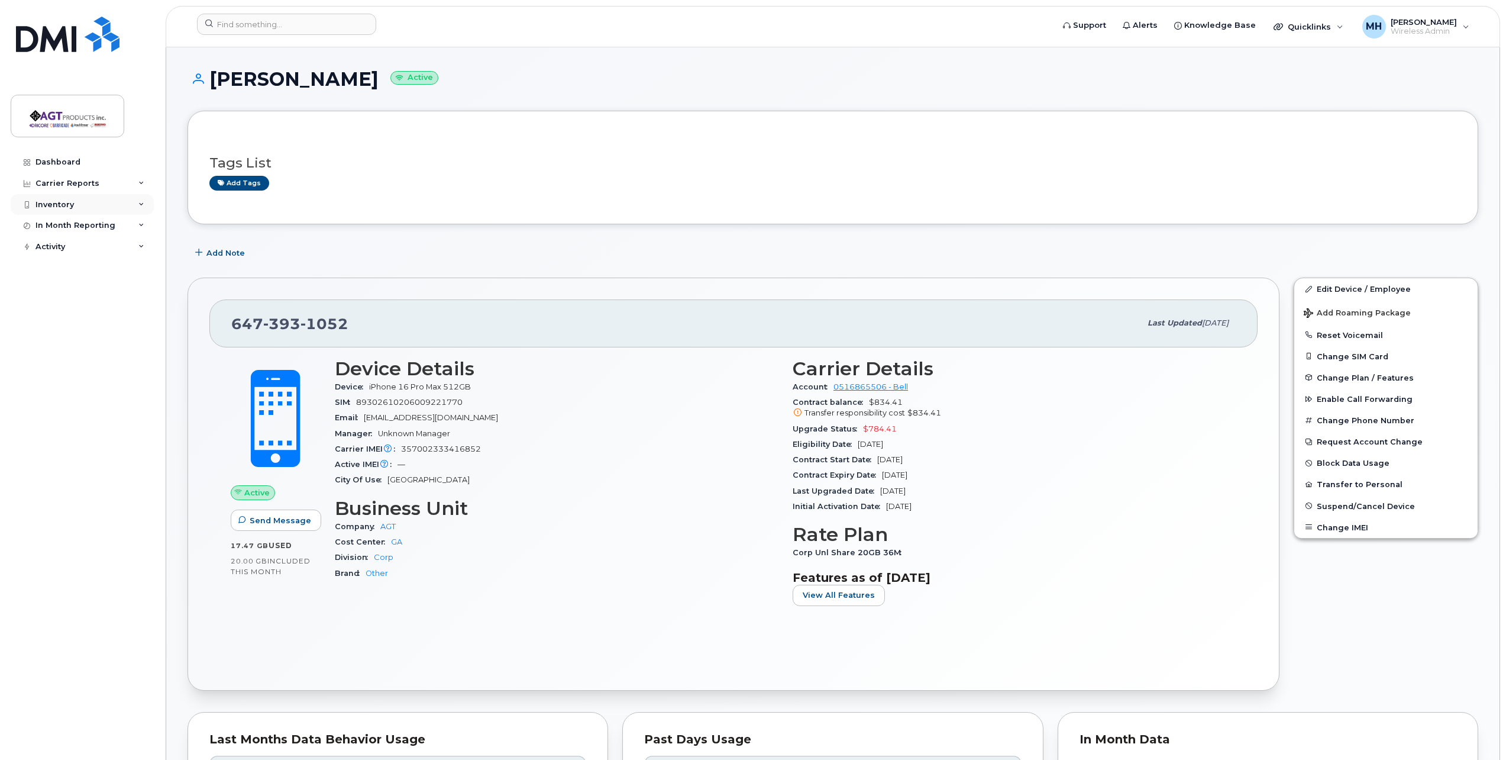
click at [94, 206] on div "Inventory" at bounding box center [82, 204] width 143 height 21
click at [94, 228] on div "Mobility Devices" at bounding box center [74, 226] width 67 height 11
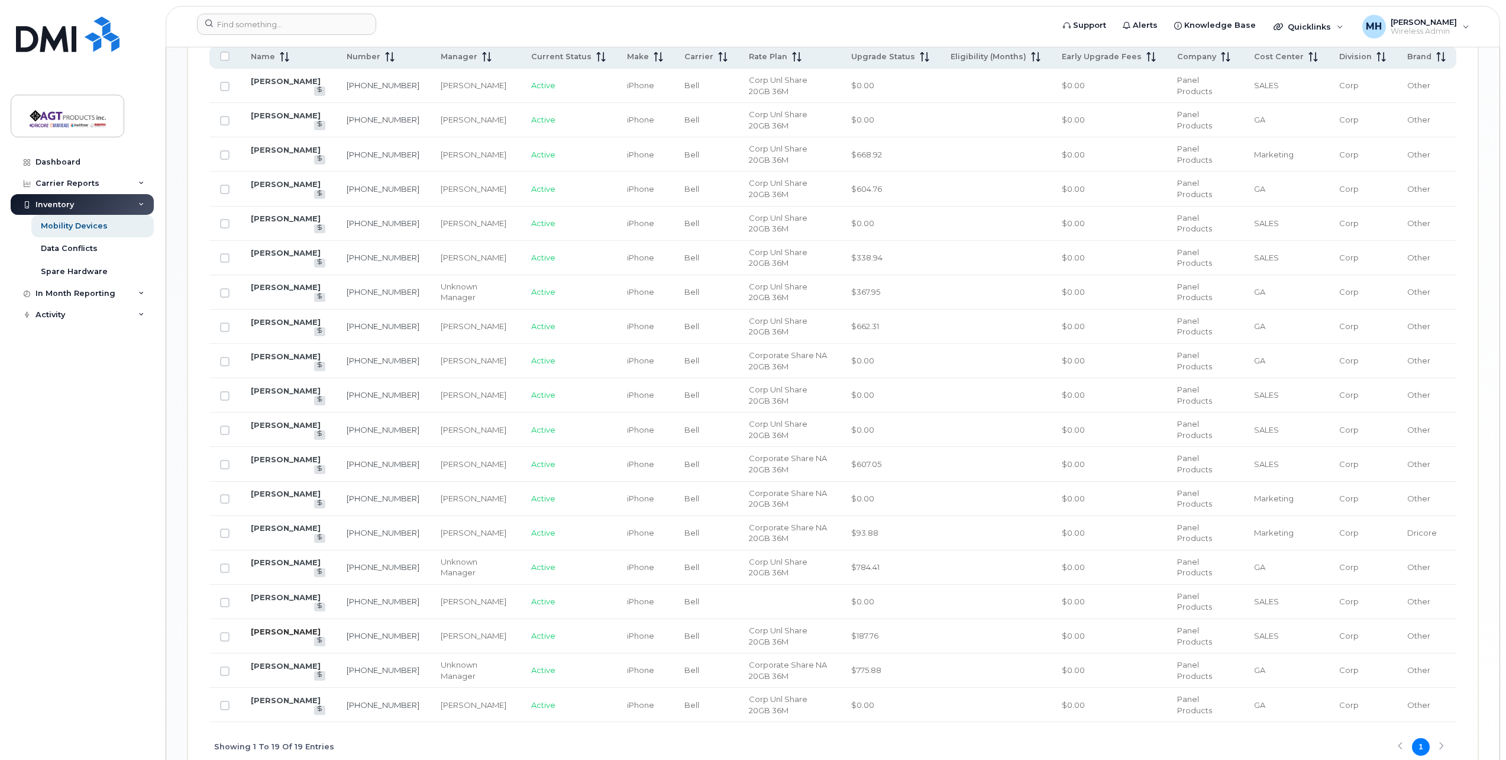
scroll to position [651, 0]
click at [293, 624] on link "[PERSON_NAME]" at bounding box center [286, 626] width 70 height 9
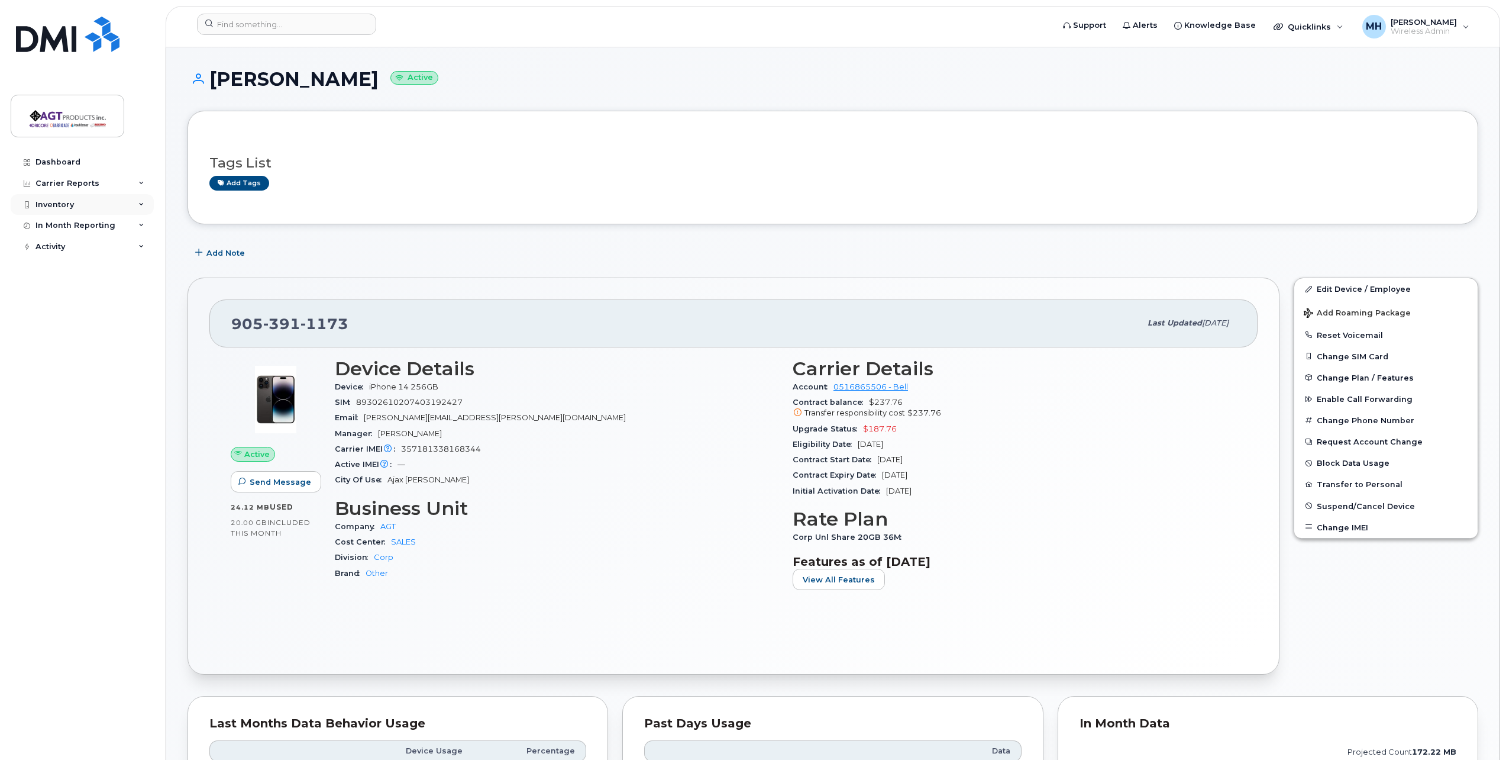
click at [87, 204] on div "Inventory" at bounding box center [82, 204] width 143 height 21
click at [81, 228] on div "Mobility Devices" at bounding box center [74, 226] width 67 height 11
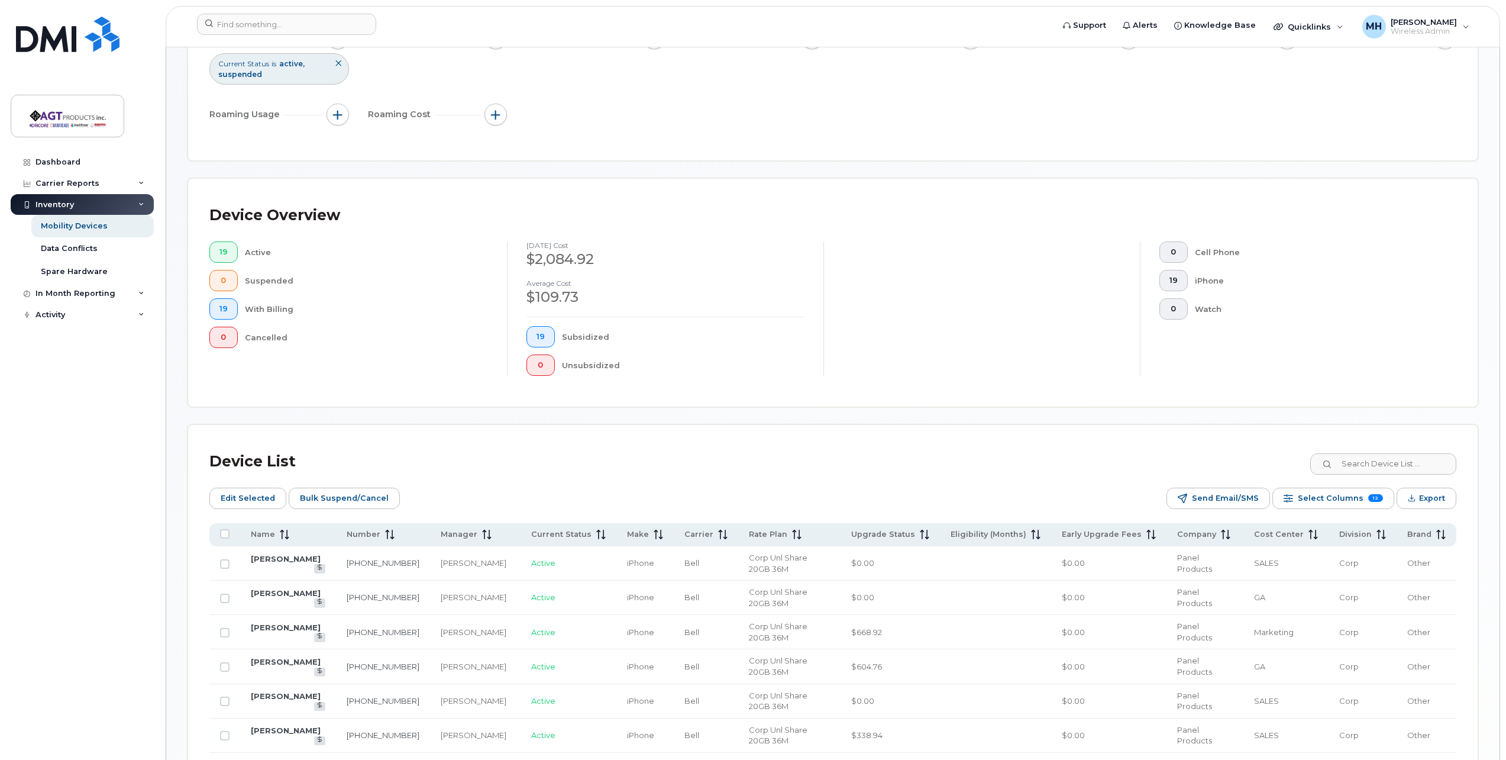
scroll to position [237, 0]
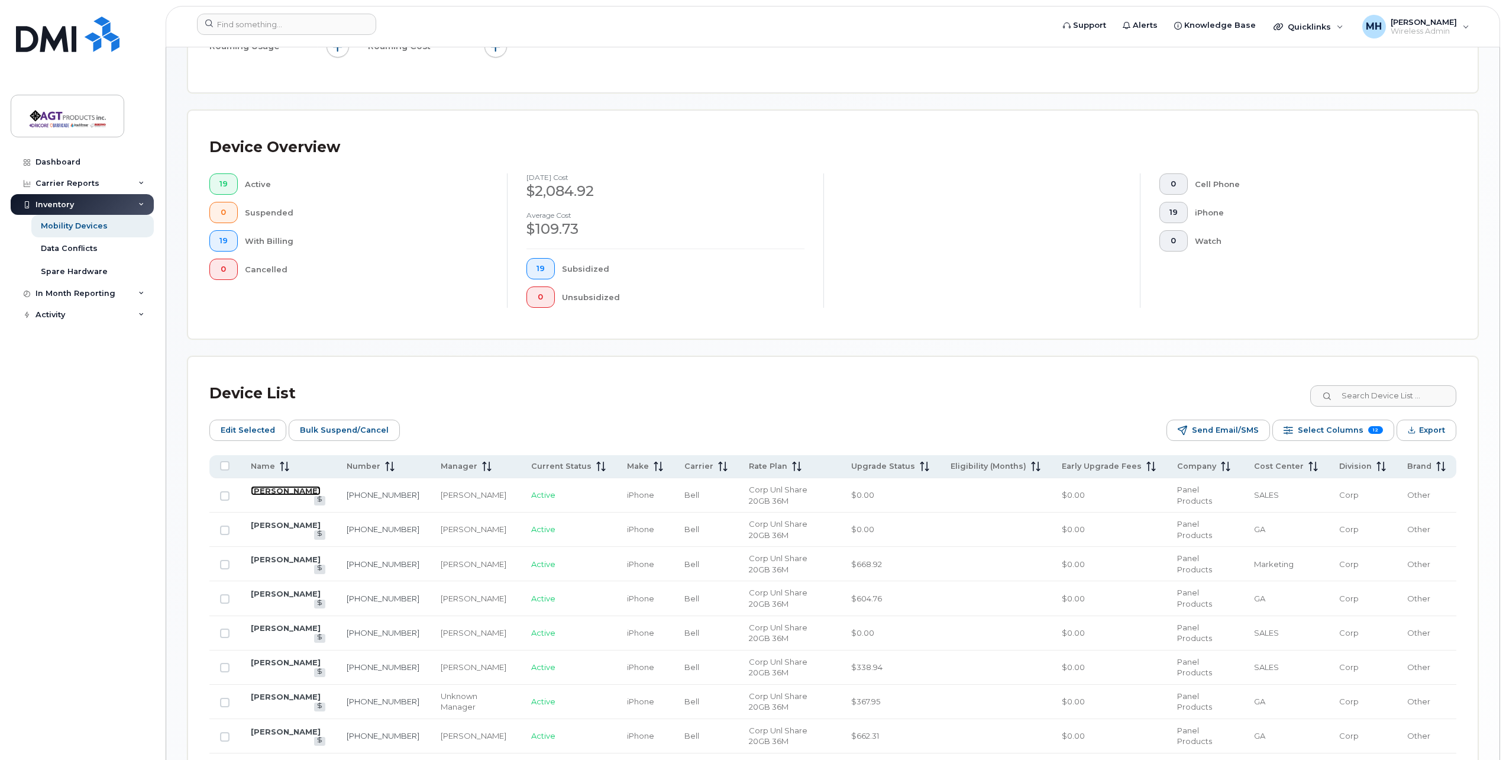
click at [279, 492] on link "[PERSON_NAME]" at bounding box center [286, 490] width 70 height 9
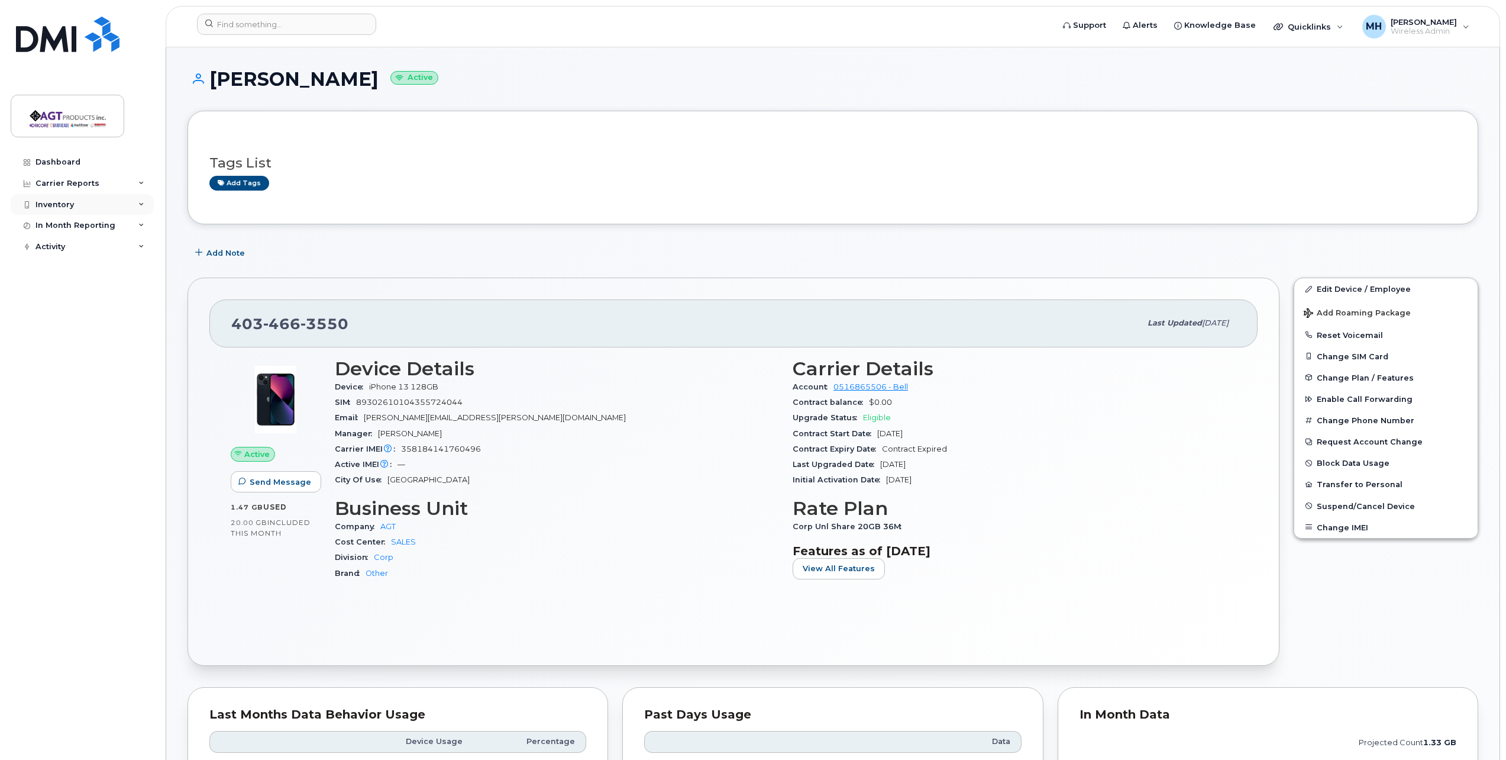
click at [72, 205] on div "Inventory" at bounding box center [54, 204] width 38 height 9
click at [88, 222] on div "Mobility Devices" at bounding box center [74, 226] width 67 height 11
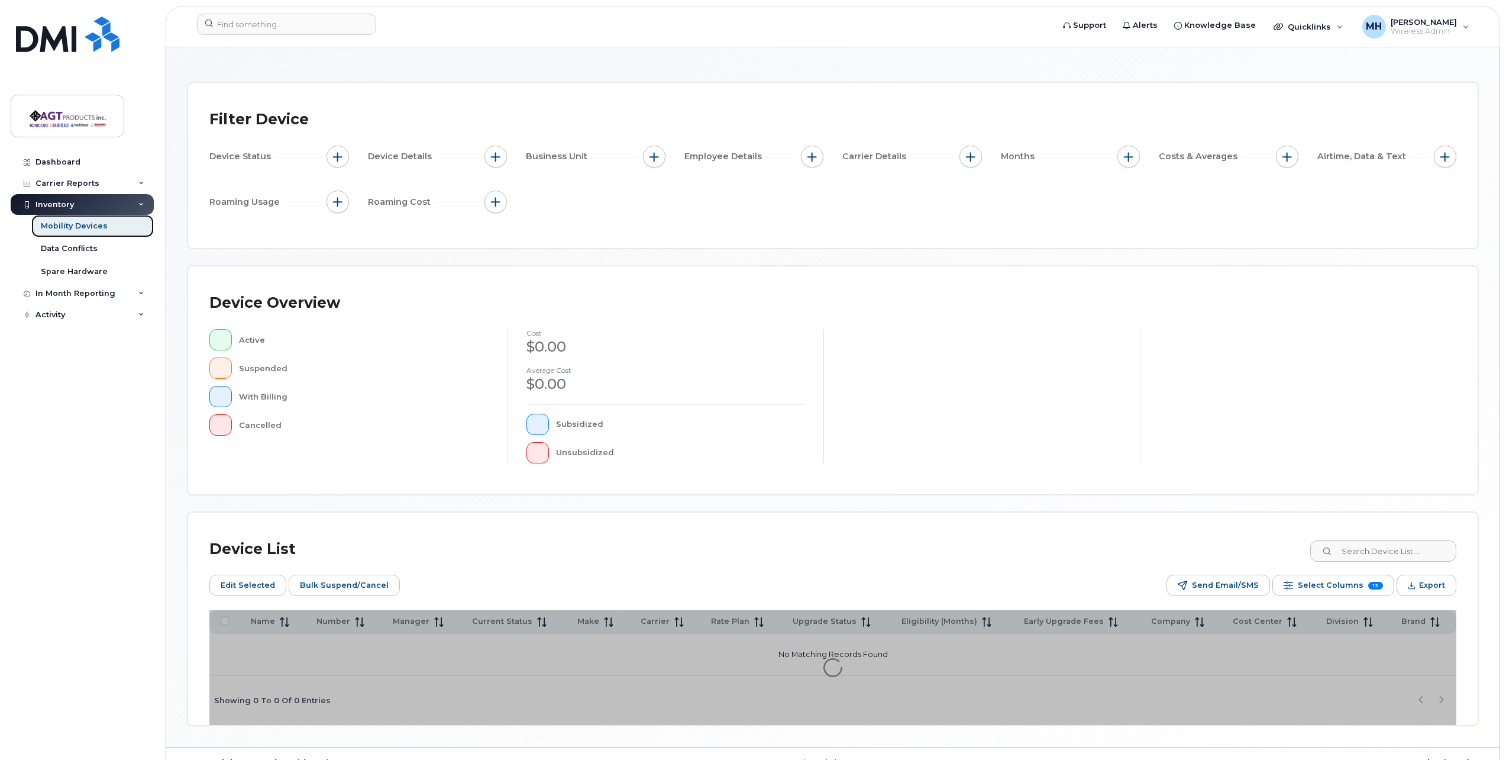
scroll to position [75, 0]
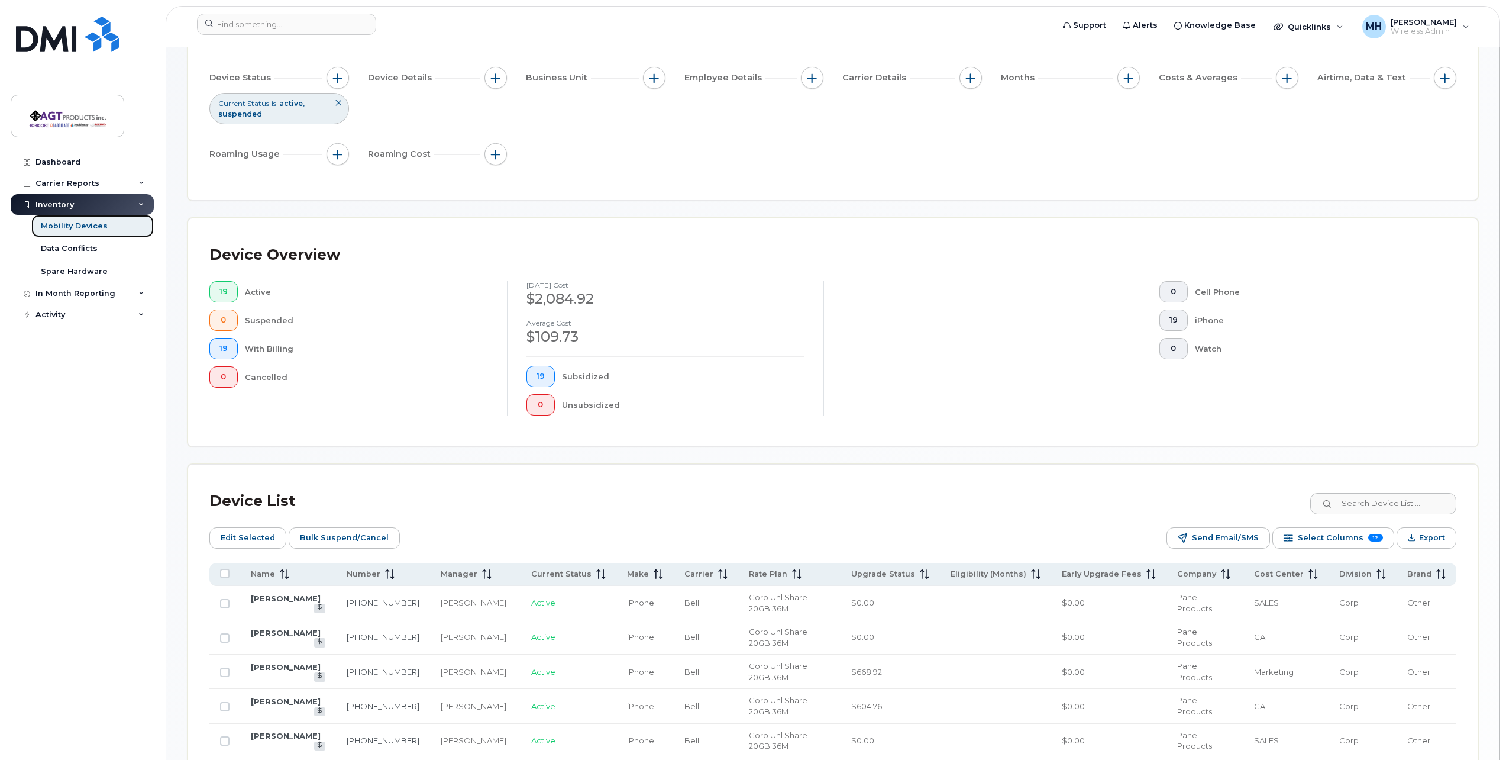
scroll to position [7, 0]
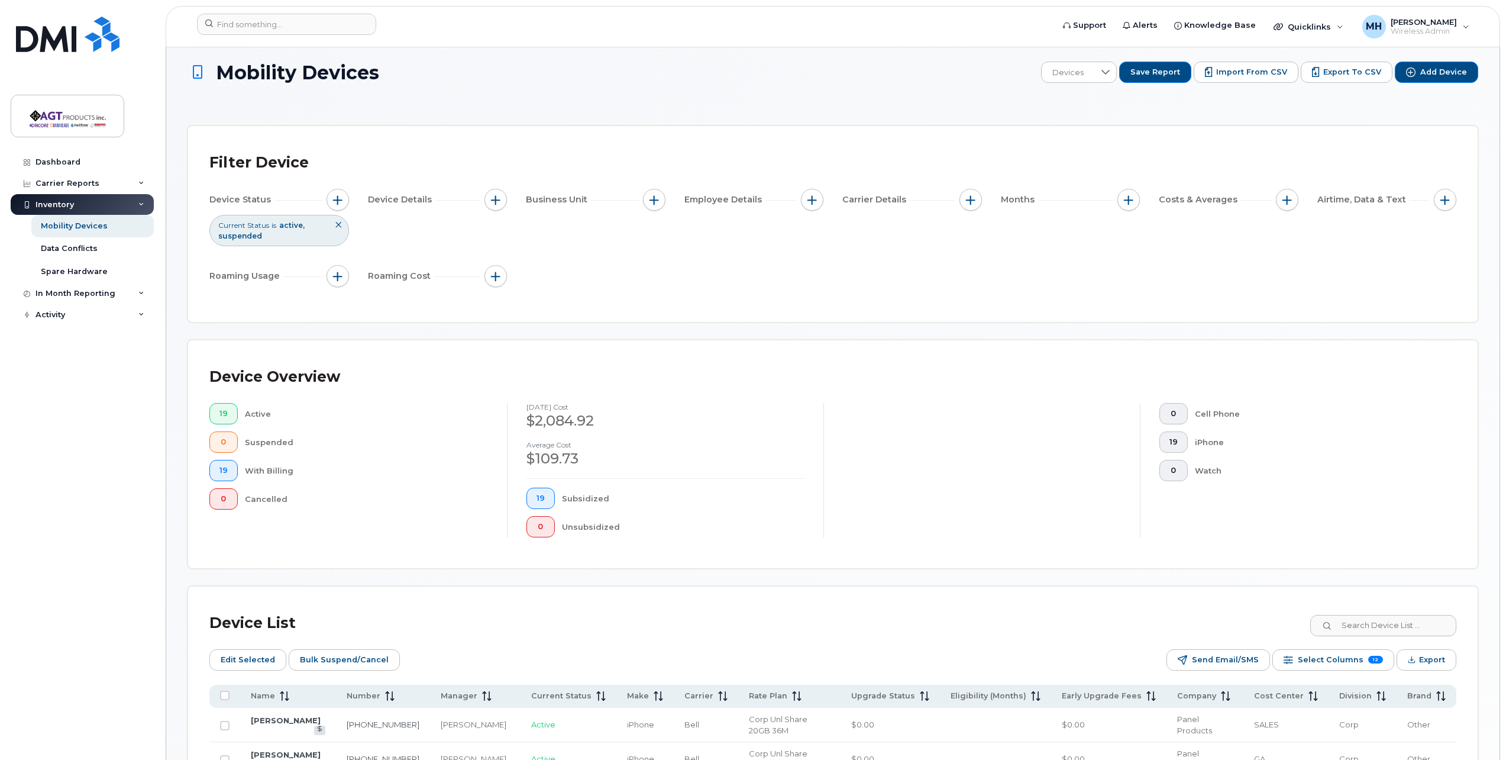
click at [133, 490] on div "Dashboard Carrier Reports Monthly Billing Data Pooling Average Costing Accounti…" at bounding box center [84, 446] width 146 height 590
